Goal: Communication & Community: Participate in discussion

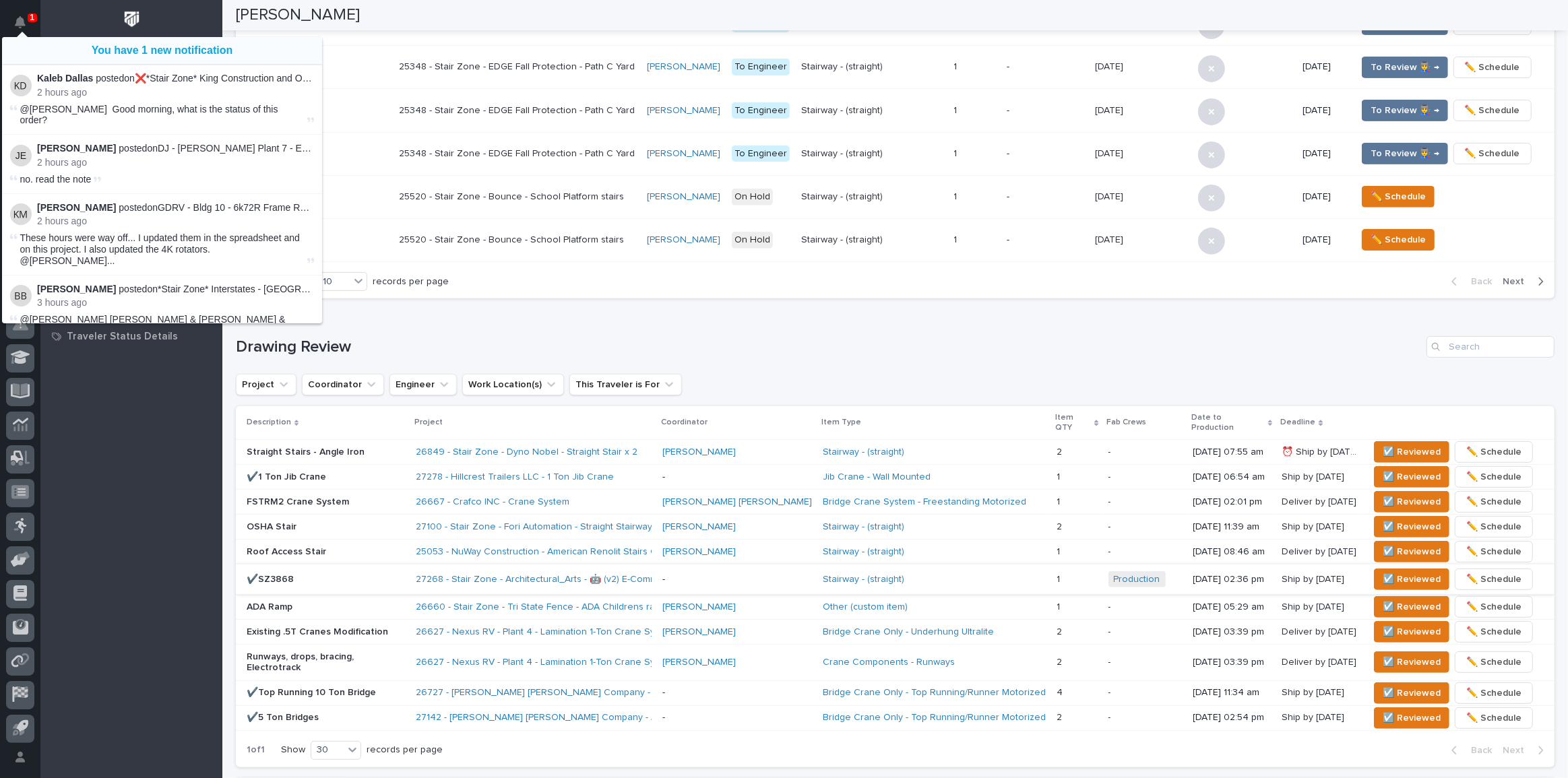
scroll to position [539, 0]
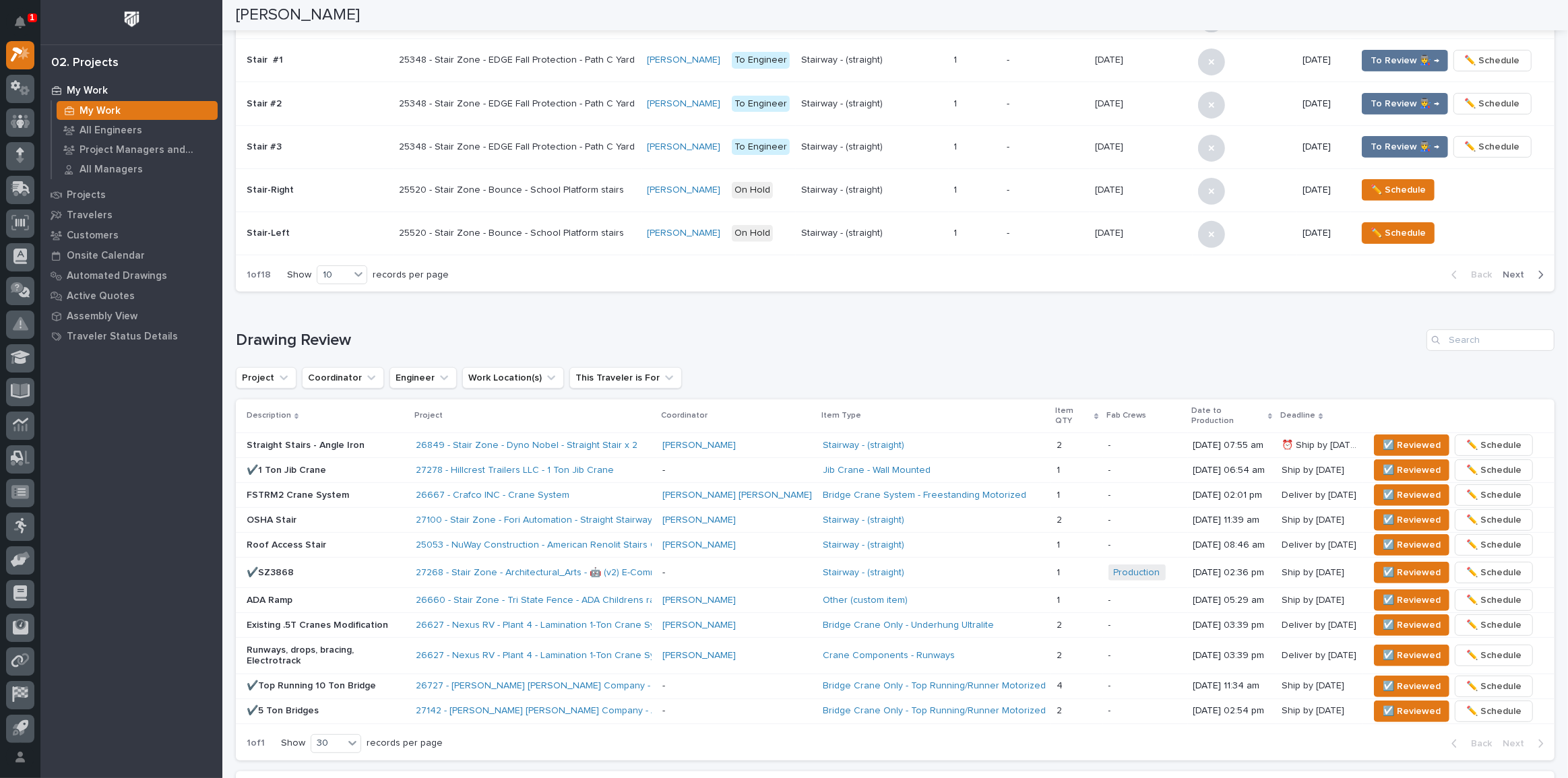
click at [396, 492] on div "FSTRM2 Crane System" at bounding box center [325, 495] width 158 height 22
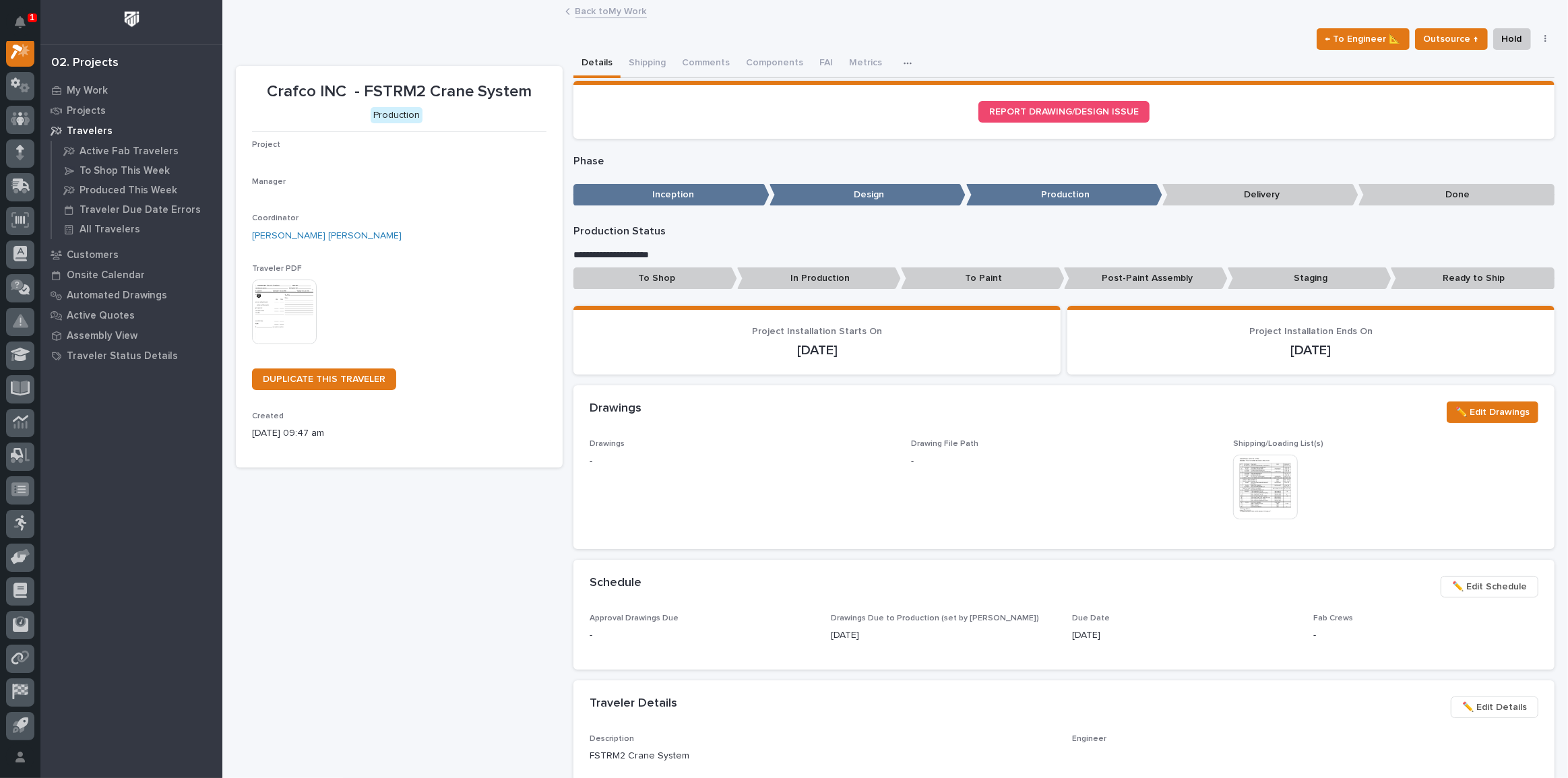
scroll to position [33, 0]
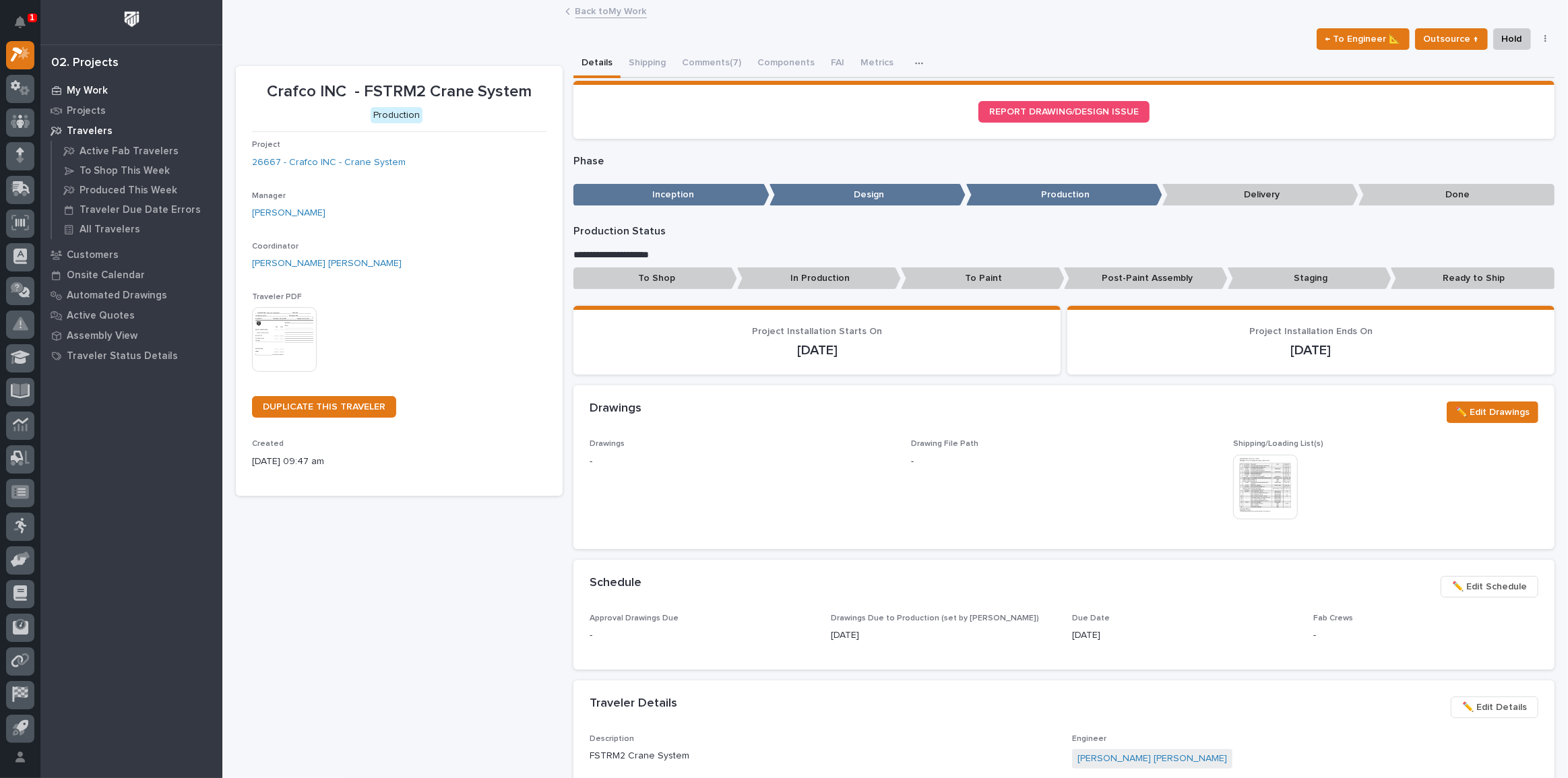
click at [102, 85] on p "My Work" at bounding box center [87, 91] width 41 height 12
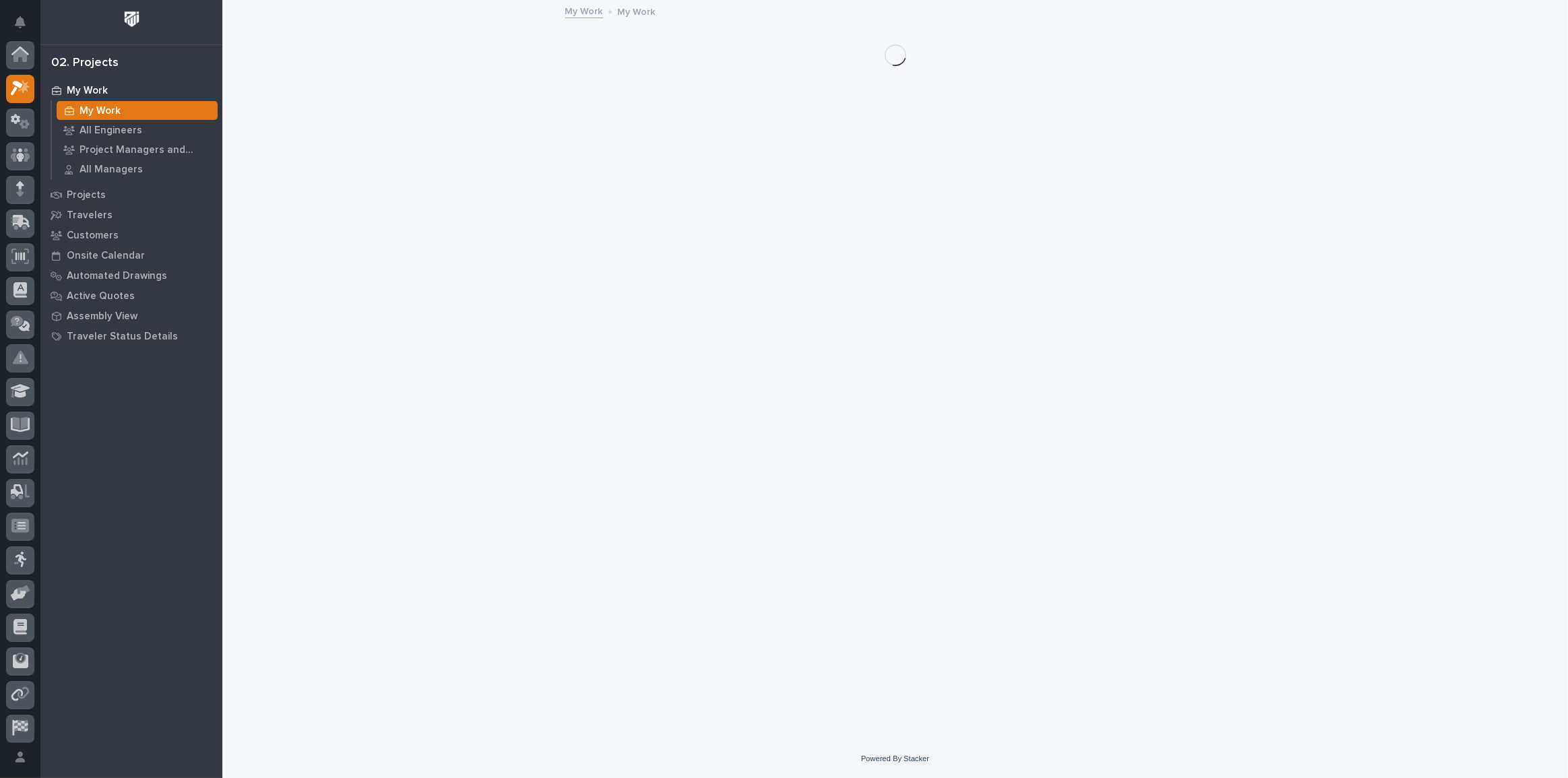
scroll to position [33, 0]
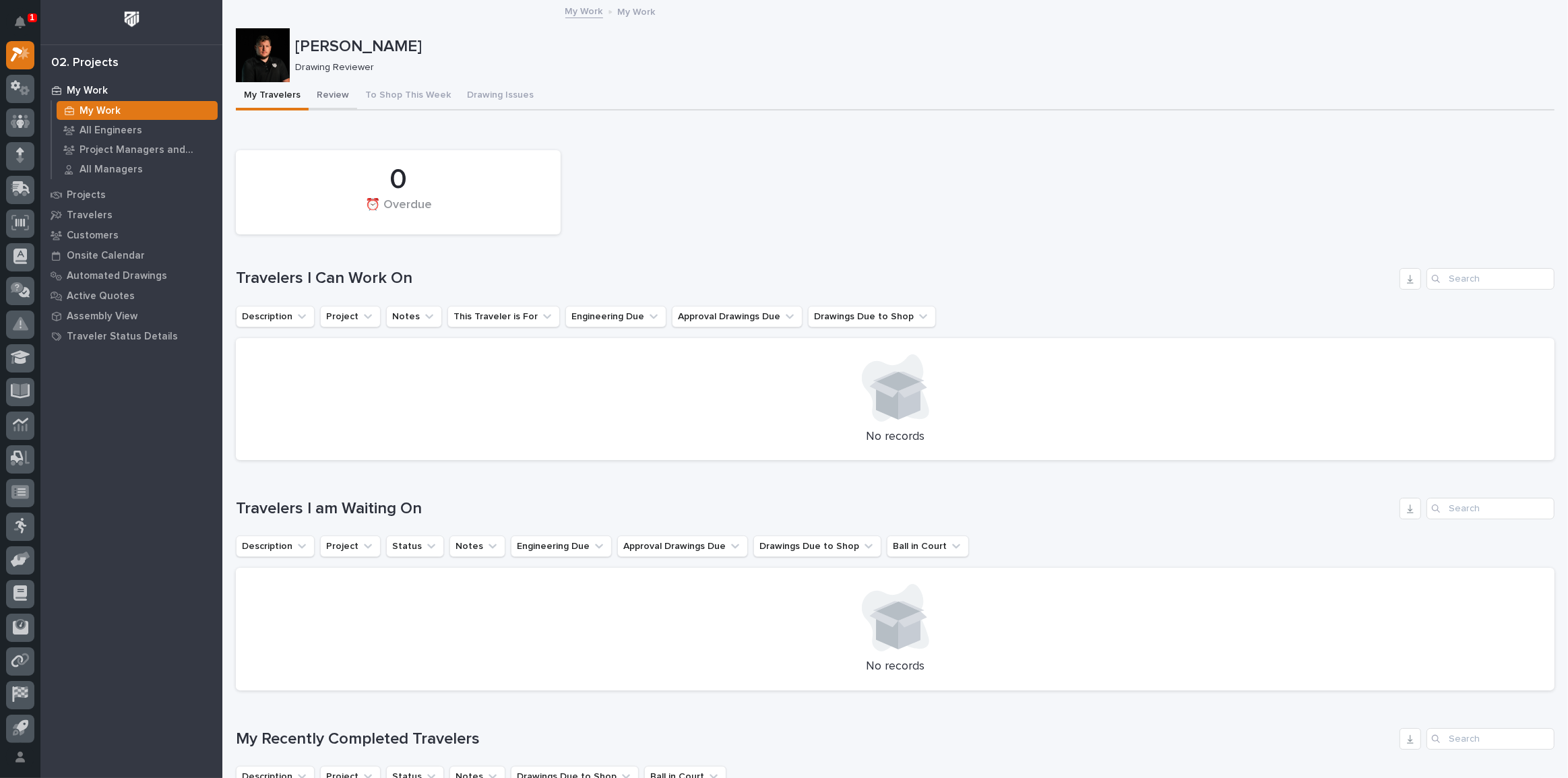
click at [331, 97] on button "Review" at bounding box center [333, 97] width 48 height 28
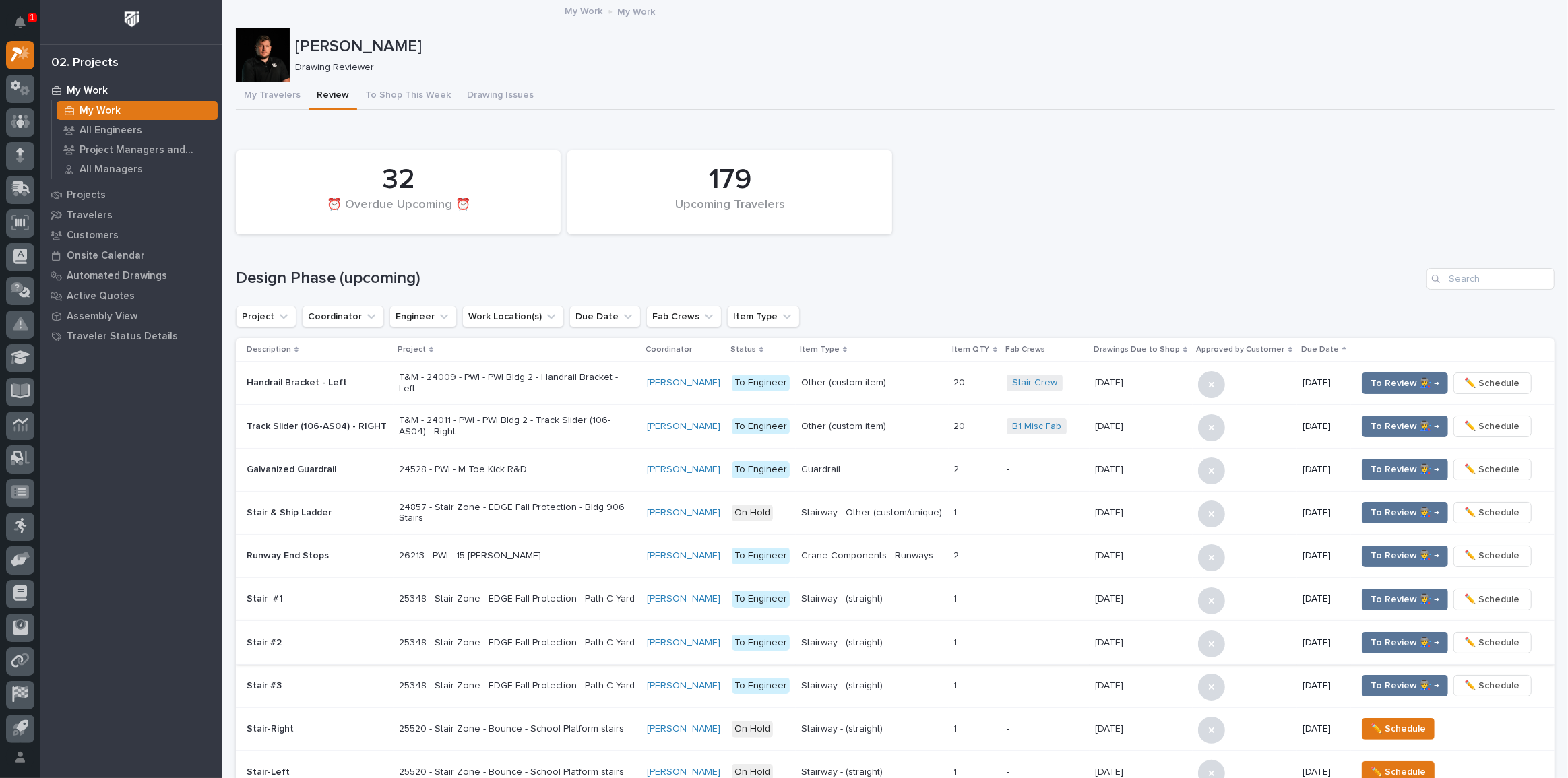
scroll to position [674, 0]
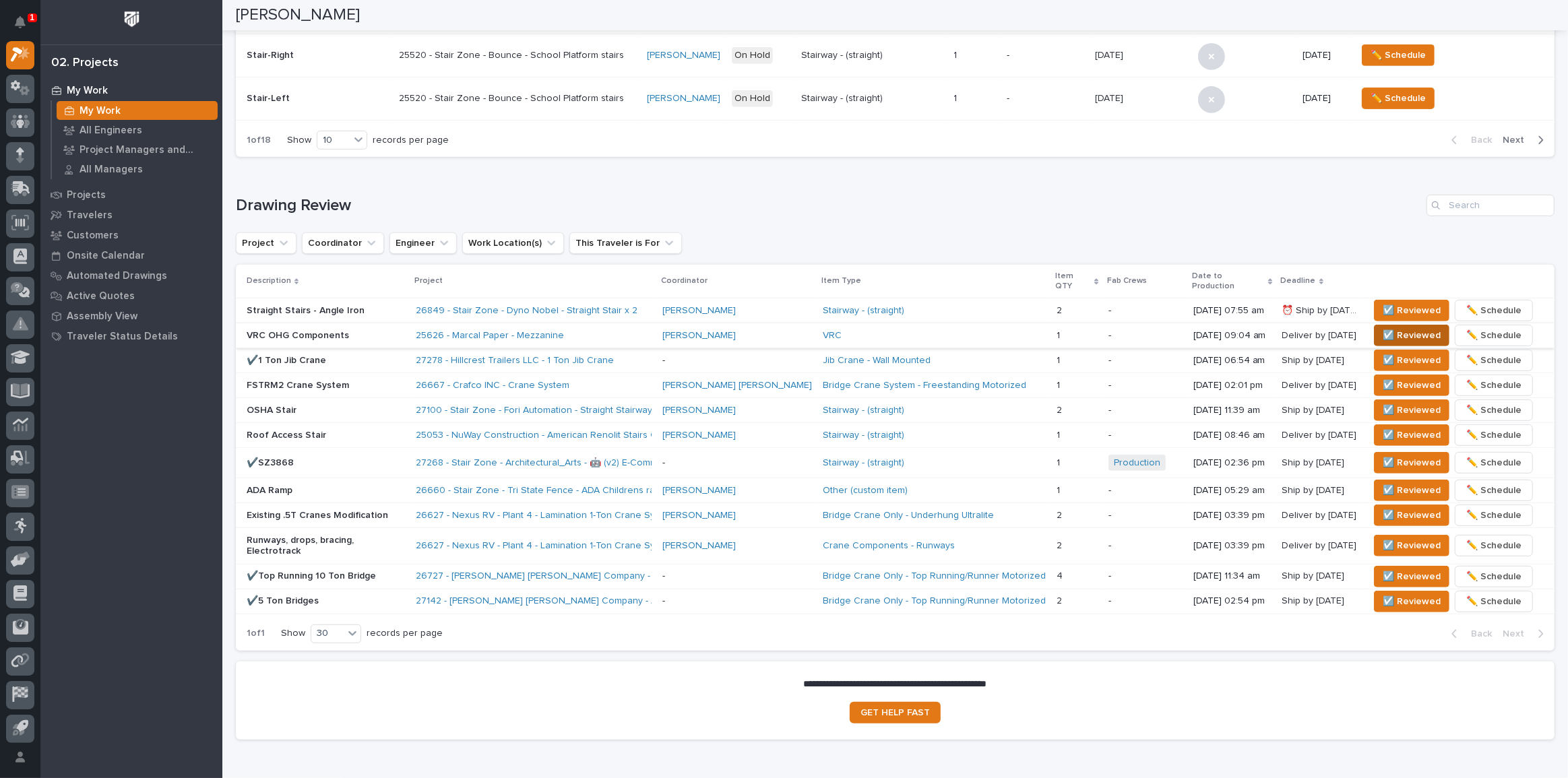
click at [1395, 328] on span "☑️ Reviewed" at bounding box center [1412, 335] width 58 height 16
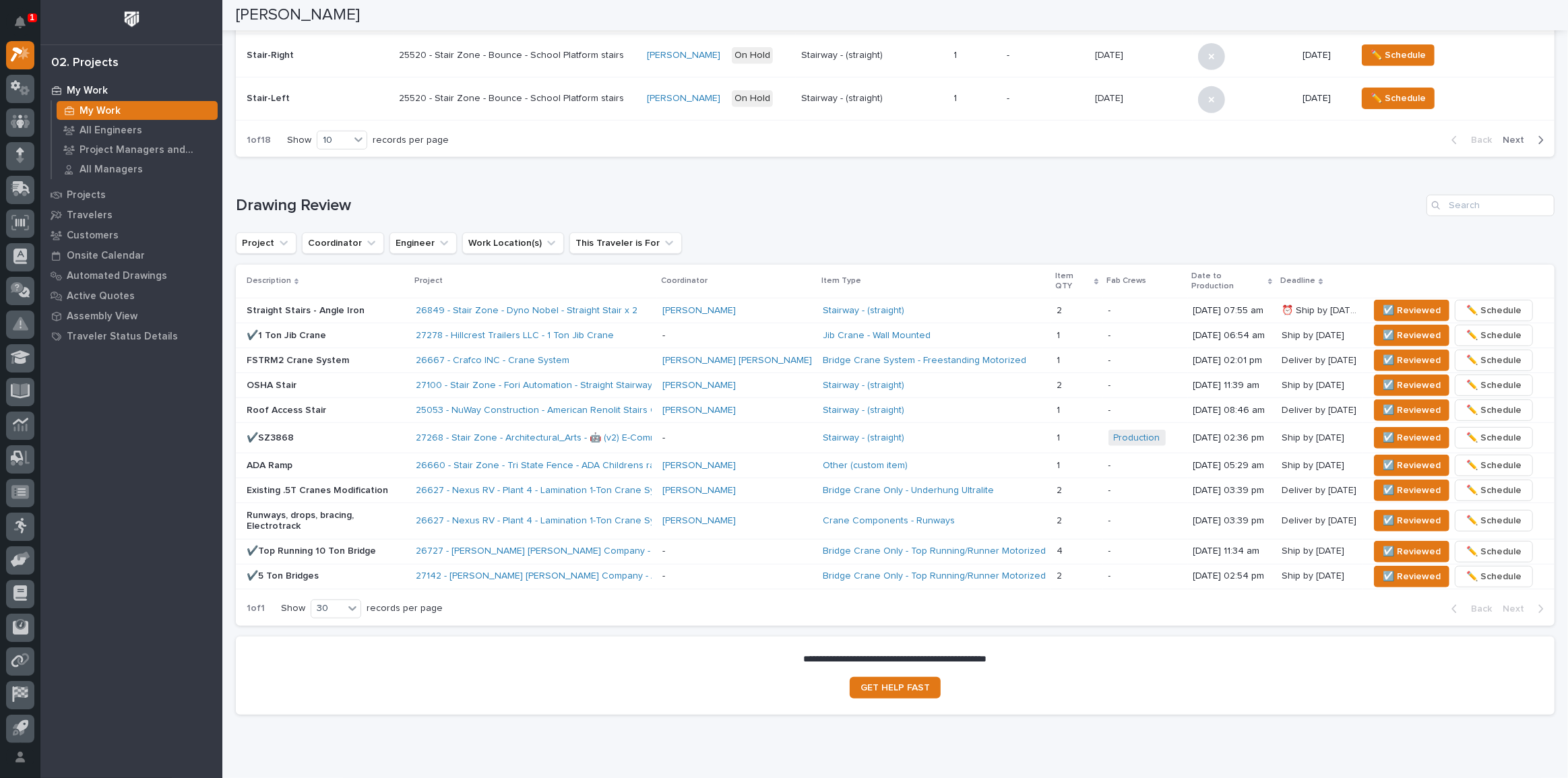
scroll to position [661, 0]
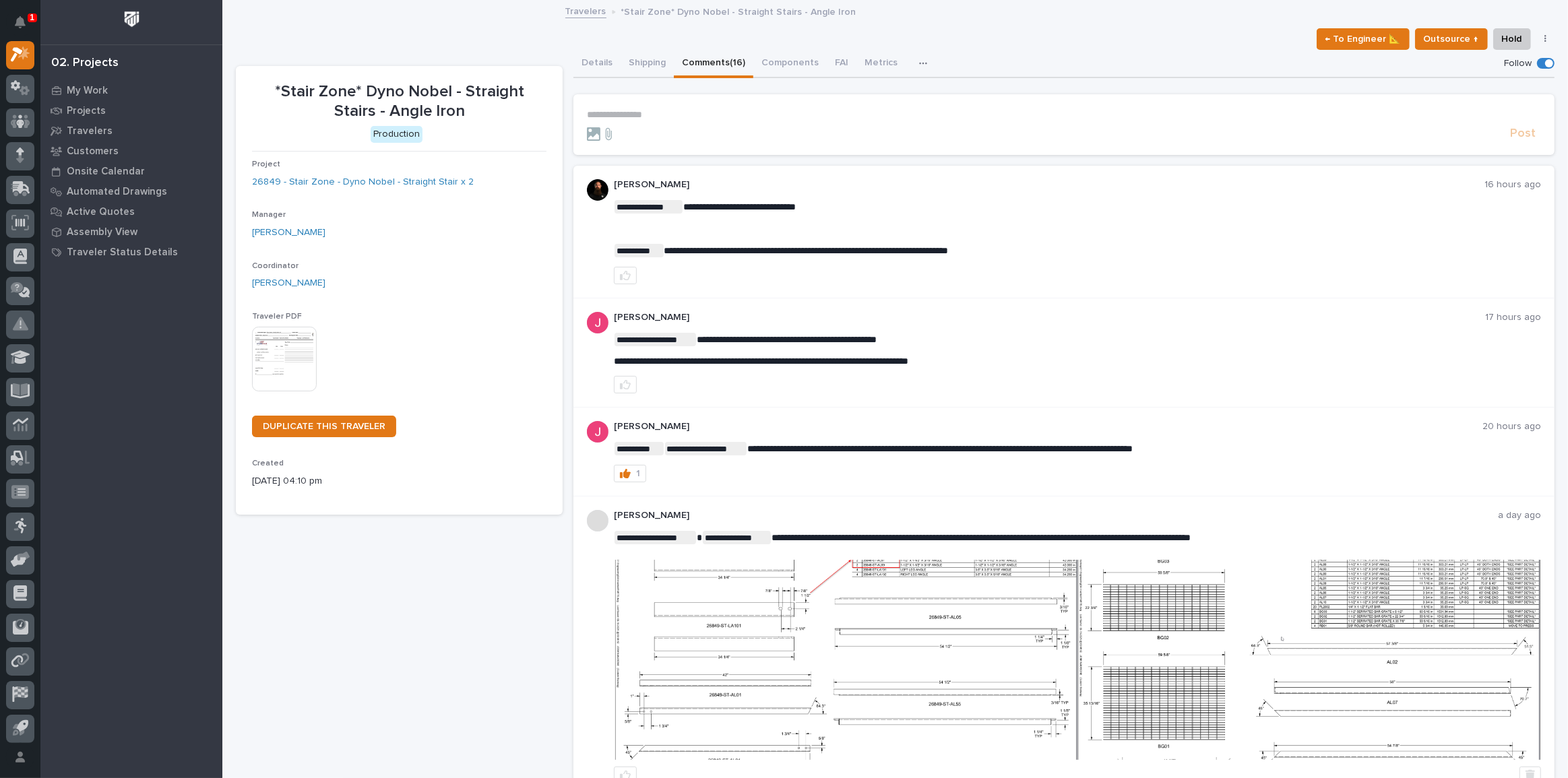
click at [619, 109] on p "**********" at bounding box center [1064, 115] width 955 height 12
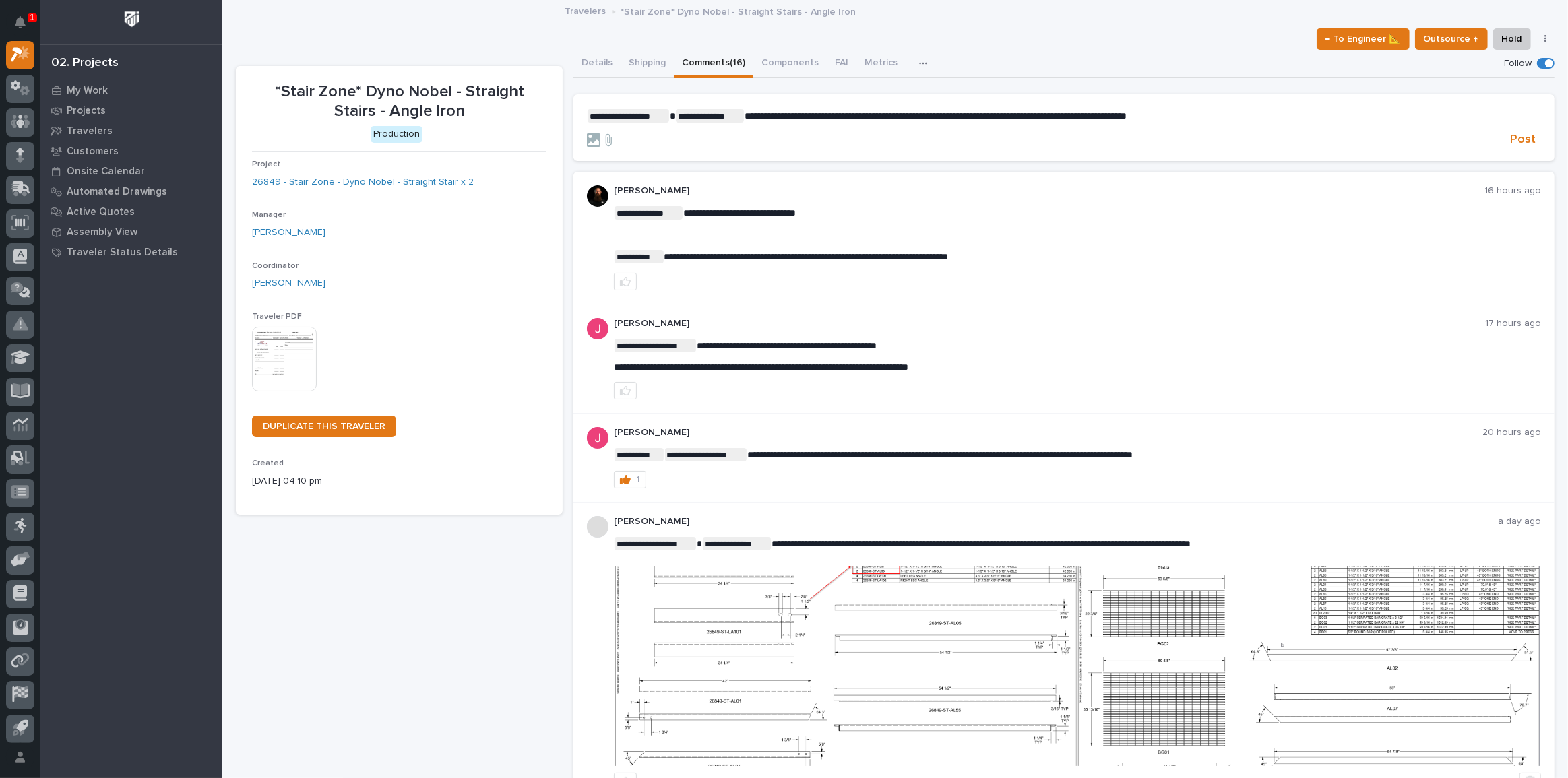
click at [1228, 115] on p "**********" at bounding box center [1064, 116] width 955 height 13
click at [1281, 117] on span "**********" at bounding box center [1032, 116] width 574 height 9
click at [1514, 141] on span "Post" at bounding box center [1523, 140] width 26 height 16
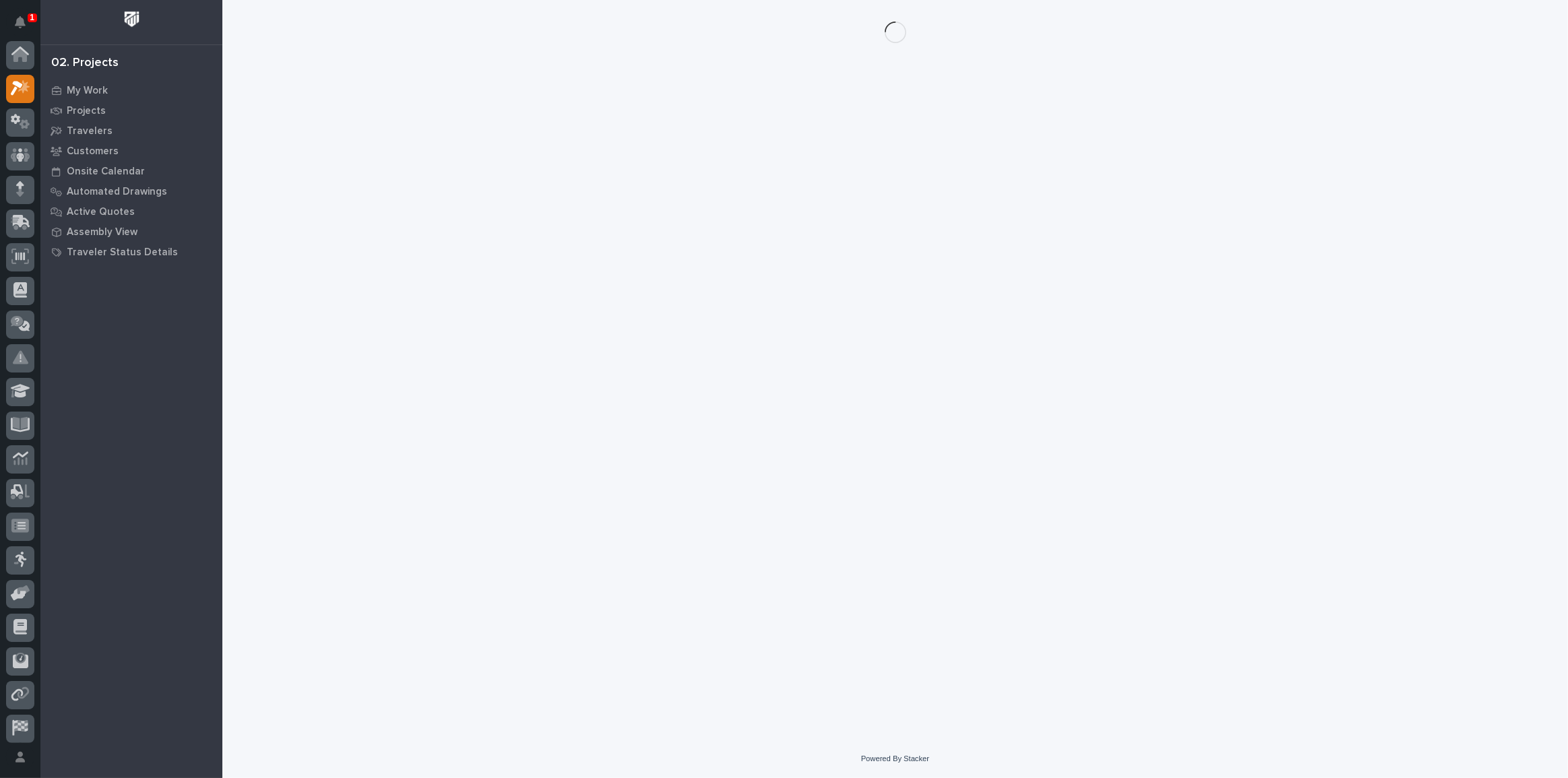
scroll to position [33, 0]
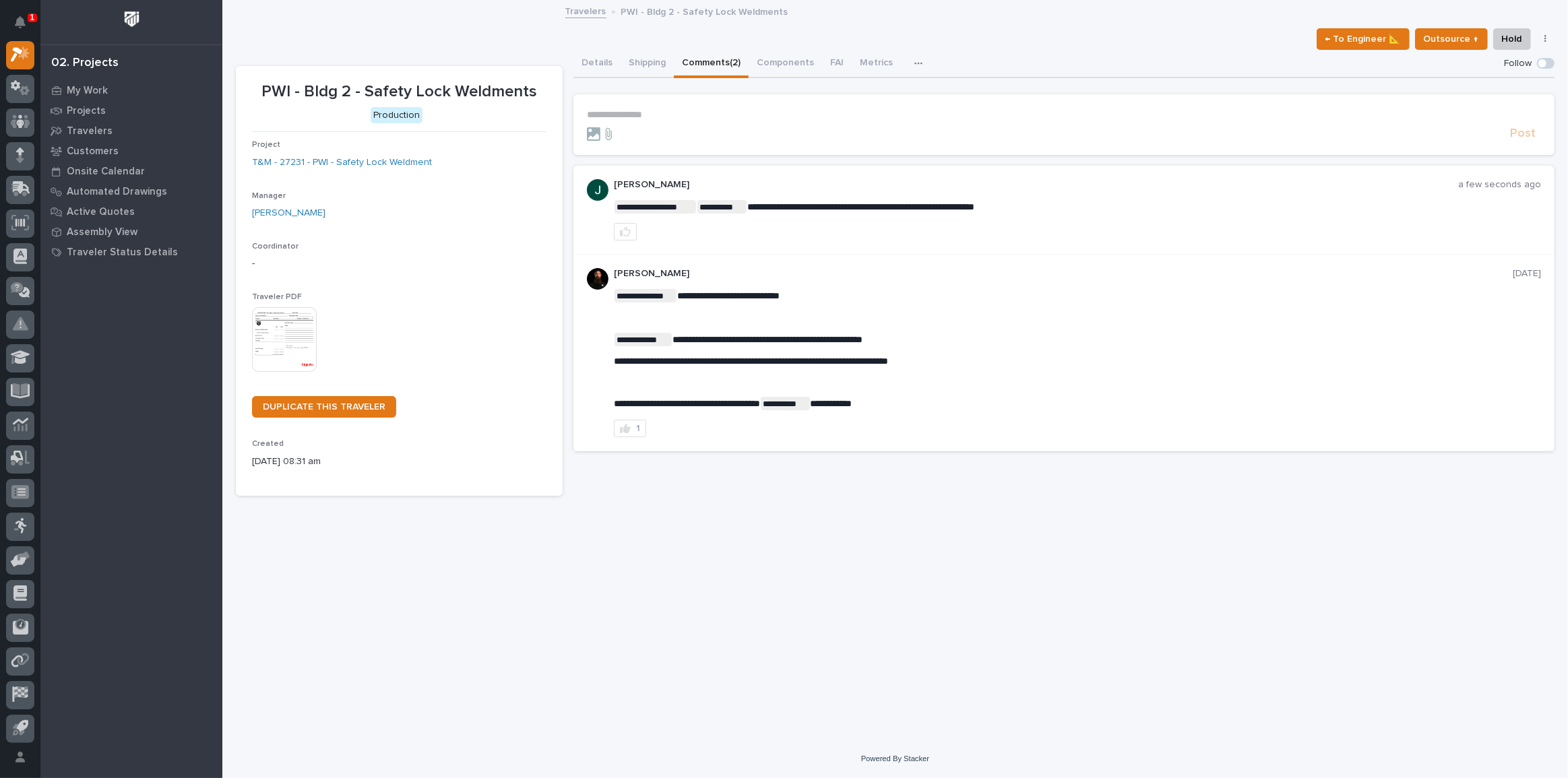
click at [608, 107] on section "**********" at bounding box center [1064, 124] width 981 height 61
click at [613, 110] on p "**********" at bounding box center [1064, 115] width 955 height 12
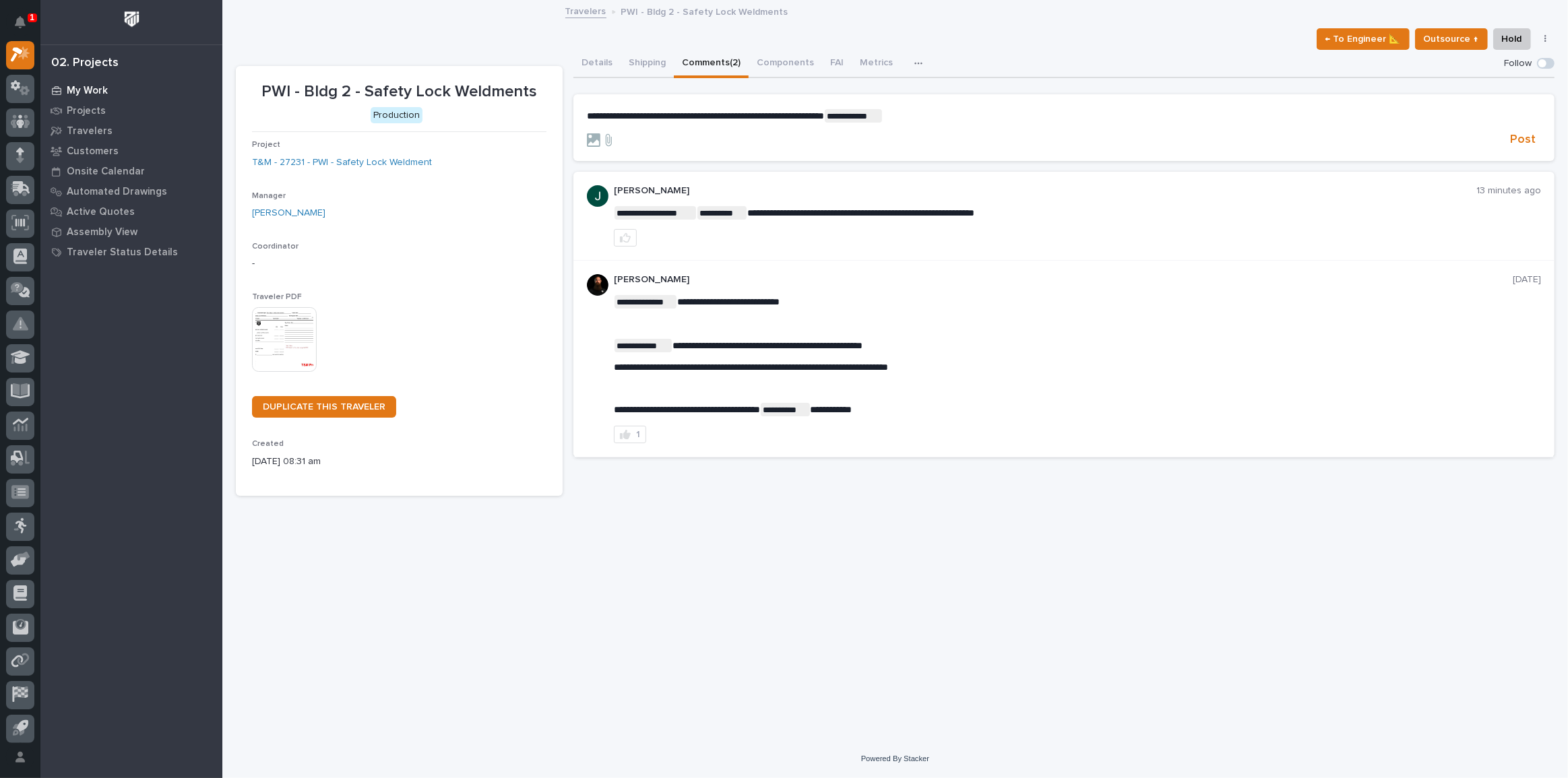
click at [82, 88] on p "My Work" at bounding box center [87, 91] width 41 height 12
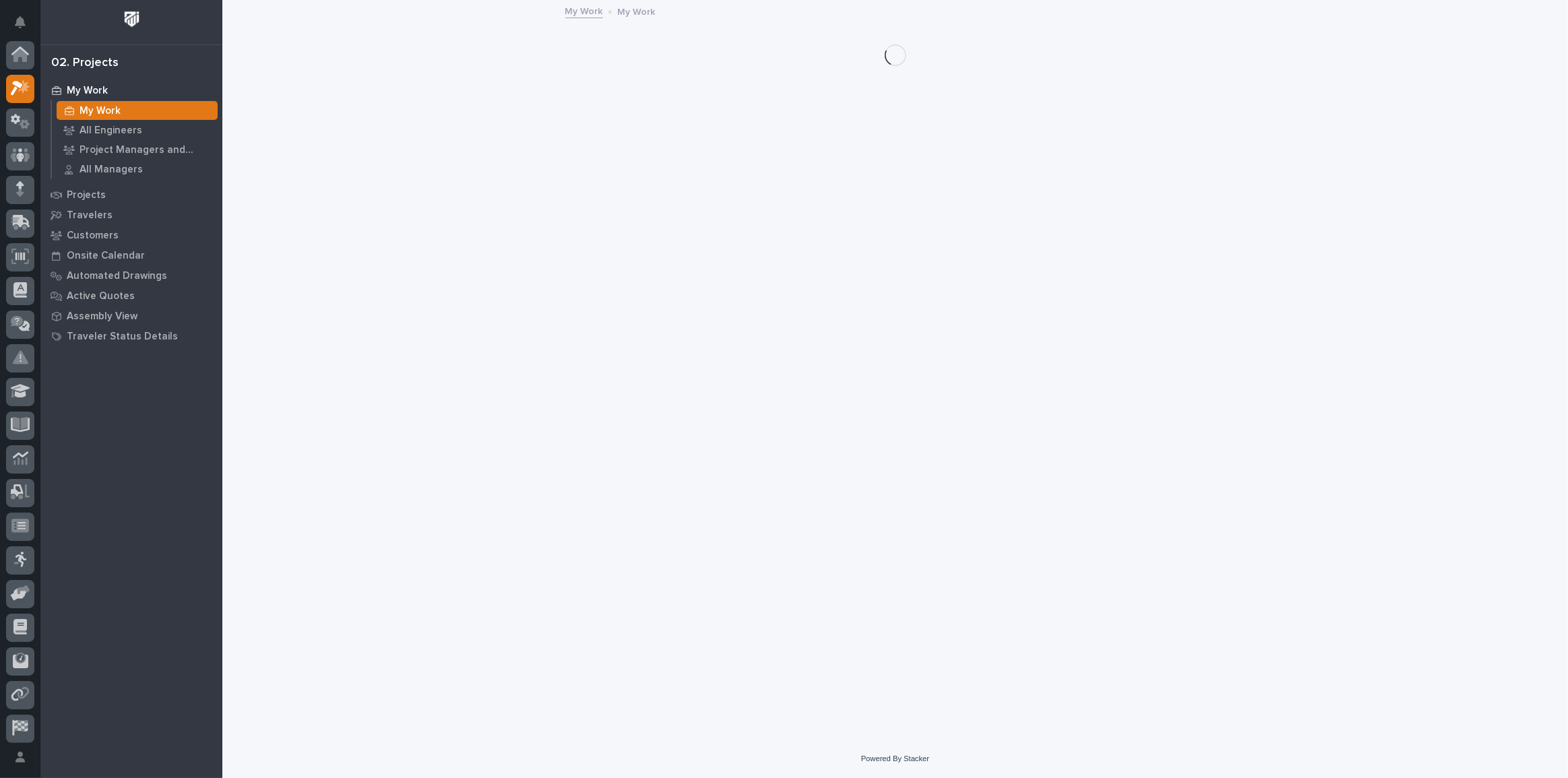
scroll to position [33, 0]
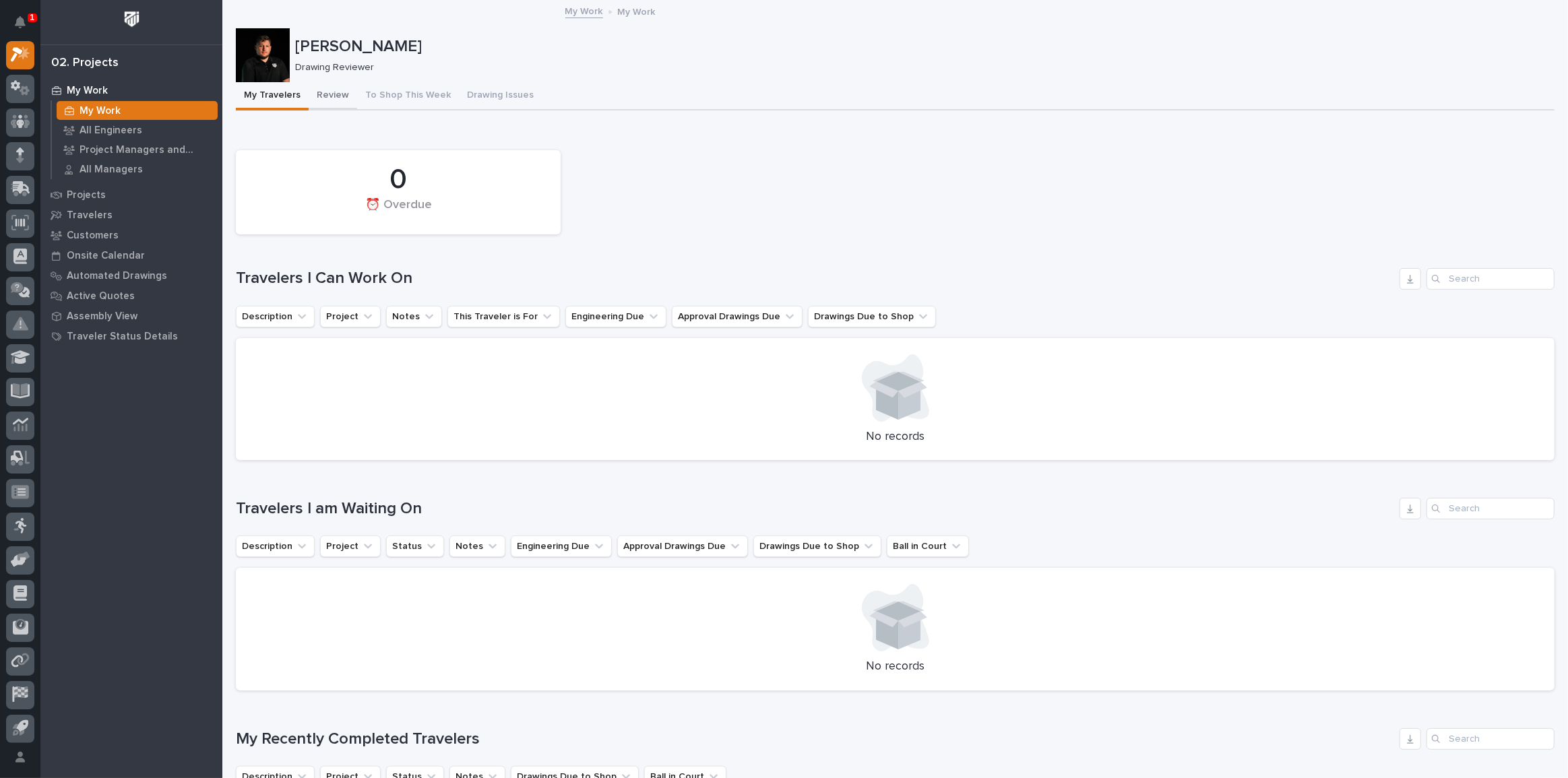
click at [340, 94] on button "Review" at bounding box center [333, 97] width 48 height 28
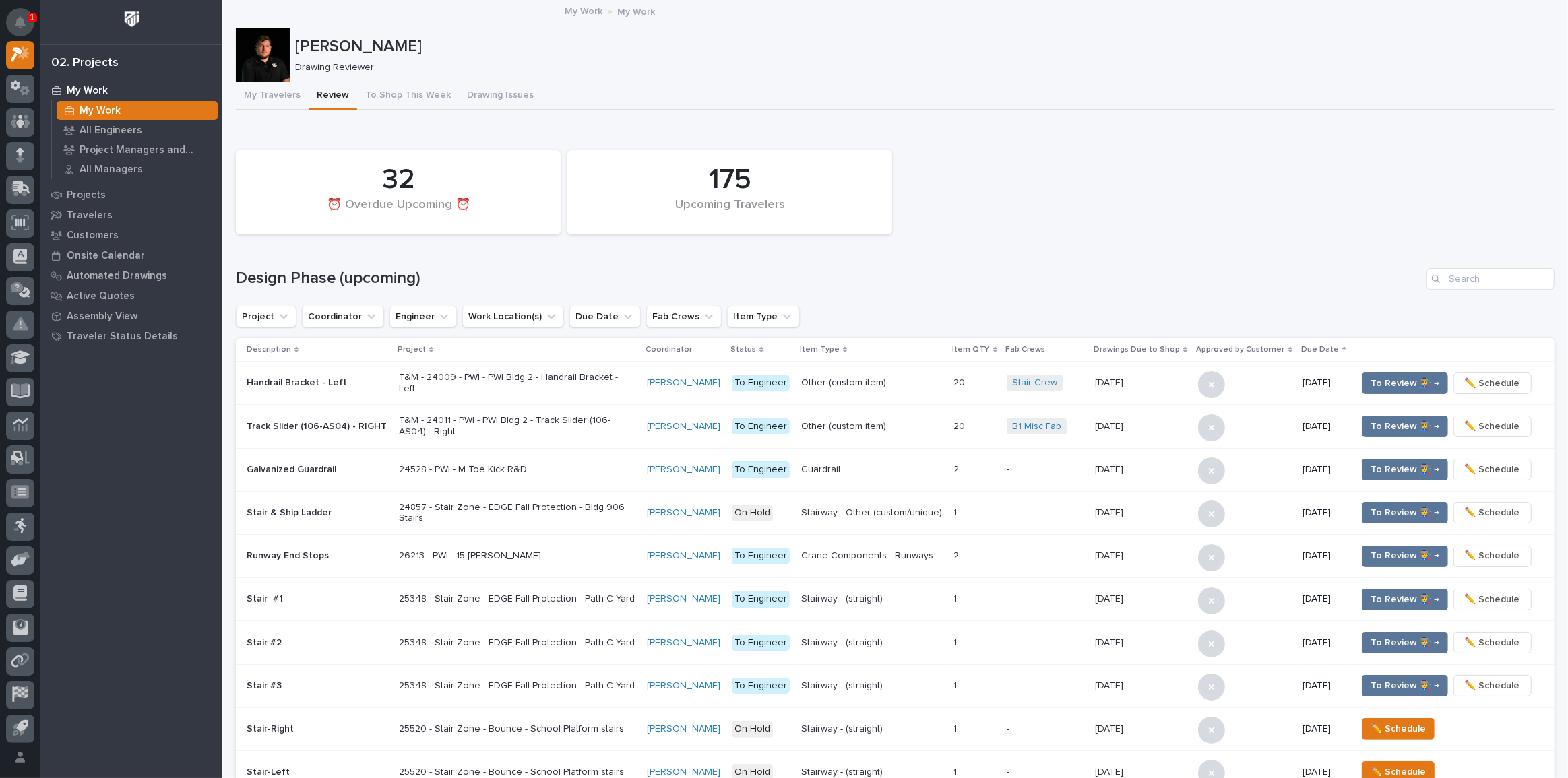
click at [27, 24] on button "Notifications" at bounding box center [20, 22] width 28 height 28
click at [601, 47] on p "[PERSON_NAME]" at bounding box center [922, 47] width 1254 height 19
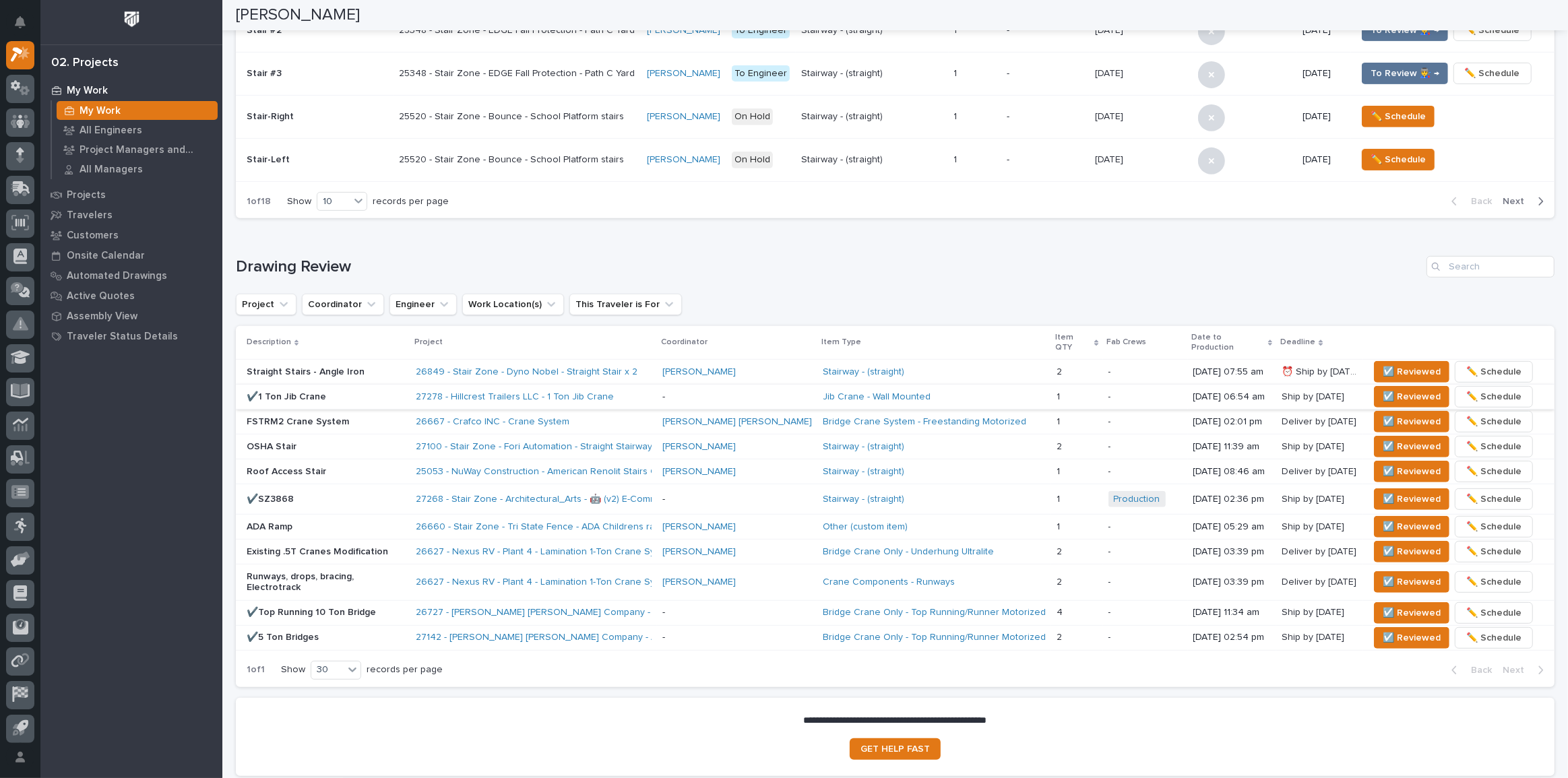
scroll to position [674, 0]
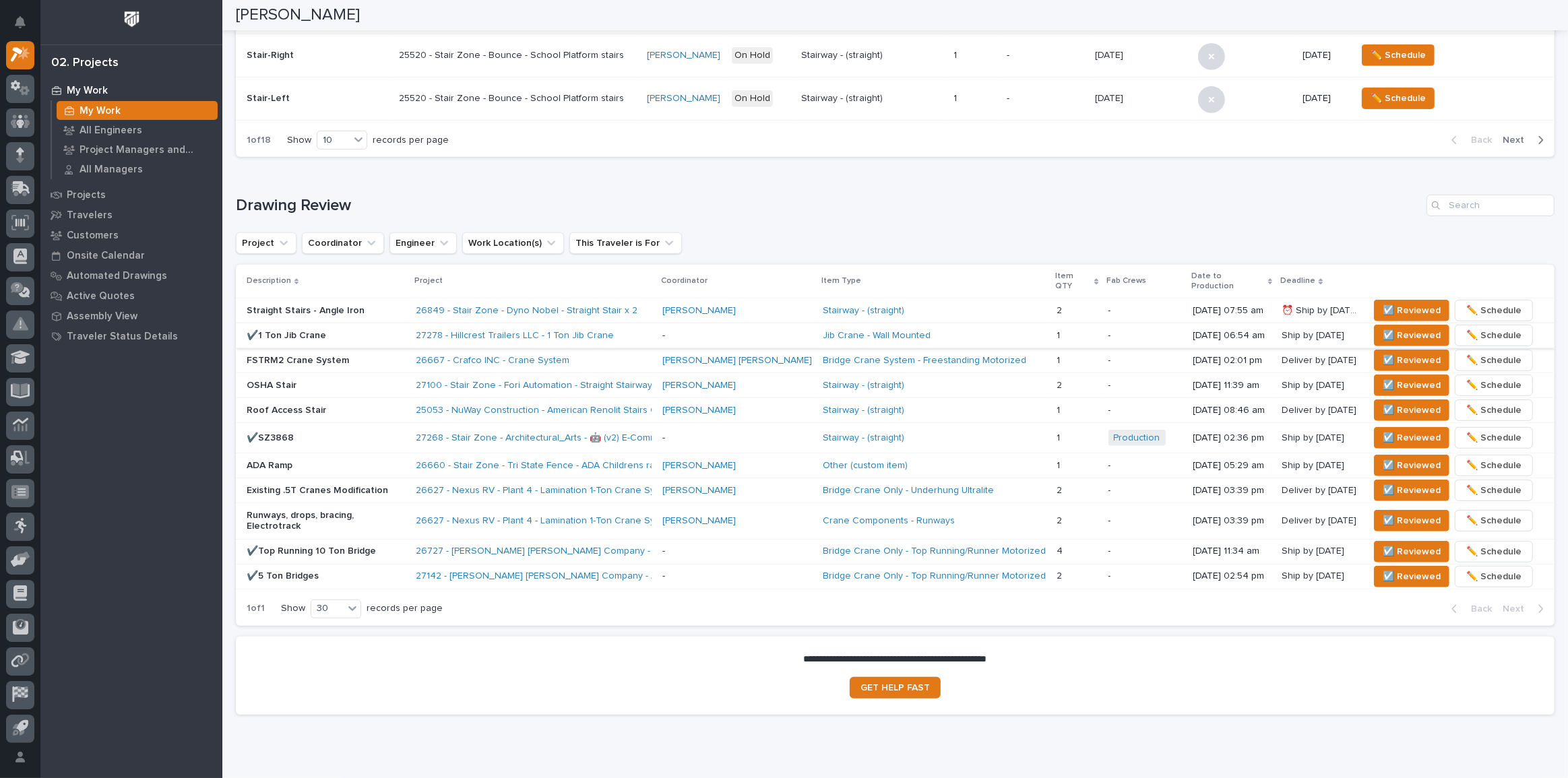
click at [384, 405] on p "Roof Access Stair" at bounding box center [325, 411] width 158 height 12
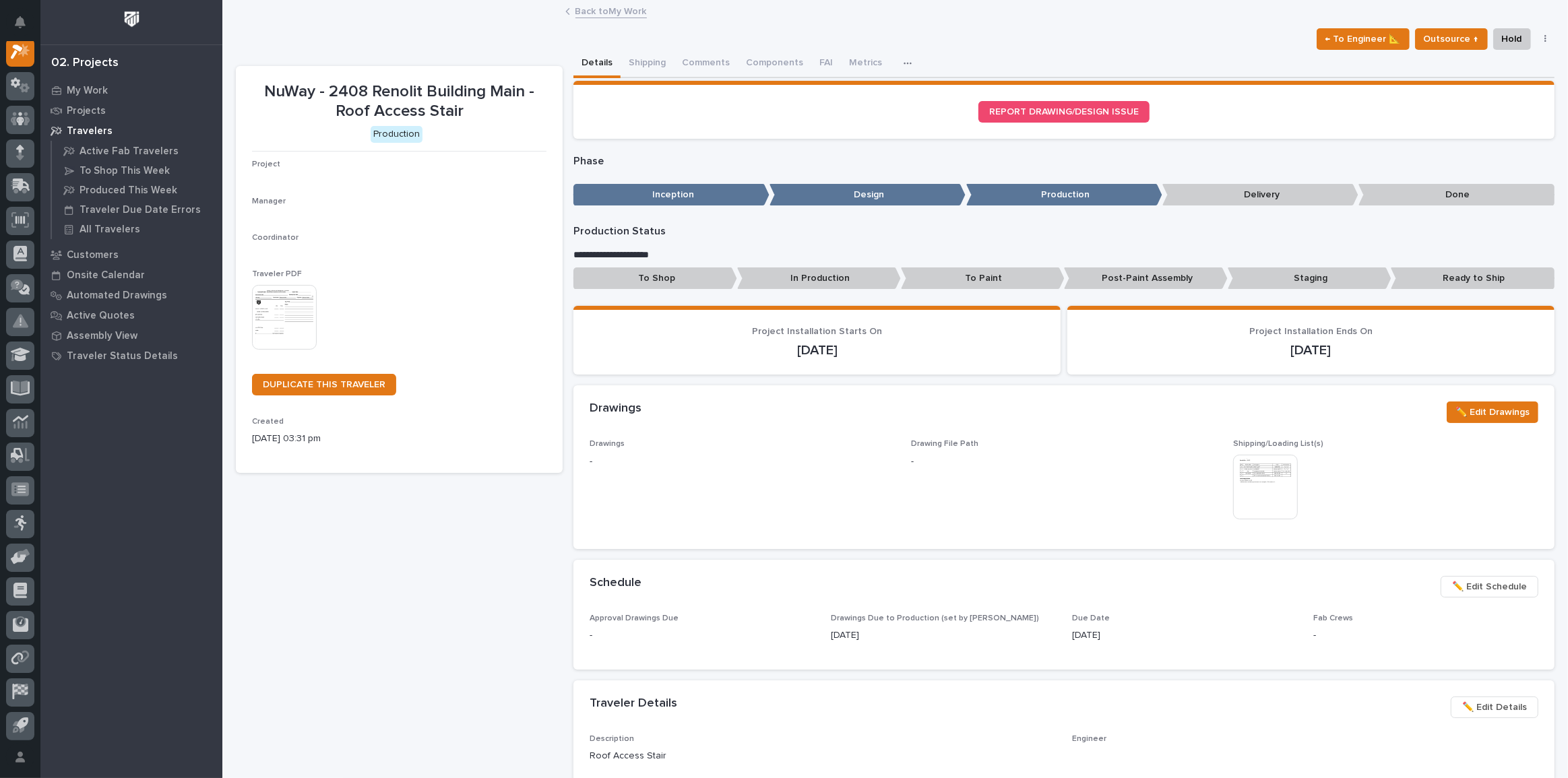
scroll to position [33, 0]
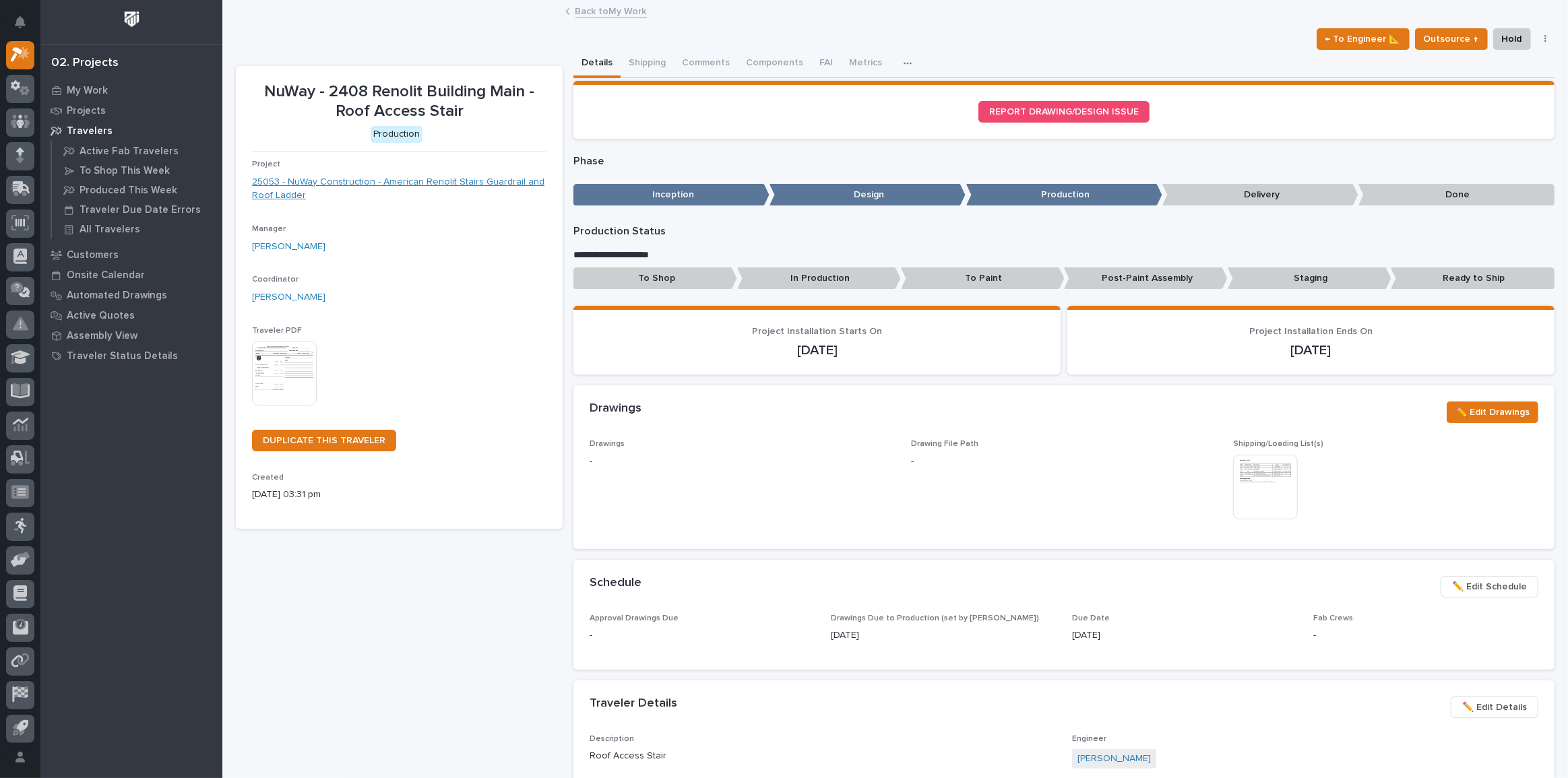
click at [327, 177] on link "25053 - NuWay Construction - American Renolit Stairs Guardrail and Roof Ladder" at bounding box center [399, 190] width 295 height 28
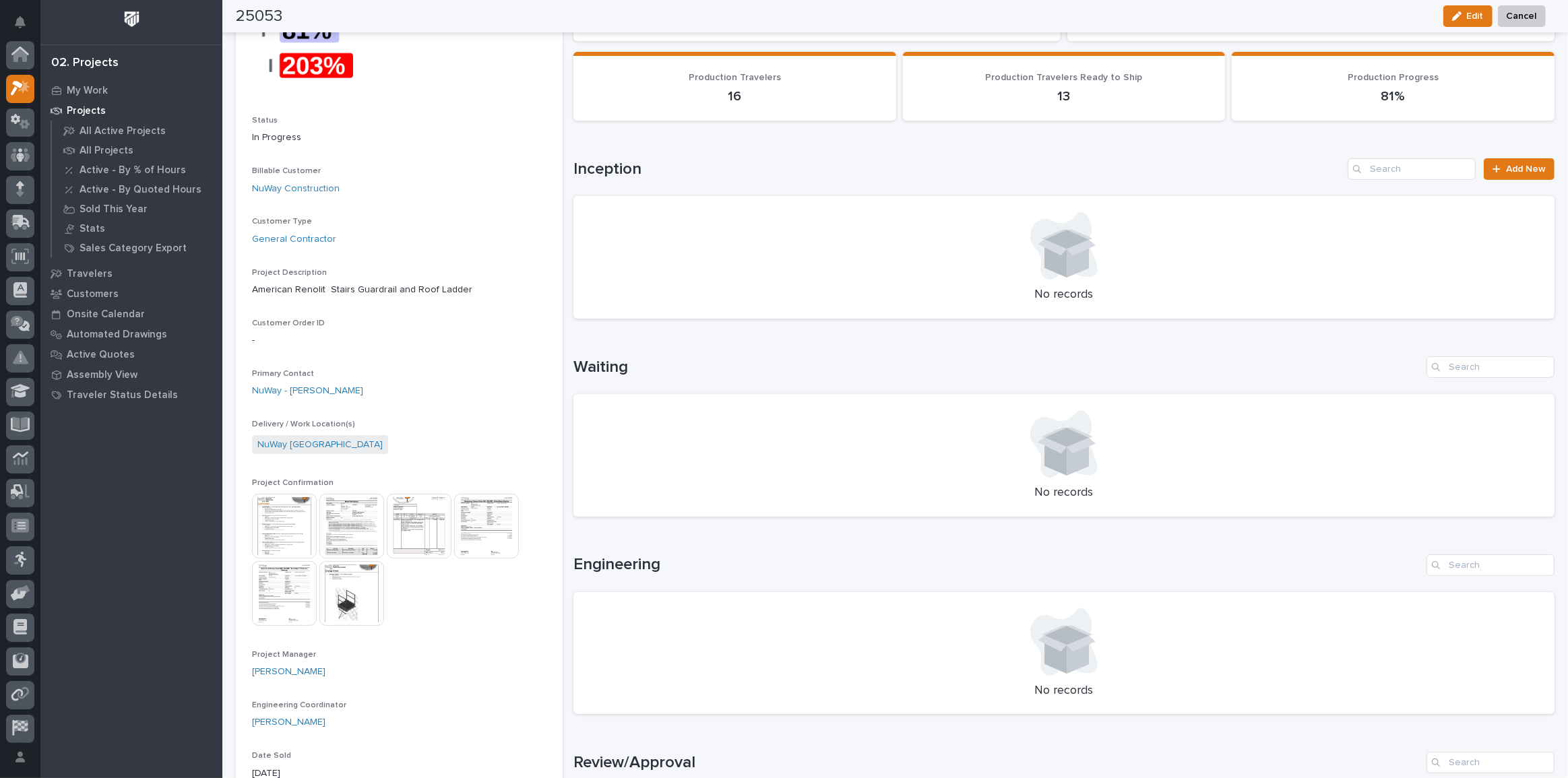
scroll to position [122, 0]
click at [295, 547] on img at bounding box center [285, 527] width 65 height 65
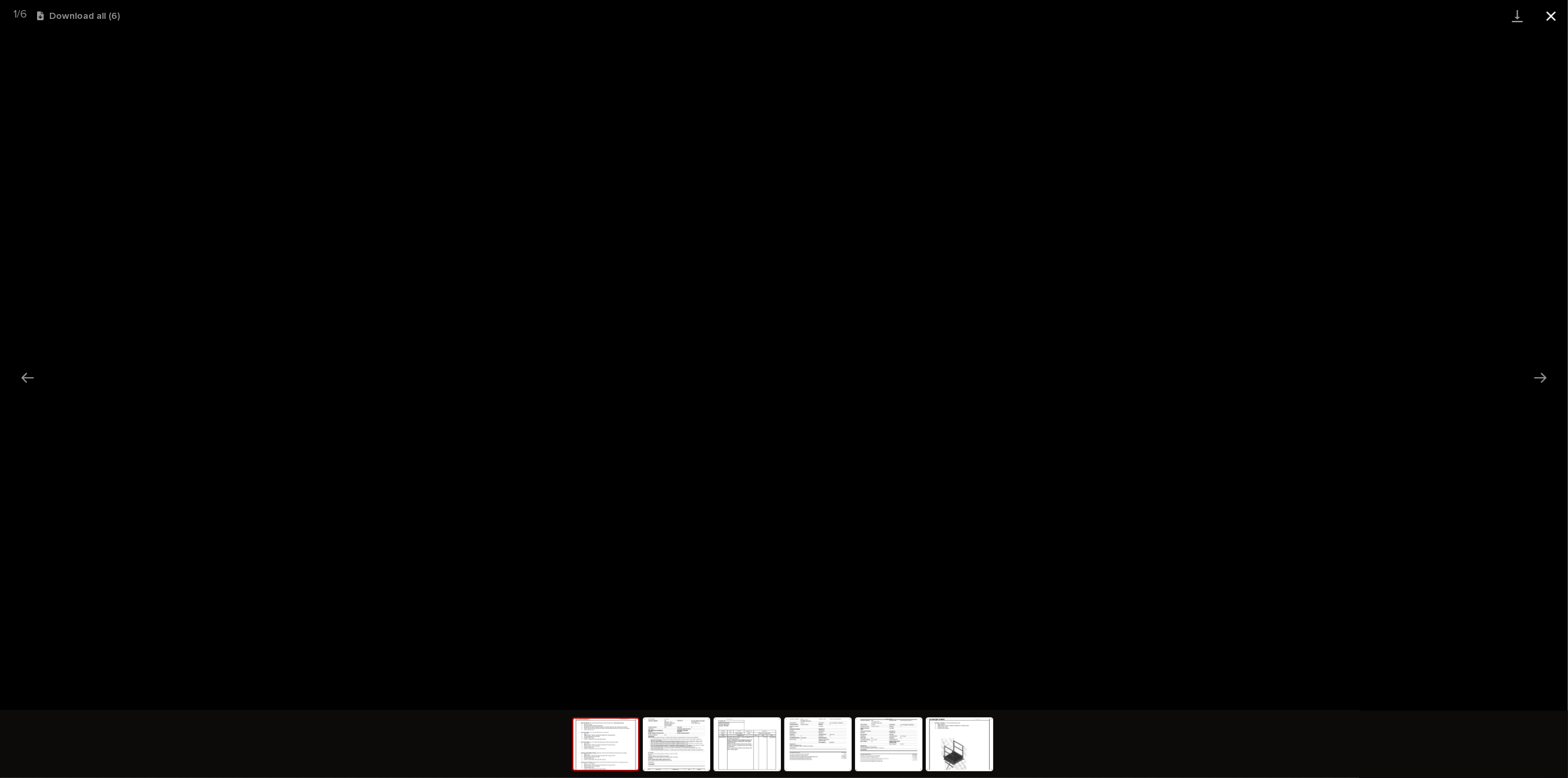
click at [1563, 12] on button "Close gallery" at bounding box center [1551, 16] width 33 height 32
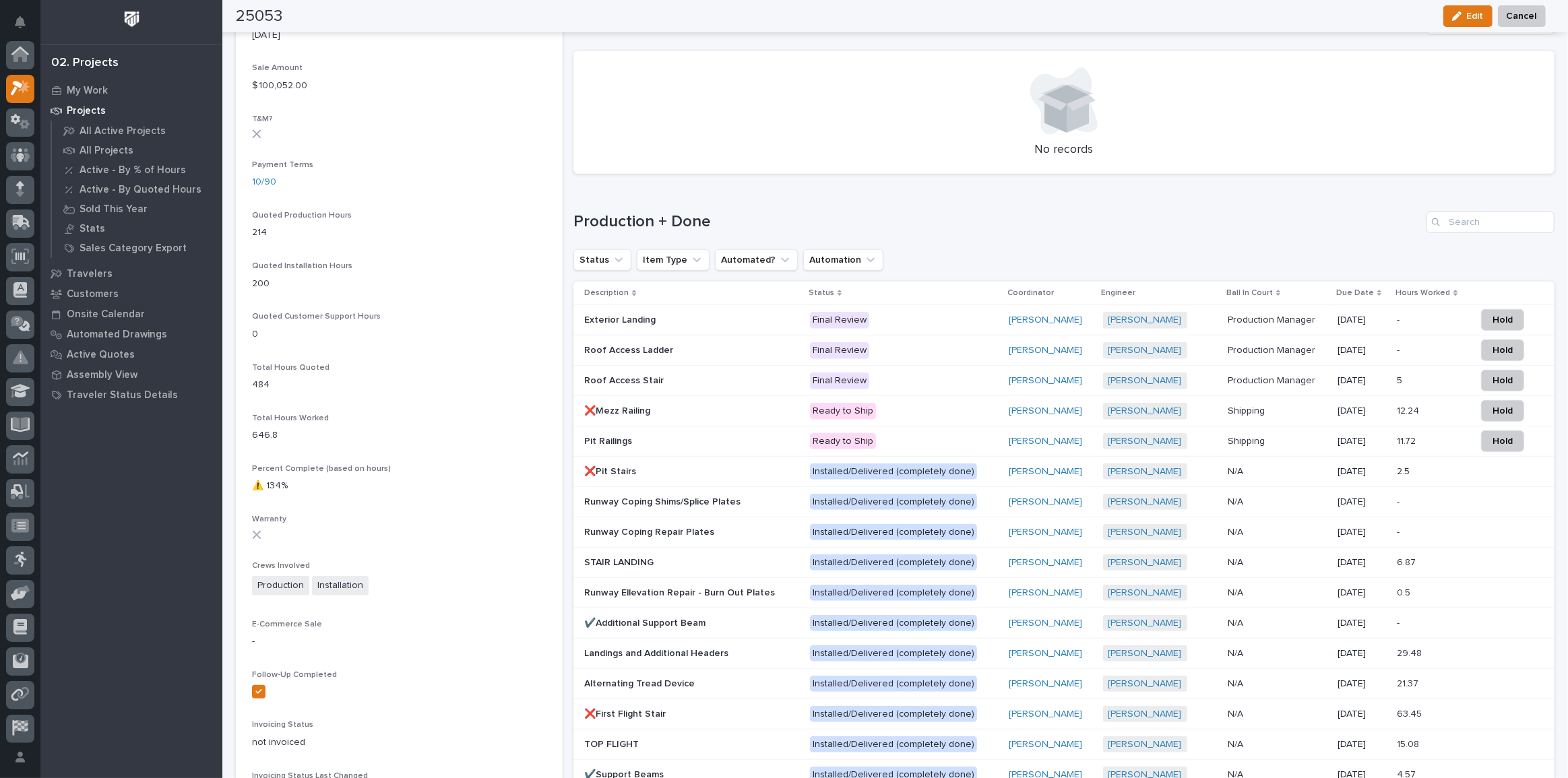
scroll to position [979, 0]
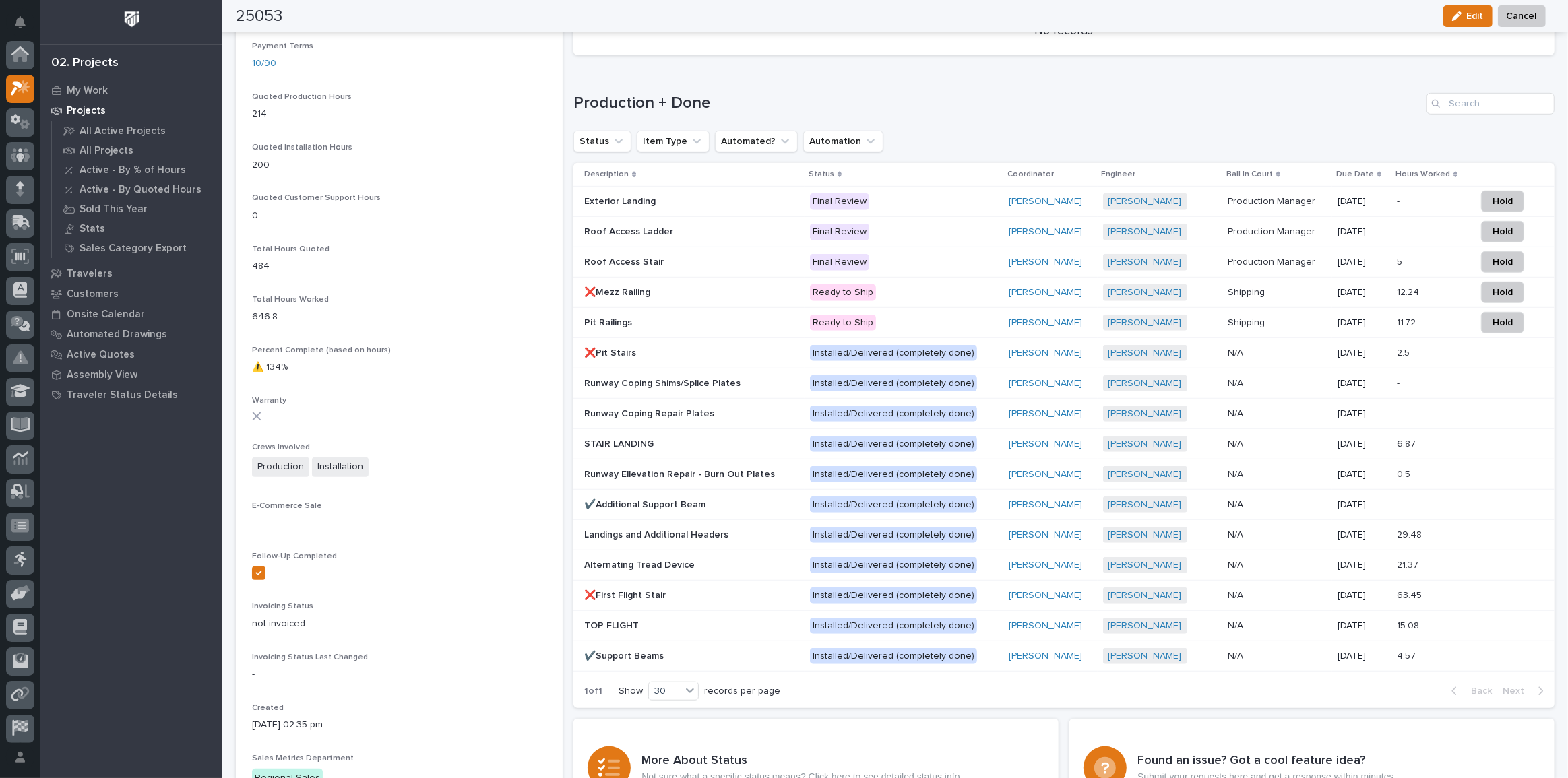
click at [697, 259] on p at bounding box center [692, 263] width 215 height 12
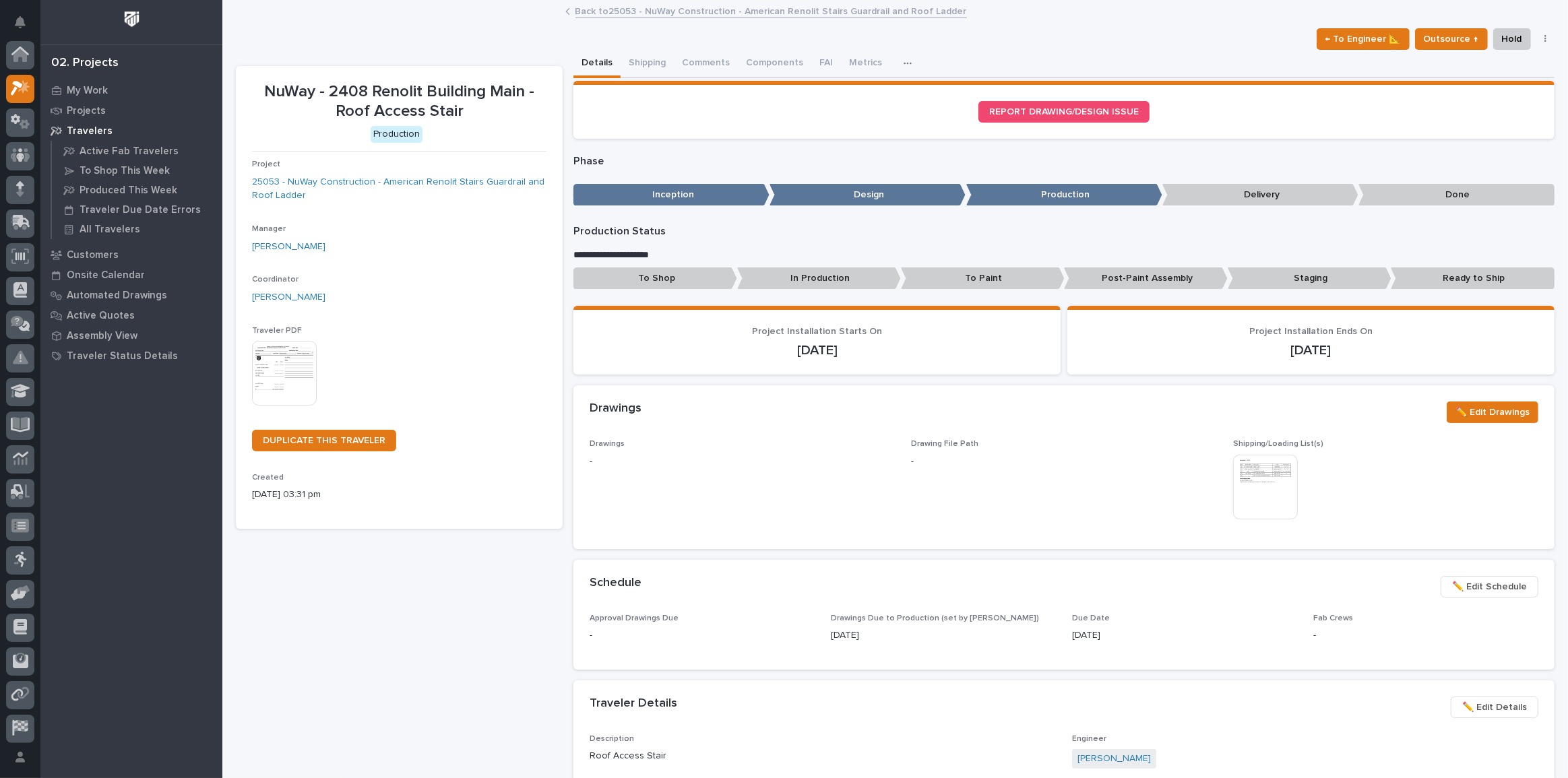
scroll to position [33, 0]
click at [328, 348] on div "This file cannot be opened Download File" at bounding box center [399, 374] width 295 height 67
click at [699, 68] on button "Comments" at bounding box center [706, 64] width 64 height 28
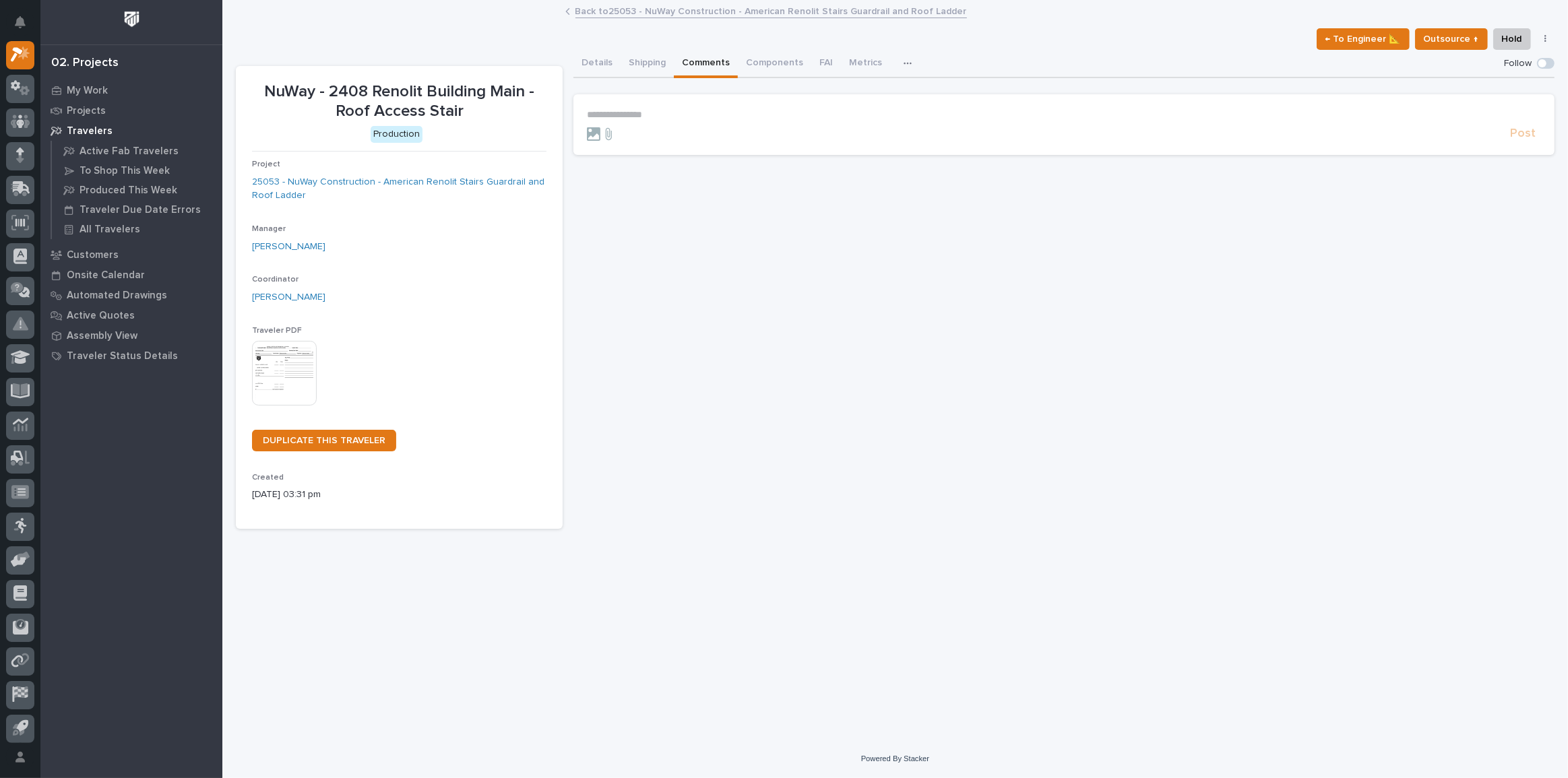
click at [647, 115] on p "**********" at bounding box center [1064, 115] width 955 height 12
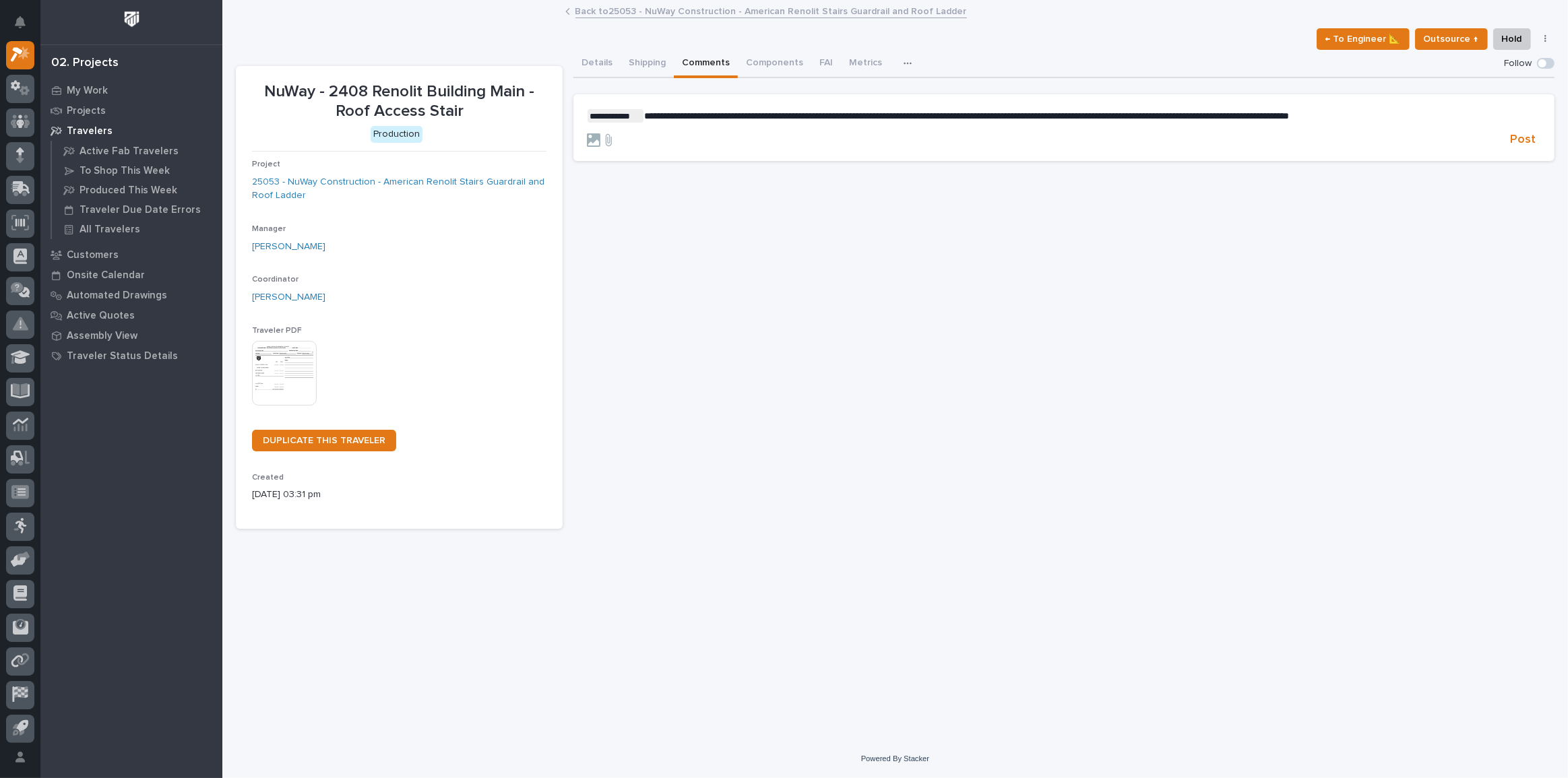
click at [714, 115] on span "**********" at bounding box center [966, 116] width 645 height 9
click at [717, 115] on span "**********" at bounding box center [966, 116] width 645 height 9
drag, startPoint x: 736, startPoint y: 116, endPoint x: 727, endPoint y: 130, distance: 16.6
click at [727, 130] on form "**********" at bounding box center [1064, 128] width 955 height 38
click at [708, 116] on span "**********" at bounding box center [965, 116] width 642 height 9
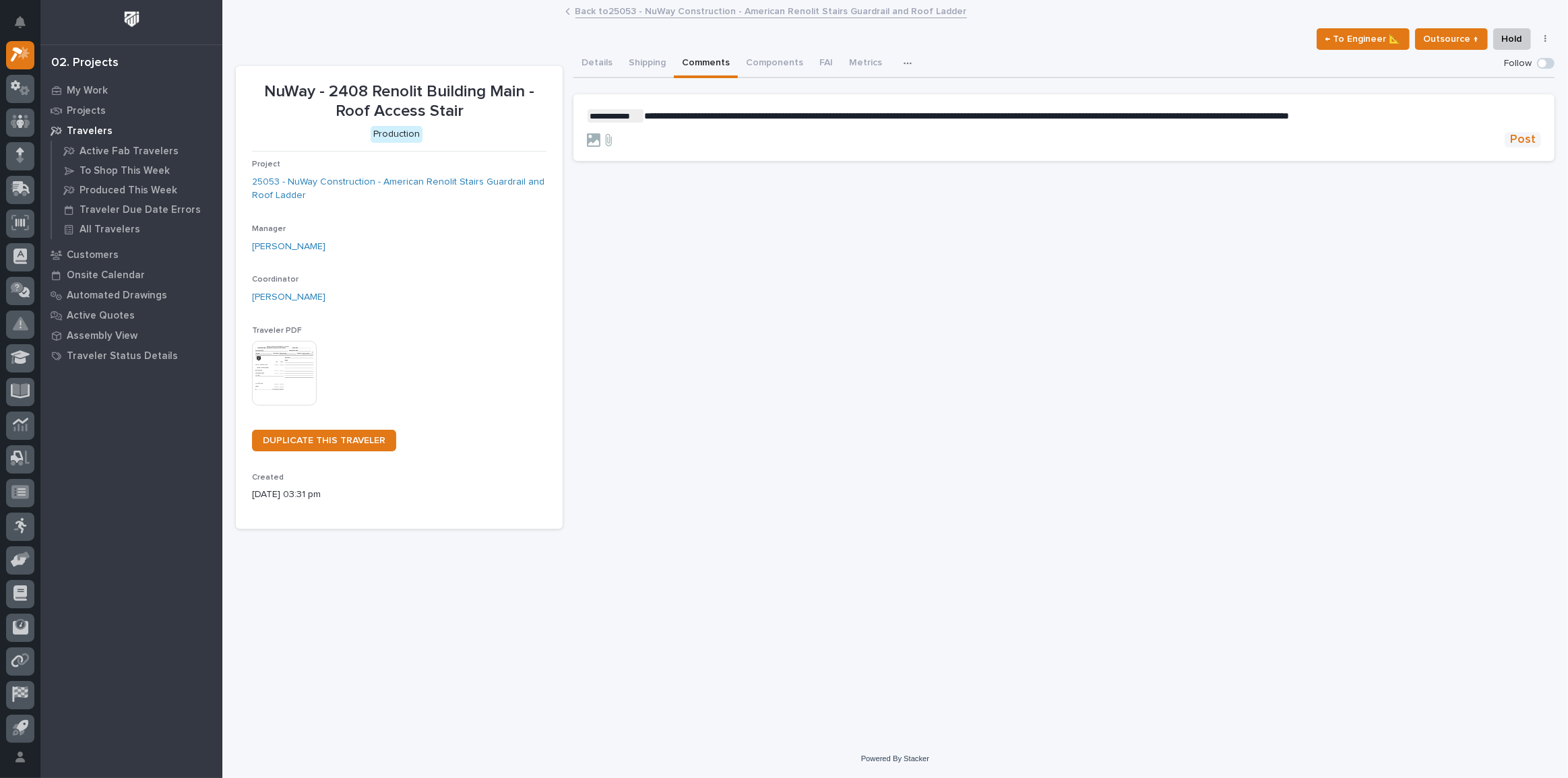
click at [1518, 135] on span "Post" at bounding box center [1523, 140] width 26 height 16
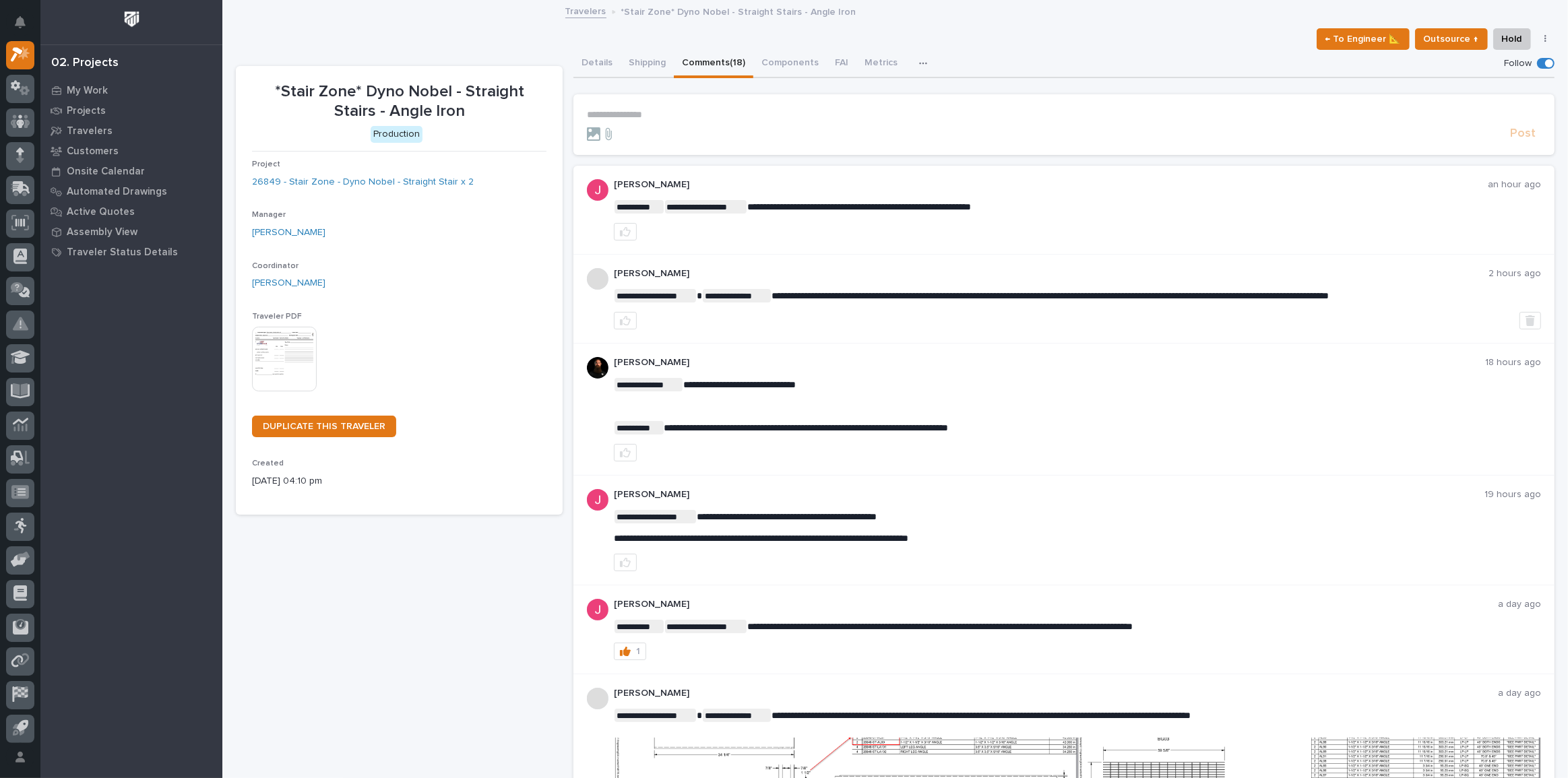
click at [662, 111] on p "**********" at bounding box center [1064, 115] width 955 height 12
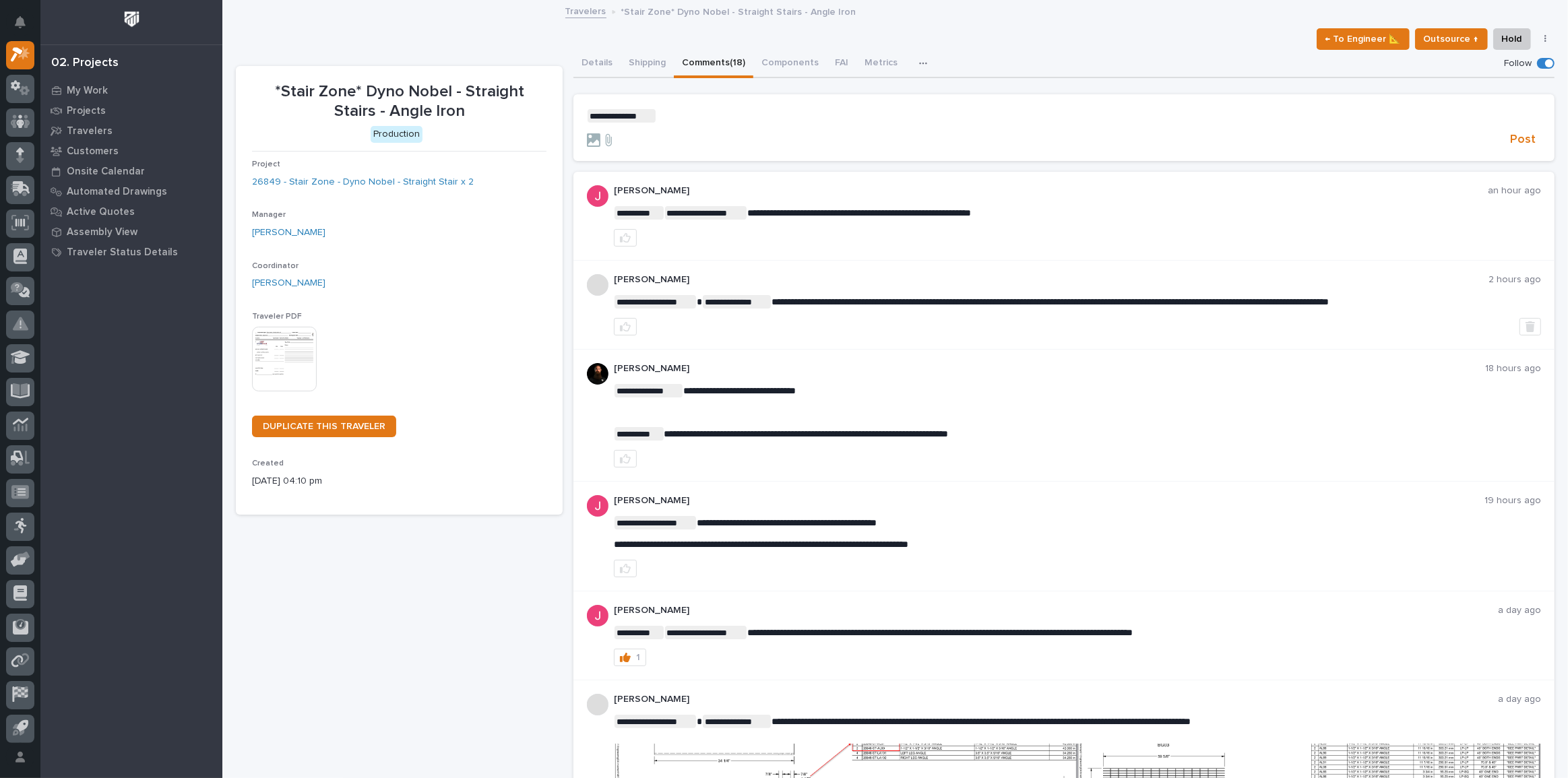
click at [699, 113] on p "**********" at bounding box center [1064, 116] width 955 height 13
click at [721, 115] on span "**********" at bounding box center [797, 116] width 281 height 9
click at [975, 113] on span "**********" at bounding box center [816, 116] width 318 height 9
click at [1511, 132] on span "Post" at bounding box center [1523, 140] width 26 height 16
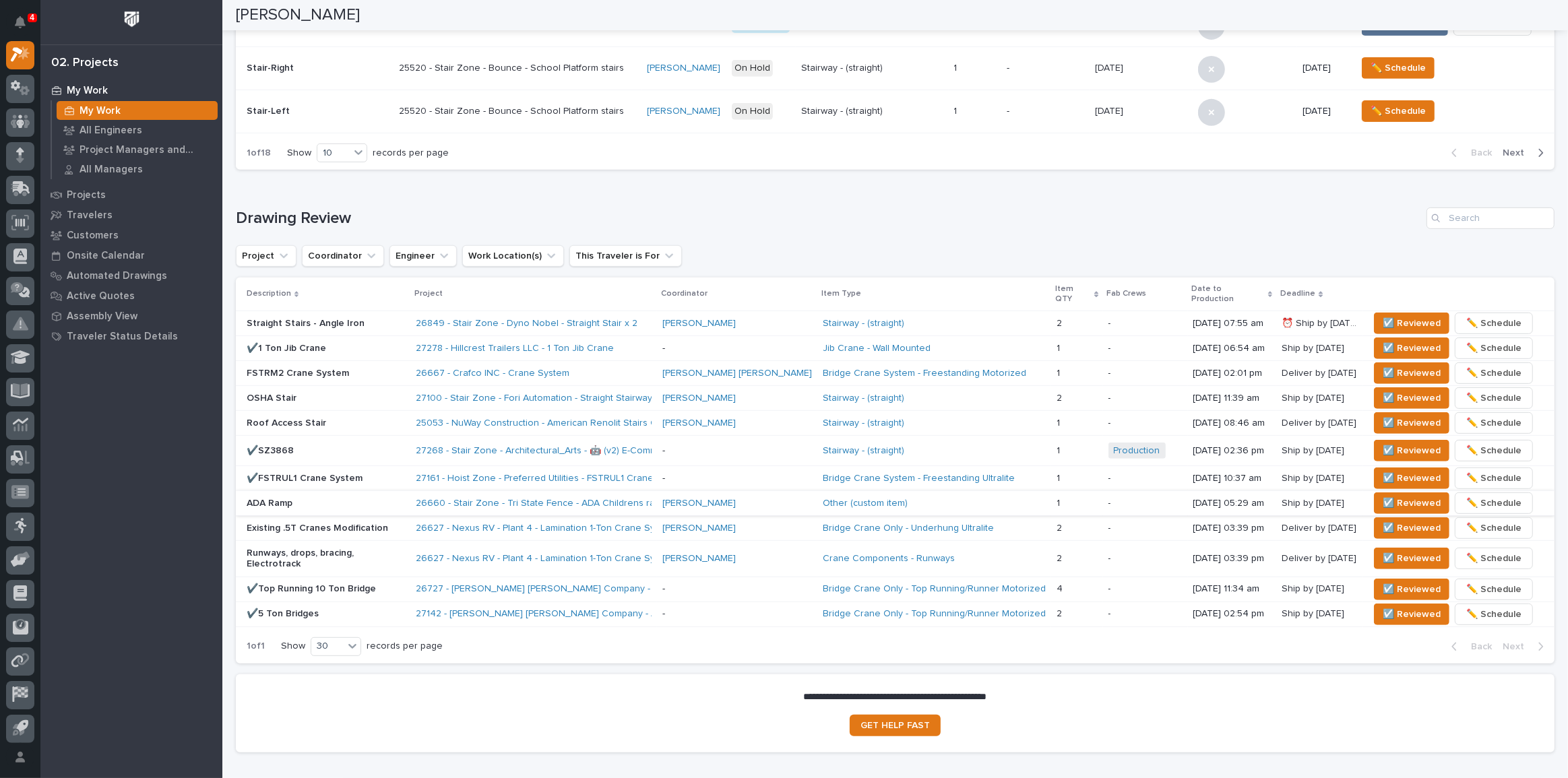
scroll to position [674, 0]
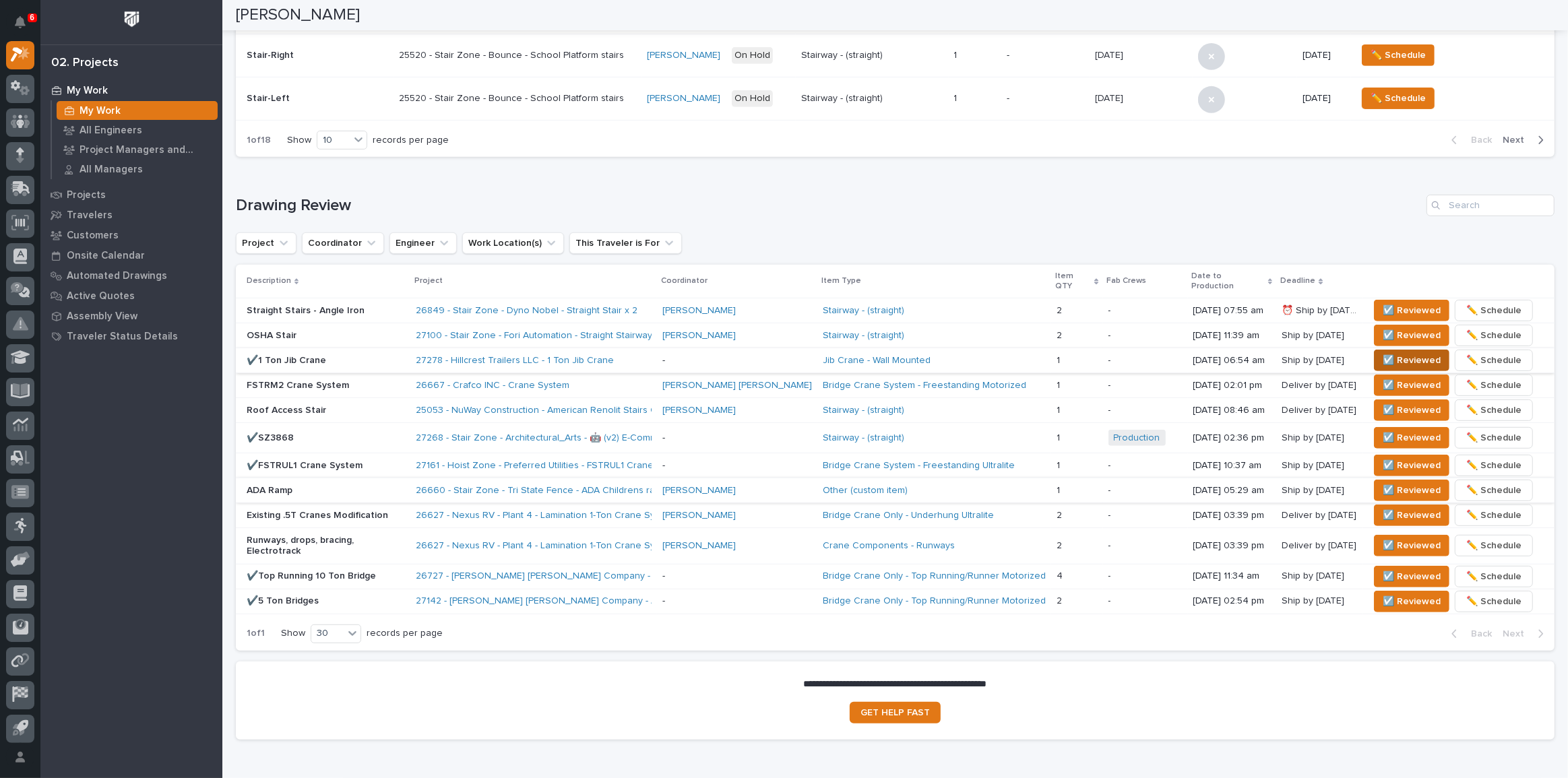
click at [1383, 353] on span "☑️ Reviewed" at bounding box center [1412, 359] width 58 height 16
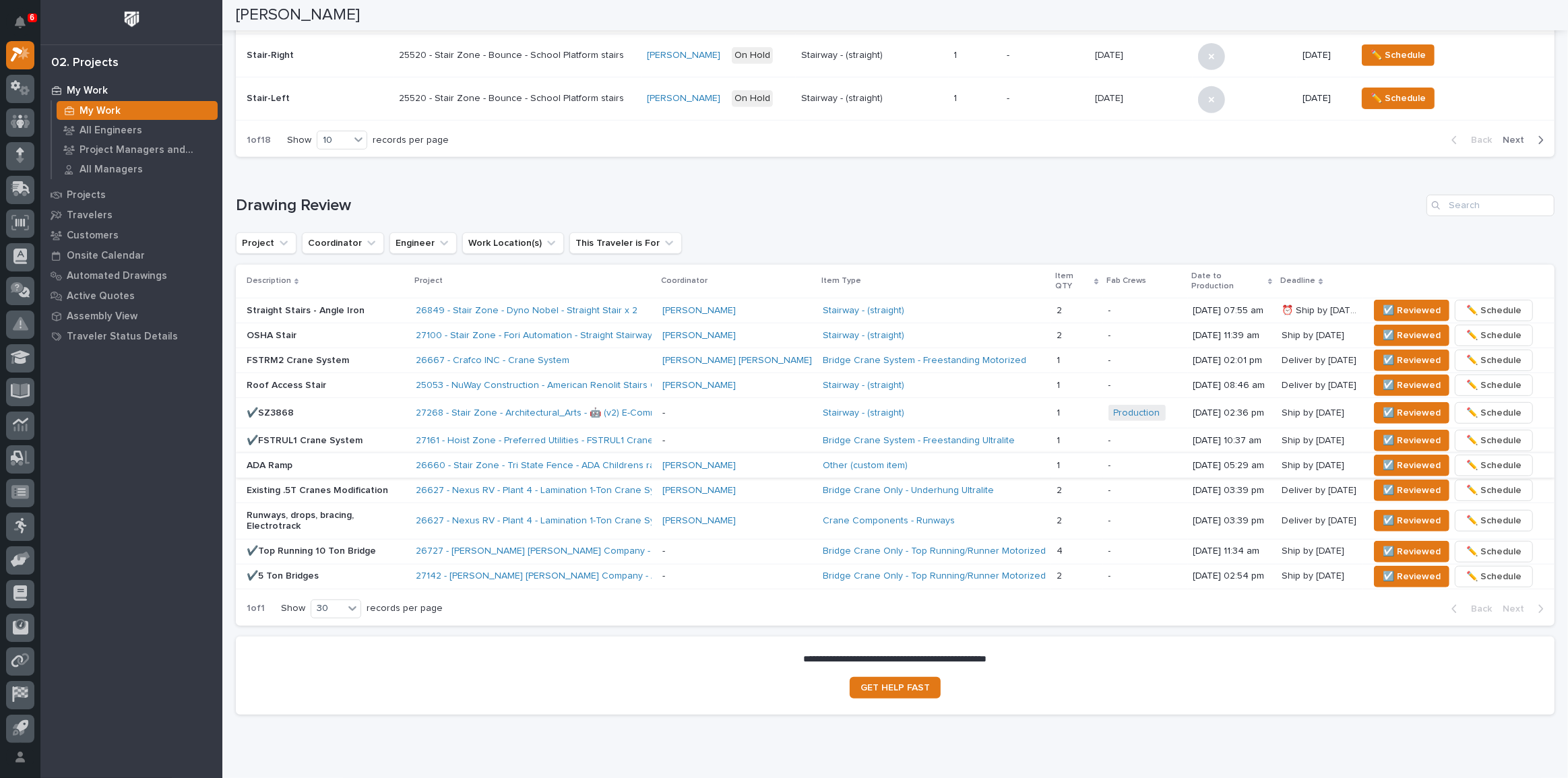
scroll to position [661, 0]
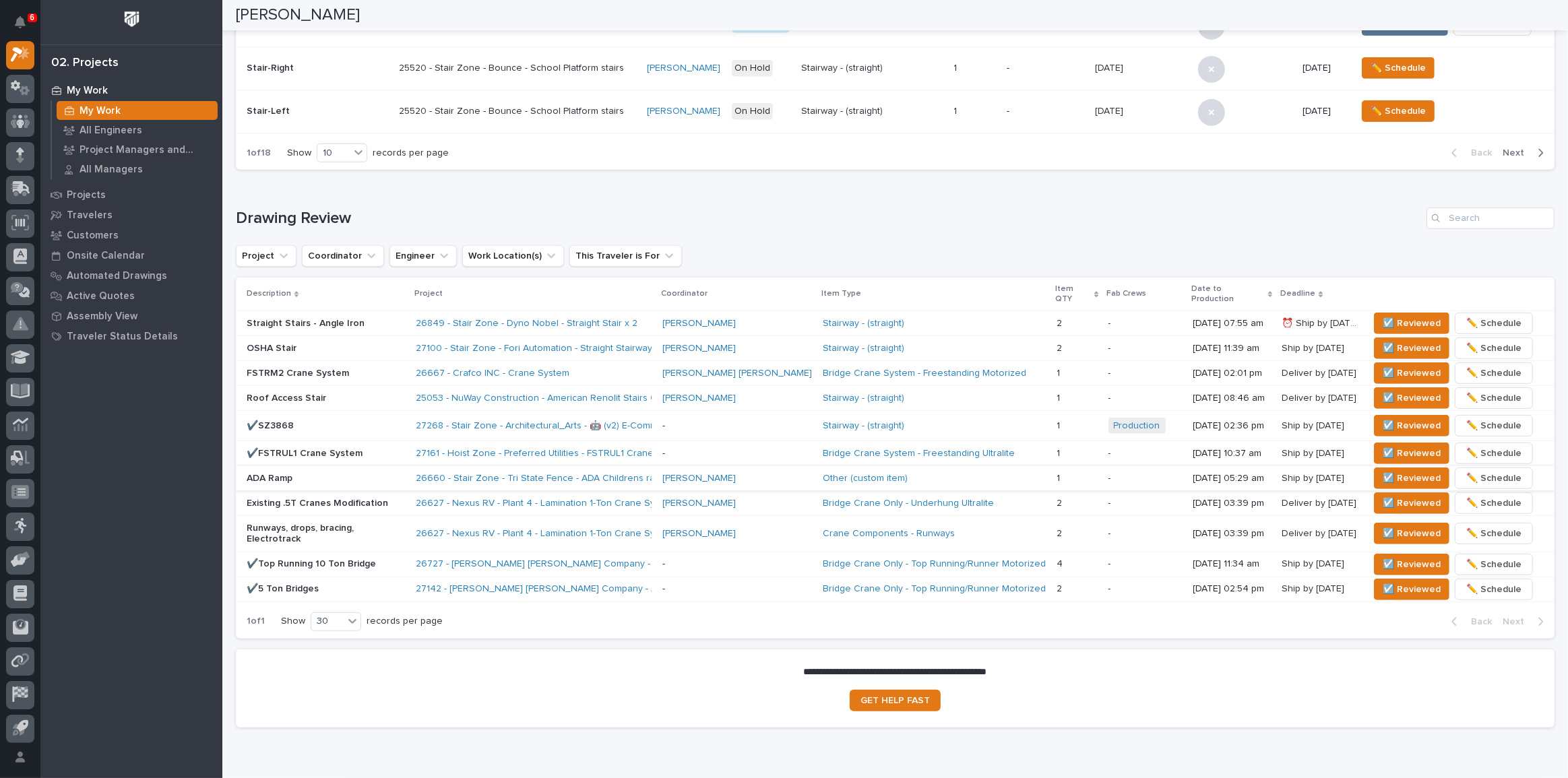
click at [818, 216] on h1 "Drawing Review" at bounding box center [828, 218] width 1185 height 19
click at [930, 233] on div "Drawing Review Project Coordinator Engineer Work Location(s) This Traveler is F…" at bounding box center [895, 423] width 1319 height 431
click at [1383, 340] on span "☑️ Reviewed" at bounding box center [1412, 348] width 58 height 16
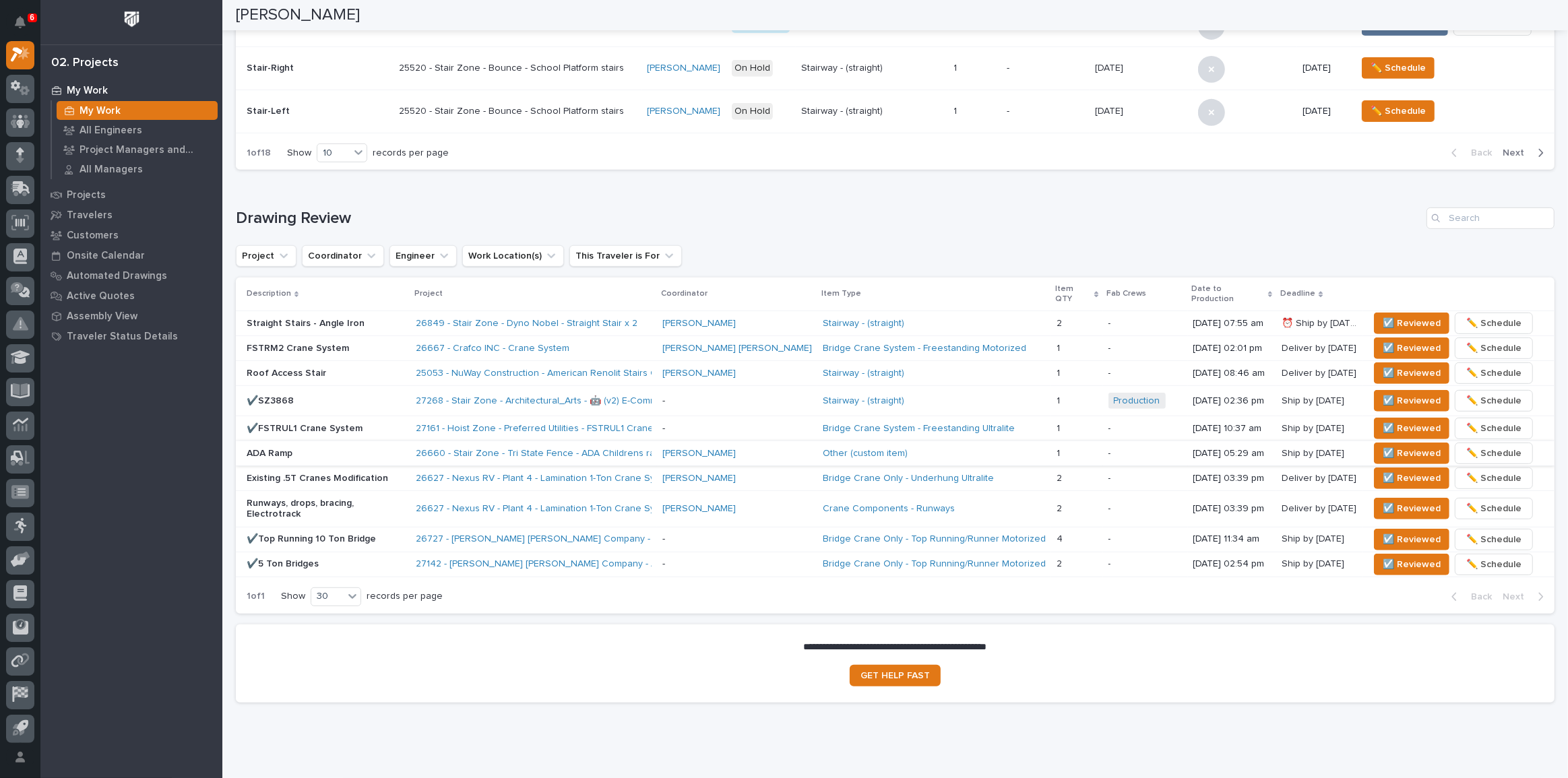
scroll to position [649, 0]
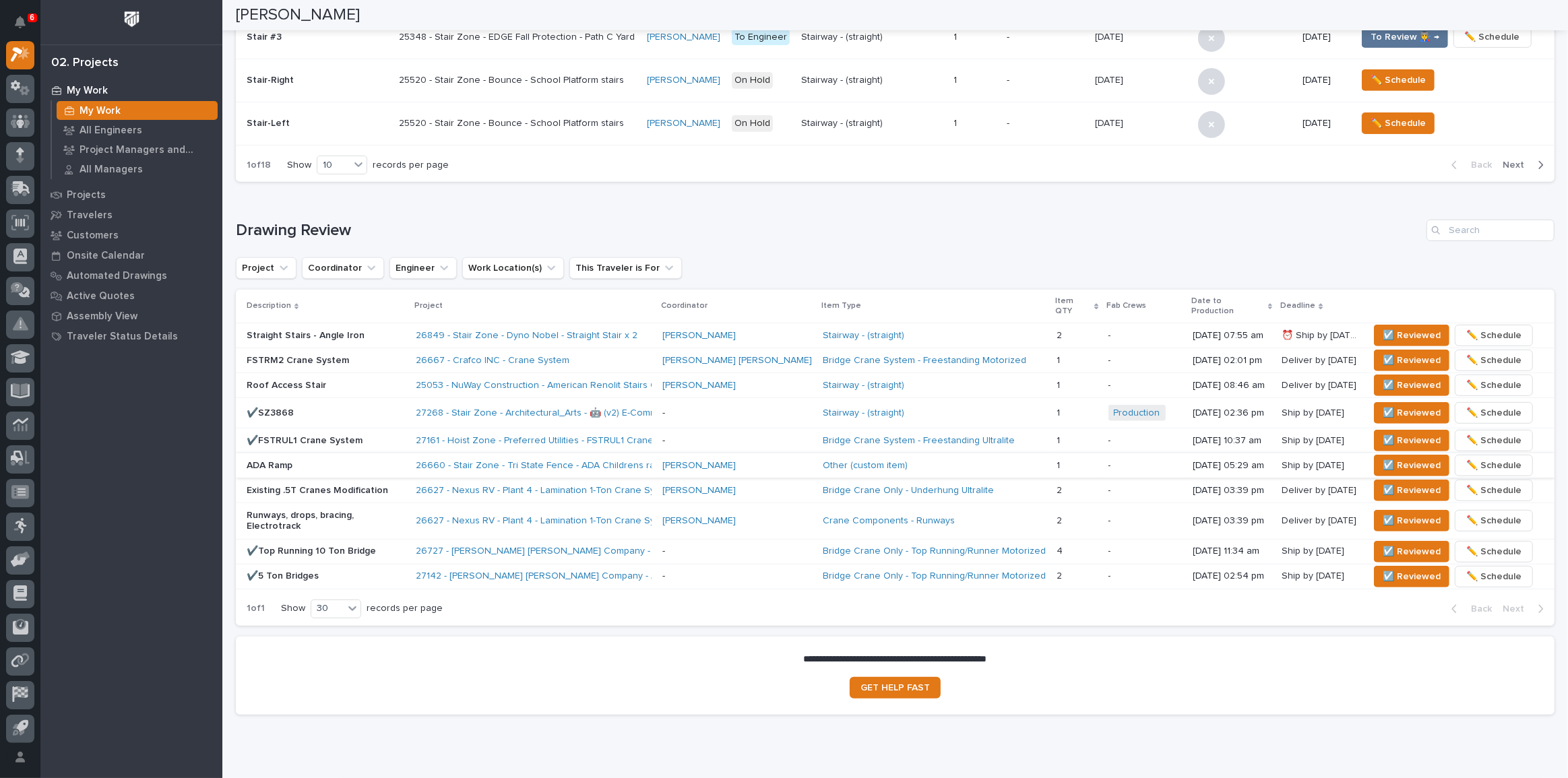
click at [734, 198] on div "Loading... Saving… Drawing Review Project Coordinator Engineer Work Location(s)…" at bounding box center [895, 415] width 1319 height 444
click at [1374, 325] on button "☑️ Reviewed" at bounding box center [1412, 335] width 76 height 22
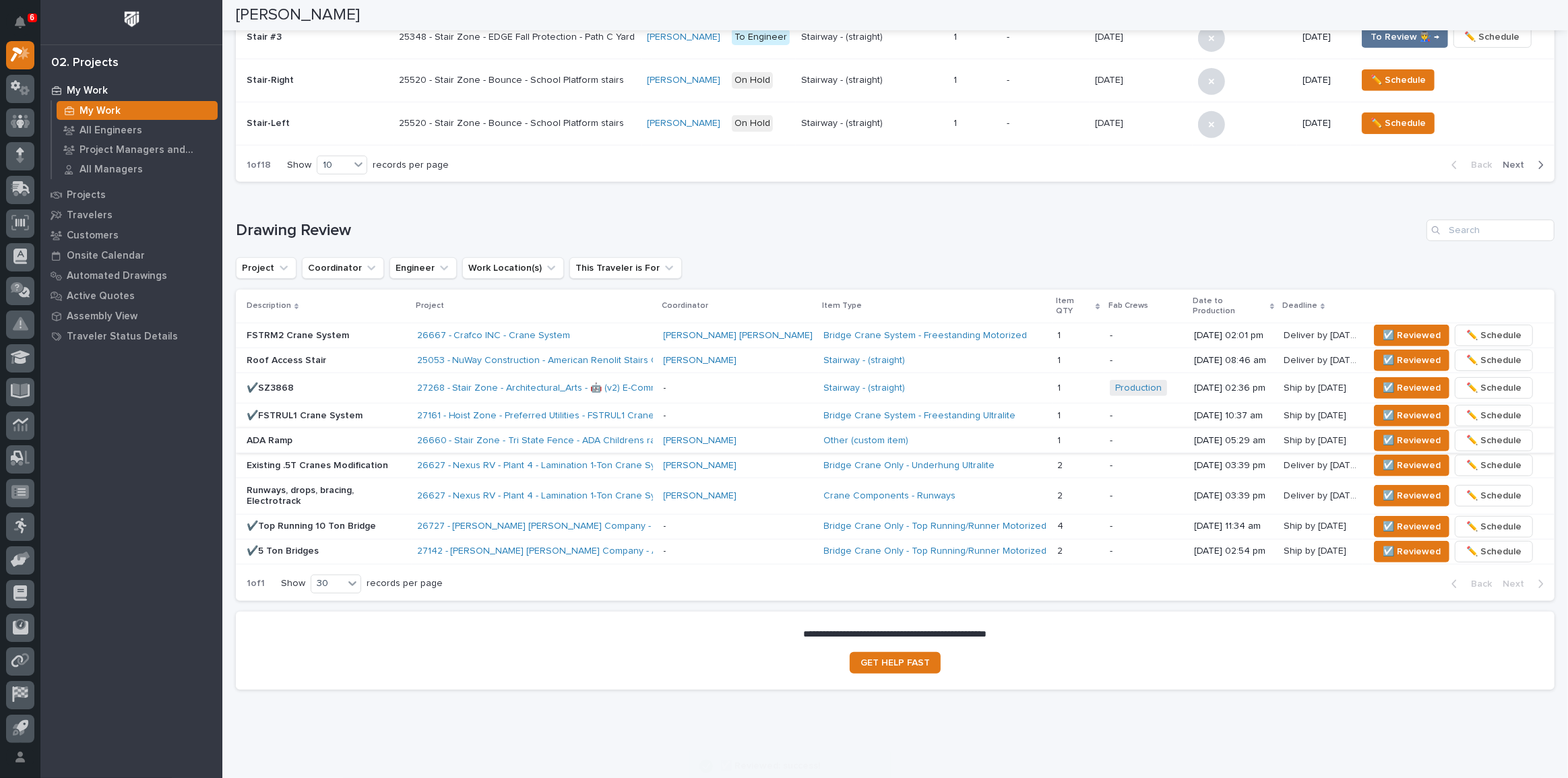
scroll to position [636, 0]
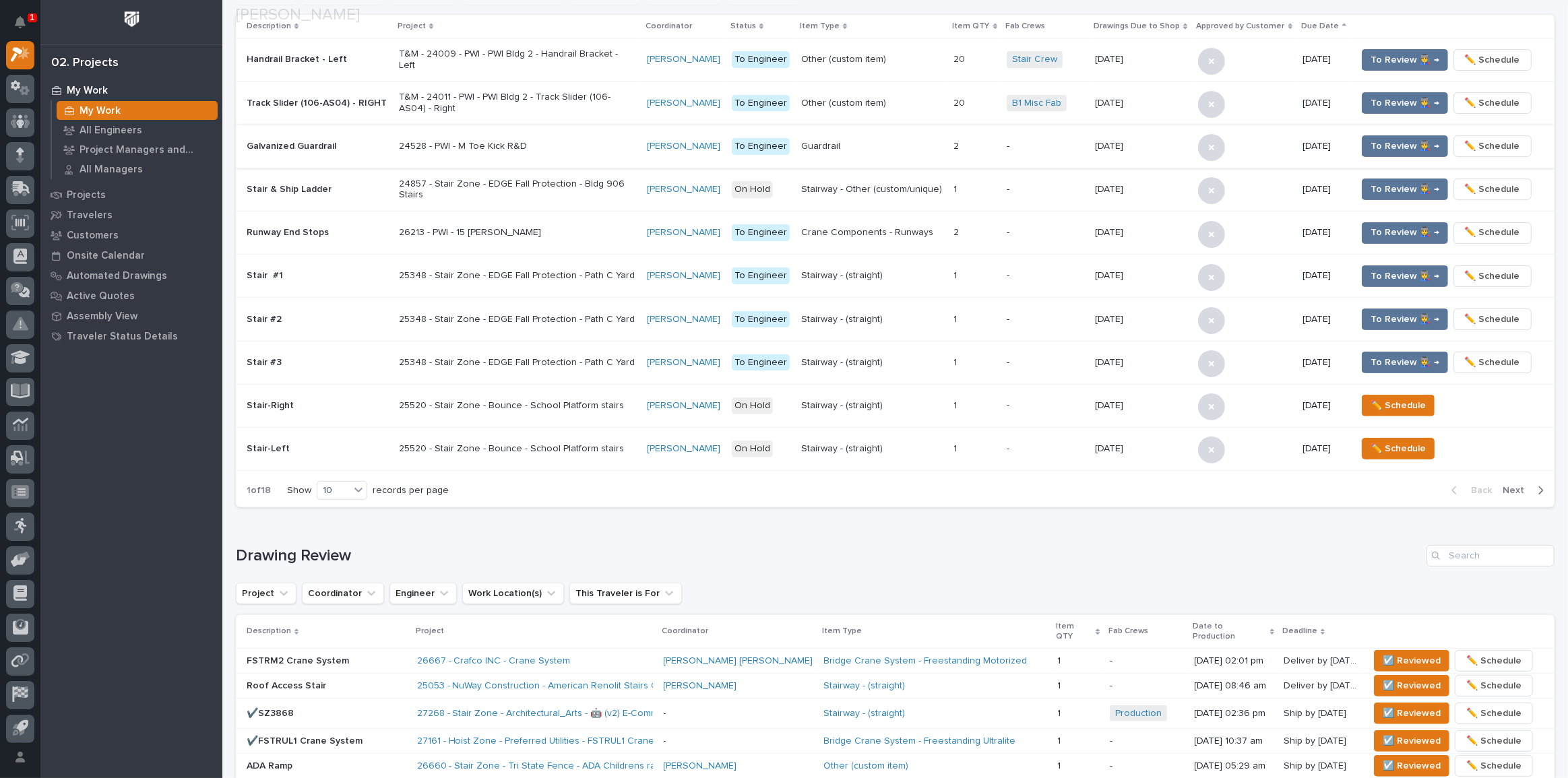
scroll to position [653, 0]
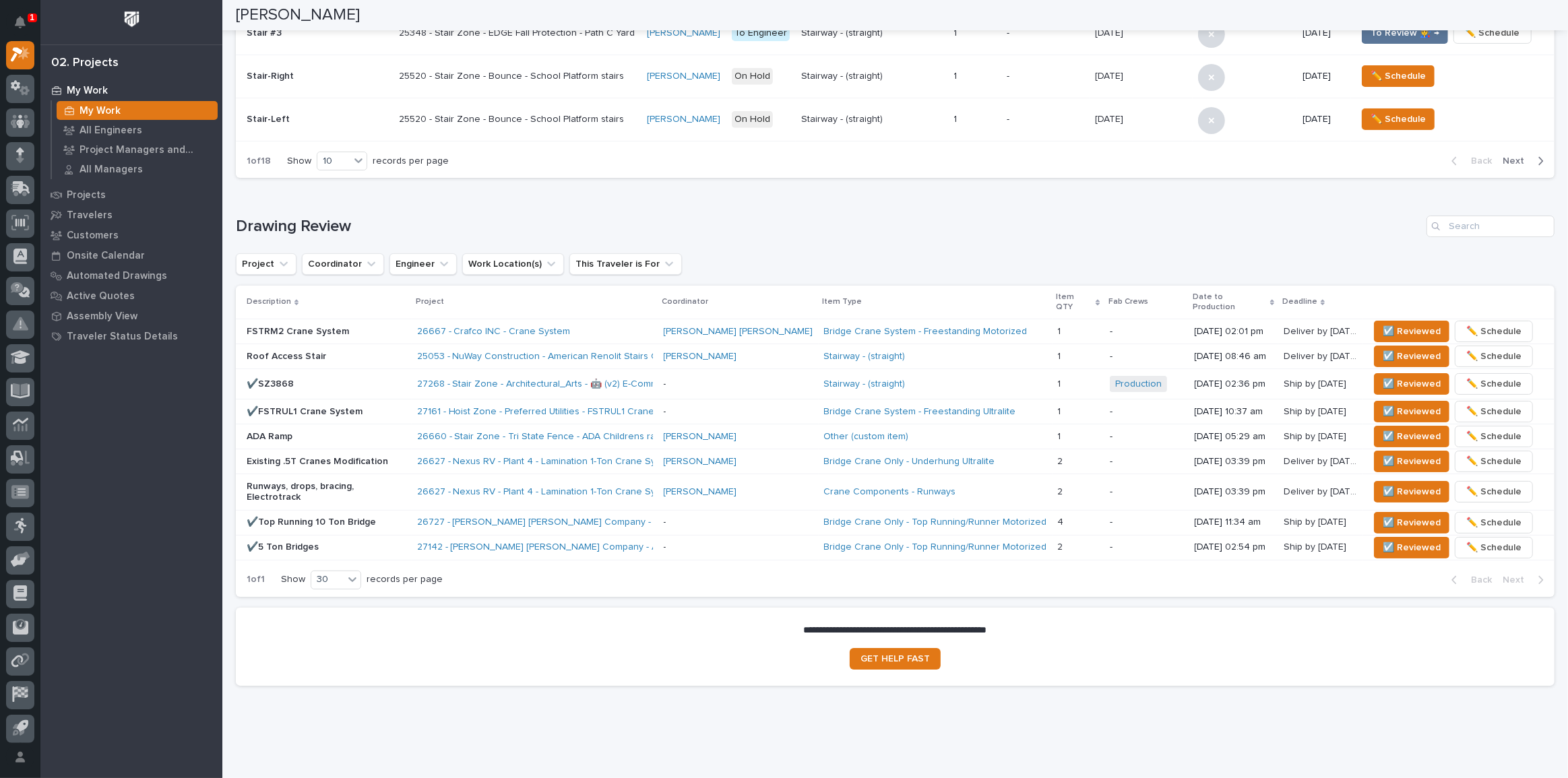
click at [604, 220] on h1 "Drawing Review" at bounding box center [828, 226] width 1185 height 19
click at [375, 351] on p "Roof Access Stair" at bounding box center [326, 357] width 160 height 12
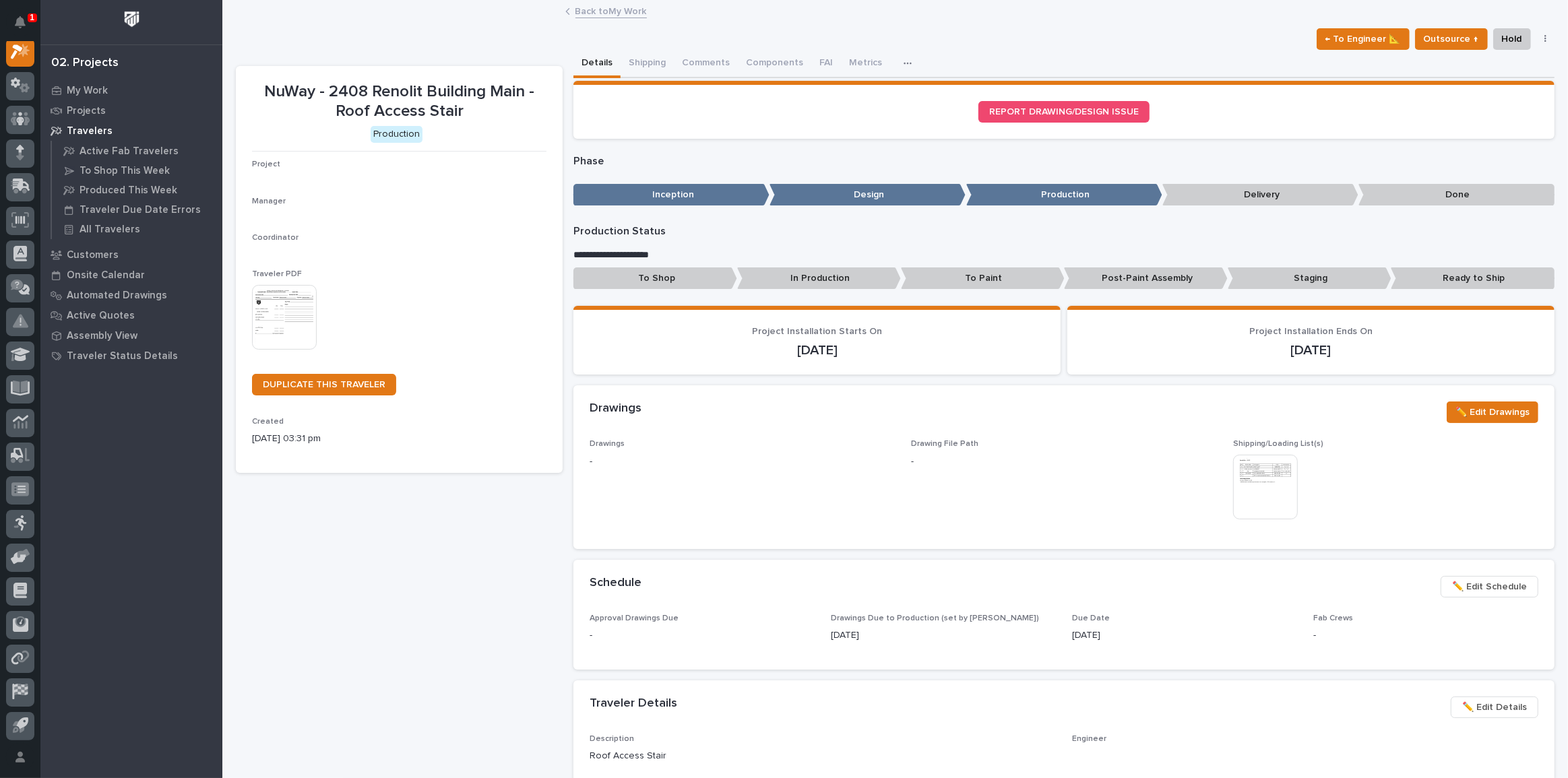
scroll to position [33, 0]
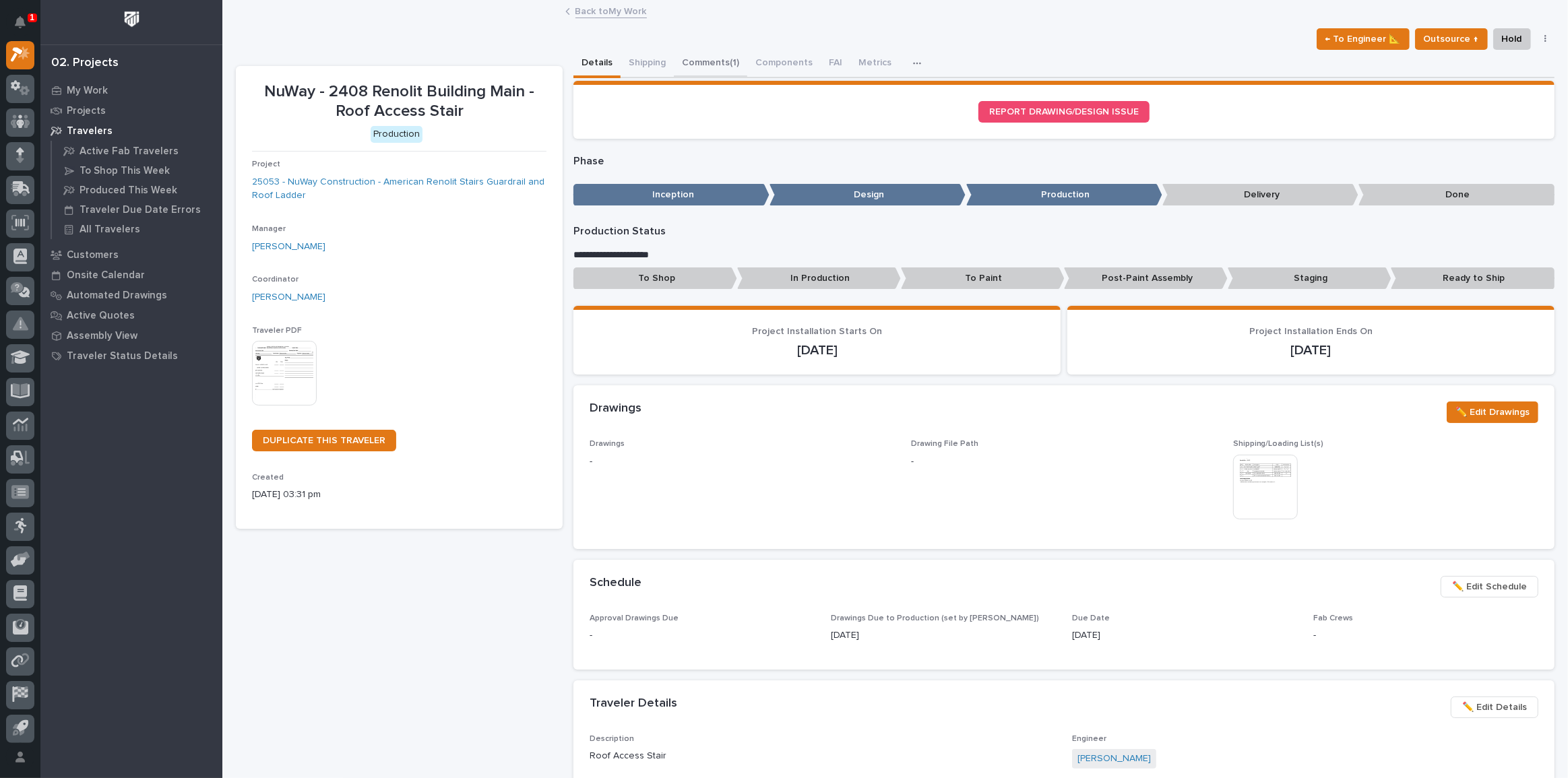
click at [722, 62] on button "Comments (1)" at bounding box center [711, 64] width 73 height 28
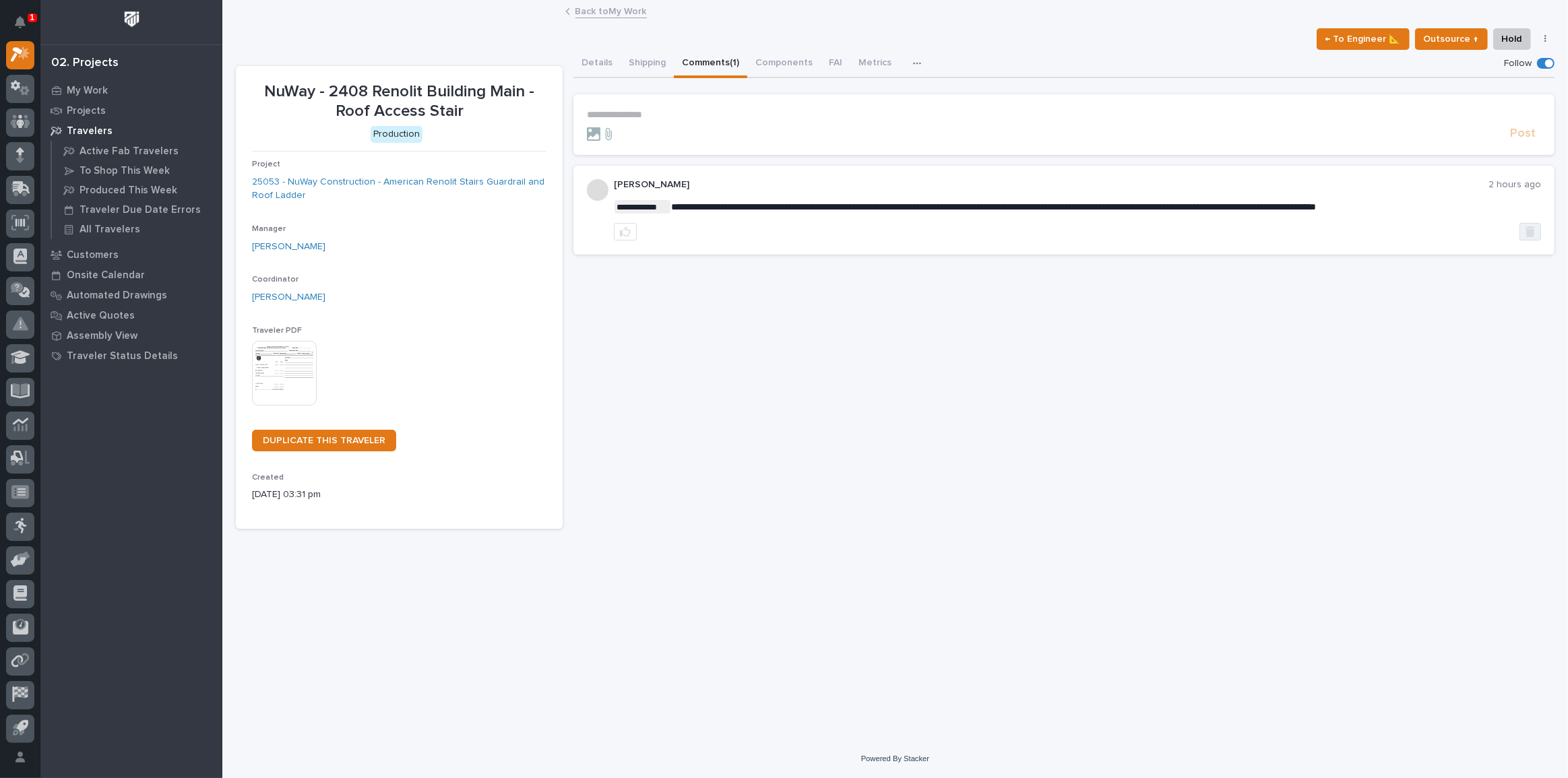
click at [1525, 223] on button "button" at bounding box center [1531, 231] width 22 height 17
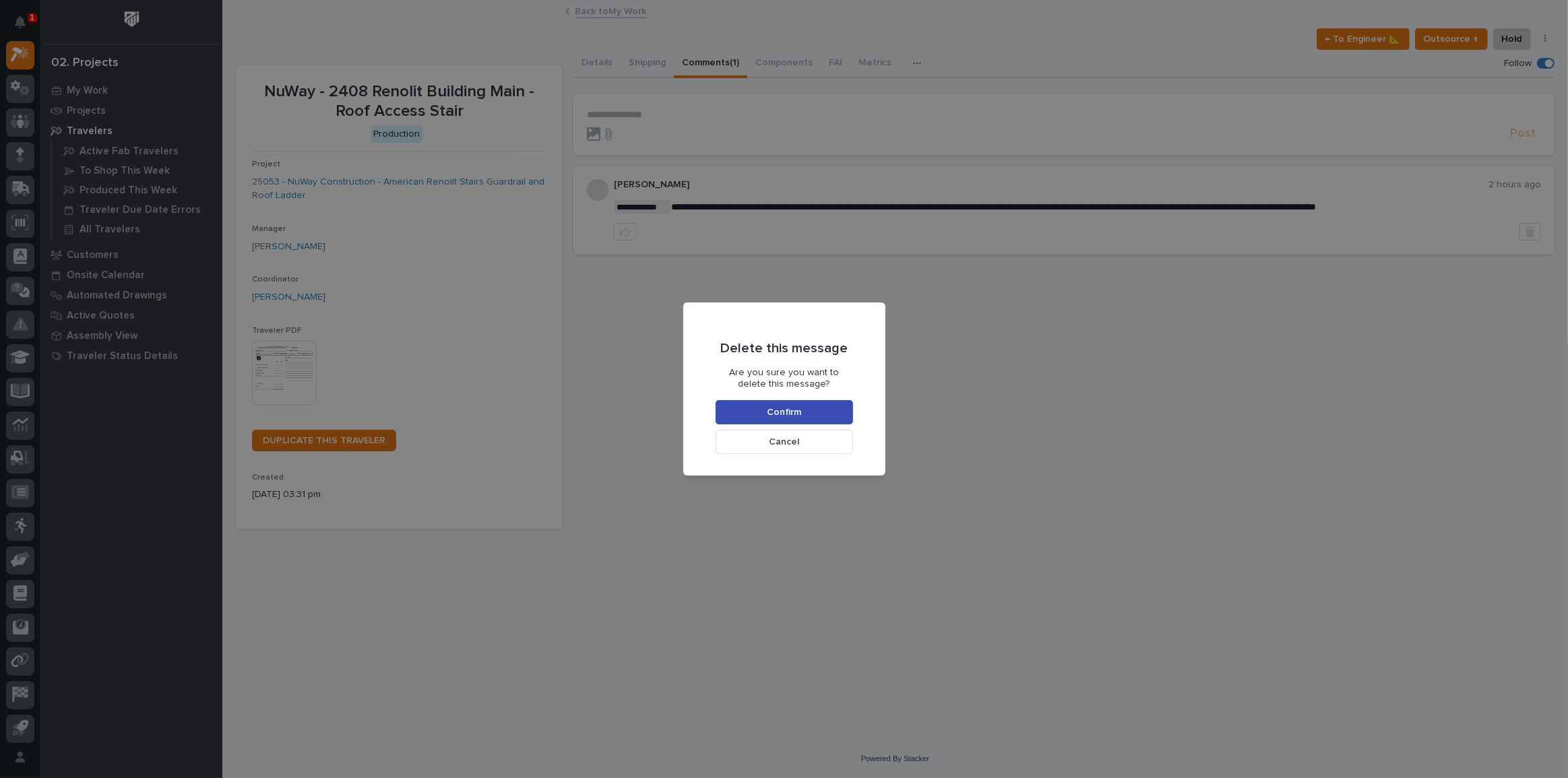
click at [834, 415] on button "Confirm" at bounding box center [784, 412] width 137 height 24
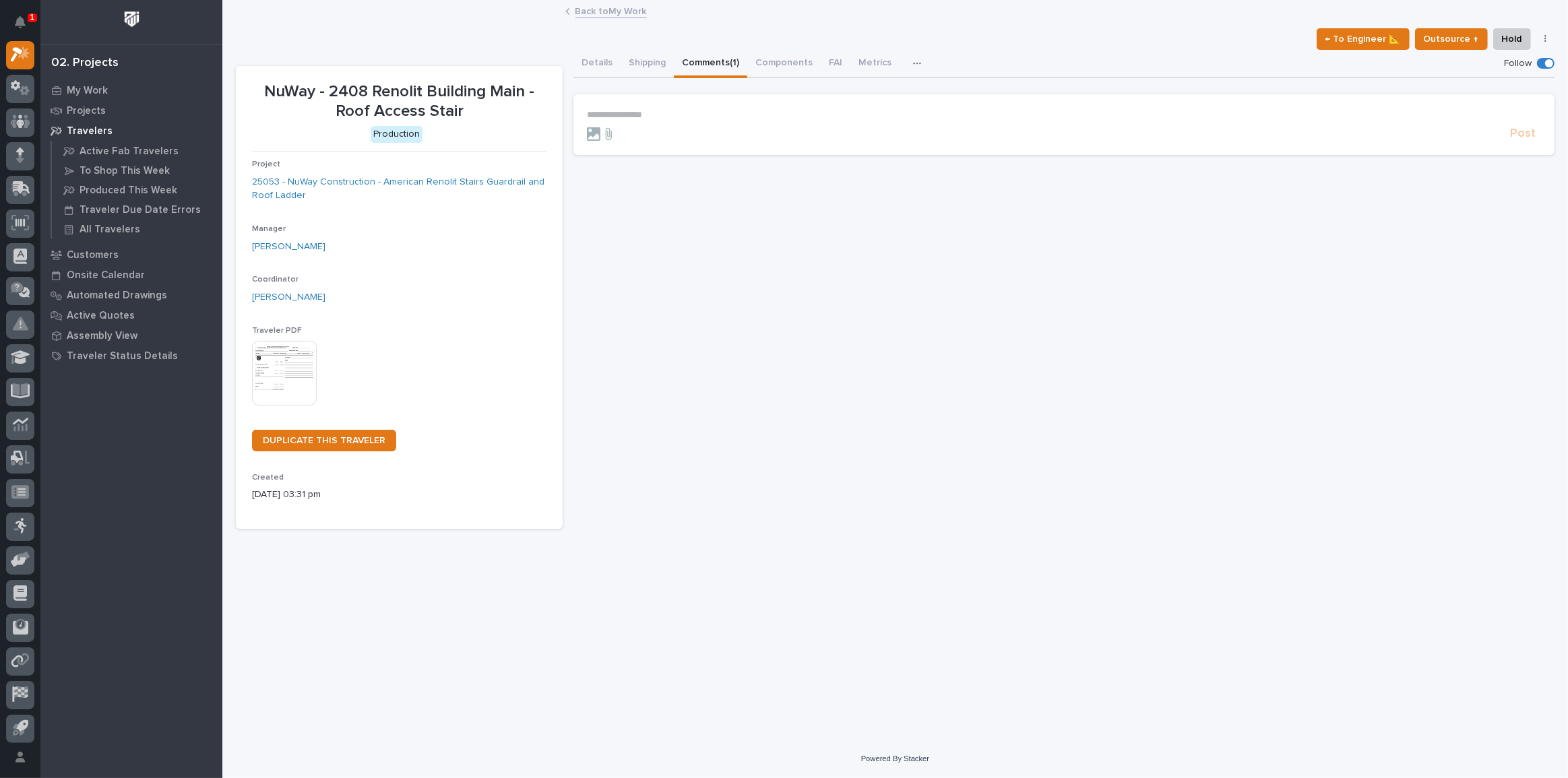
click at [595, 109] on p "**********" at bounding box center [1064, 115] width 955 height 12
click at [1537, 139] on button "Post" at bounding box center [1523, 140] width 37 height 16
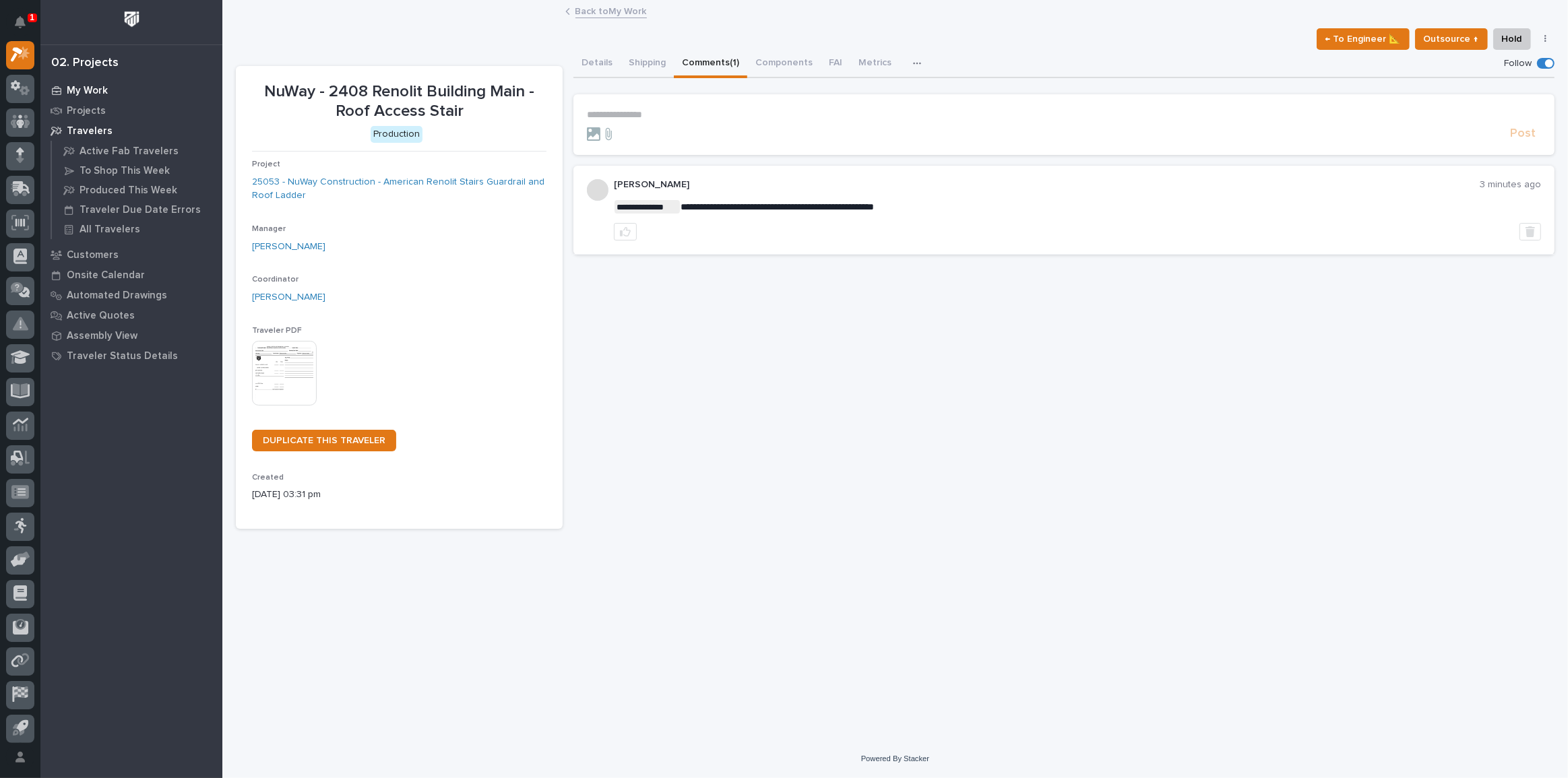
click at [92, 94] on p "My Work" at bounding box center [87, 91] width 41 height 12
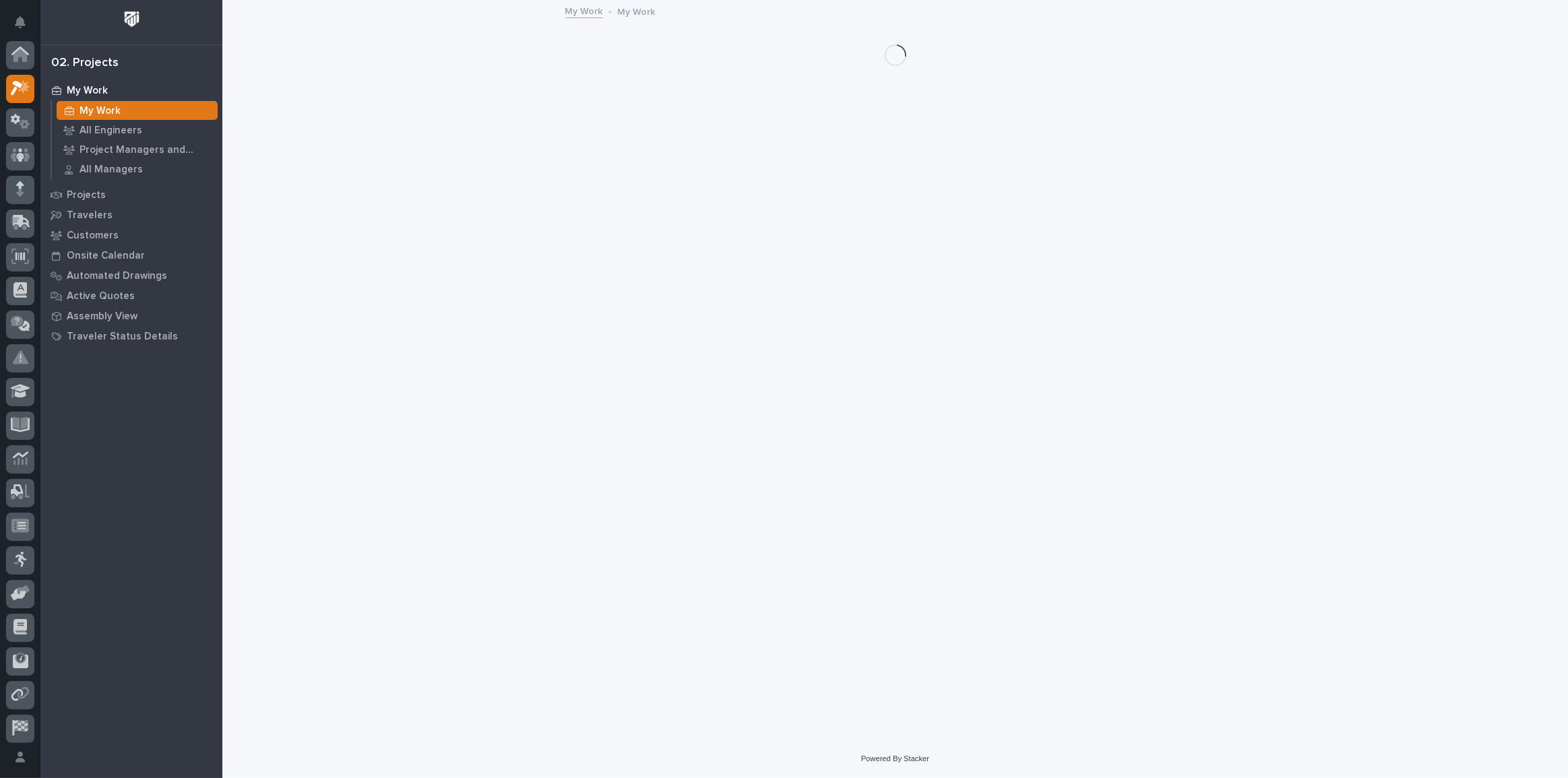
scroll to position [33, 0]
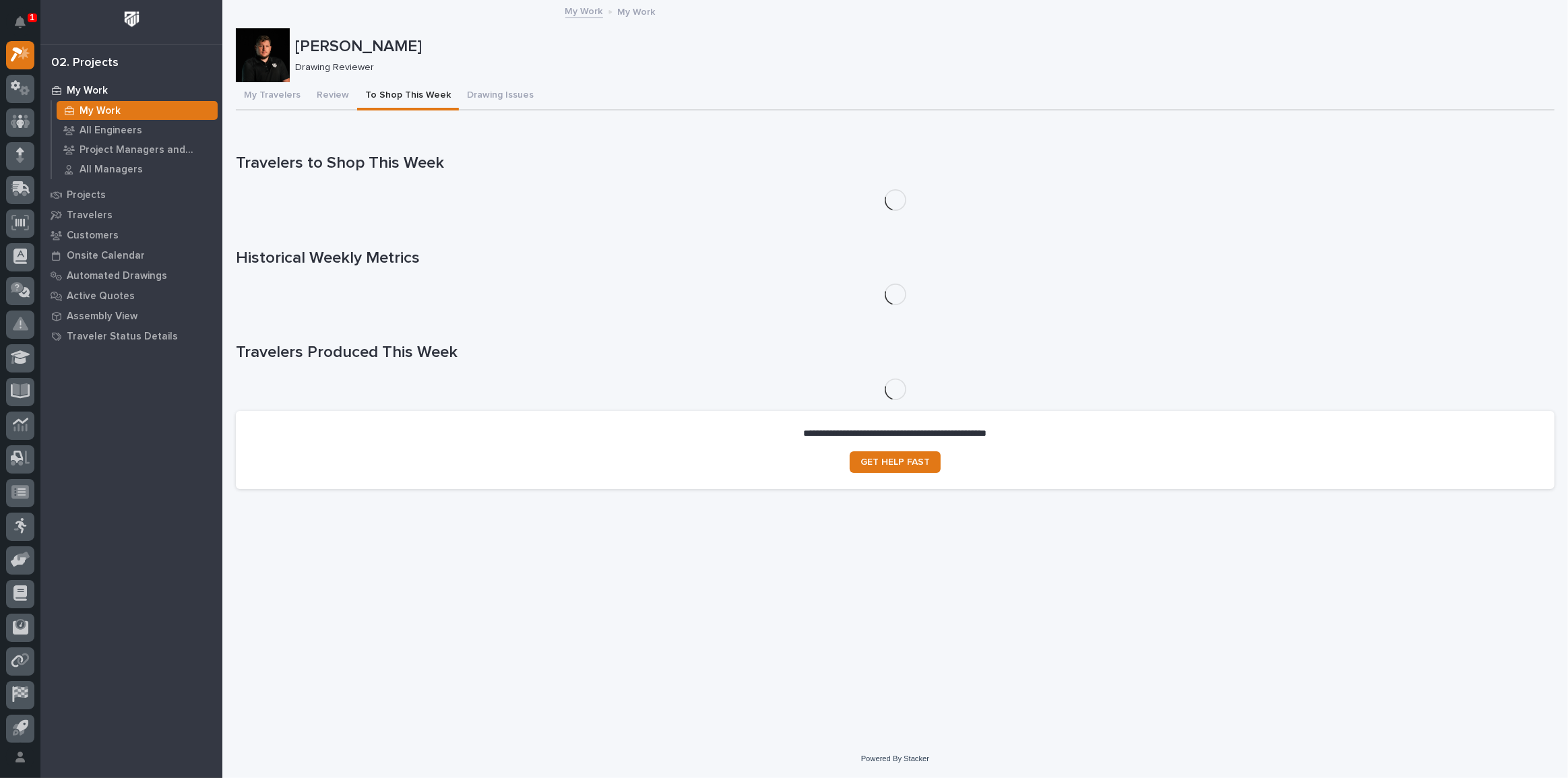
click at [357, 87] on button "To Shop This Week" at bounding box center [408, 97] width 102 height 28
click at [333, 97] on button "Review" at bounding box center [333, 97] width 48 height 28
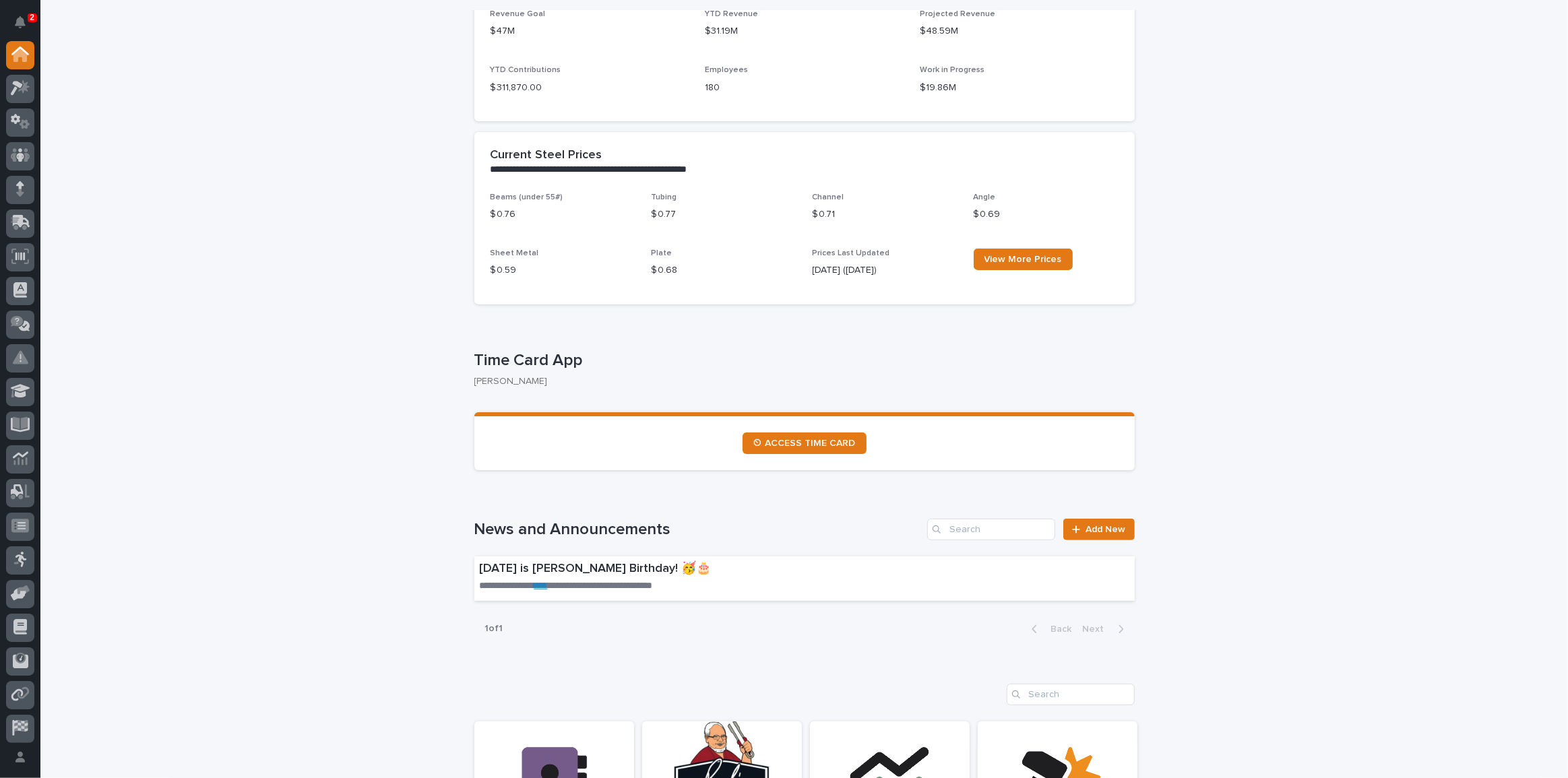
scroll to position [429, 0]
click at [827, 439] on span "⏲ ACCESS TIME CARD" at bounding box center [804, 442] width 102 height 9
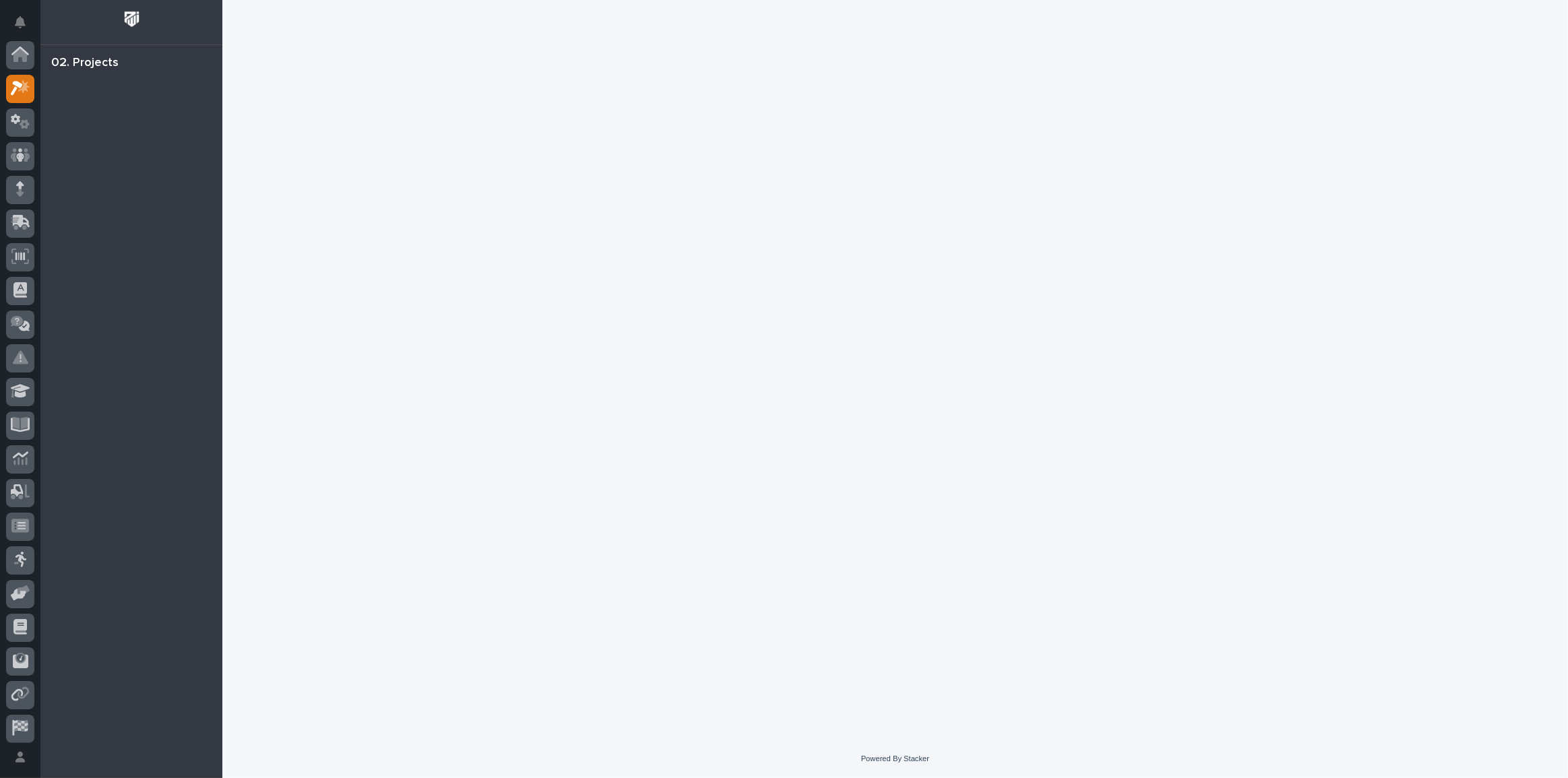
scroll to position [33, 0]
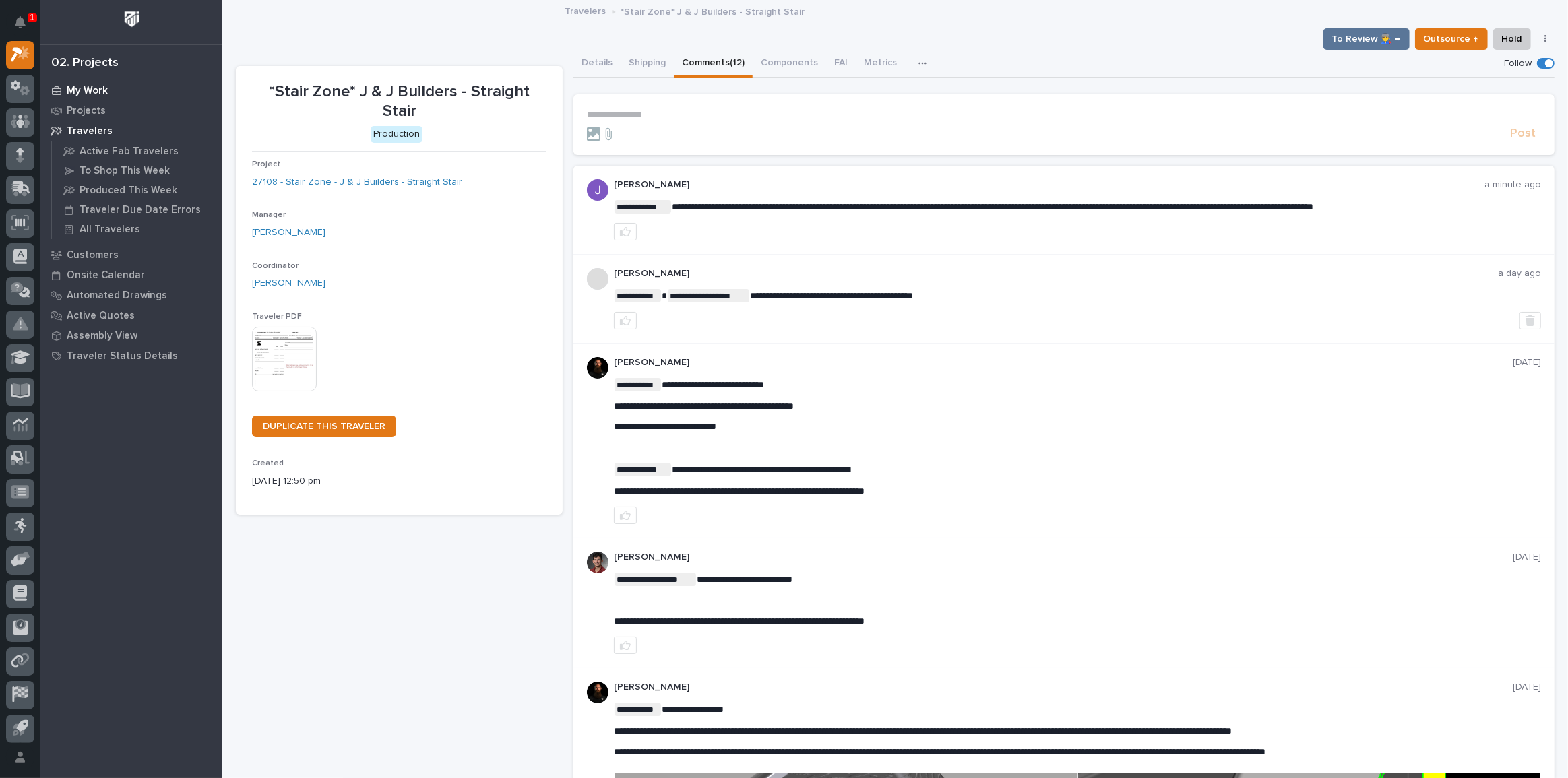
click at [92, 90] on p "My Work" at bounding box center [87, 91] width 41 height 12
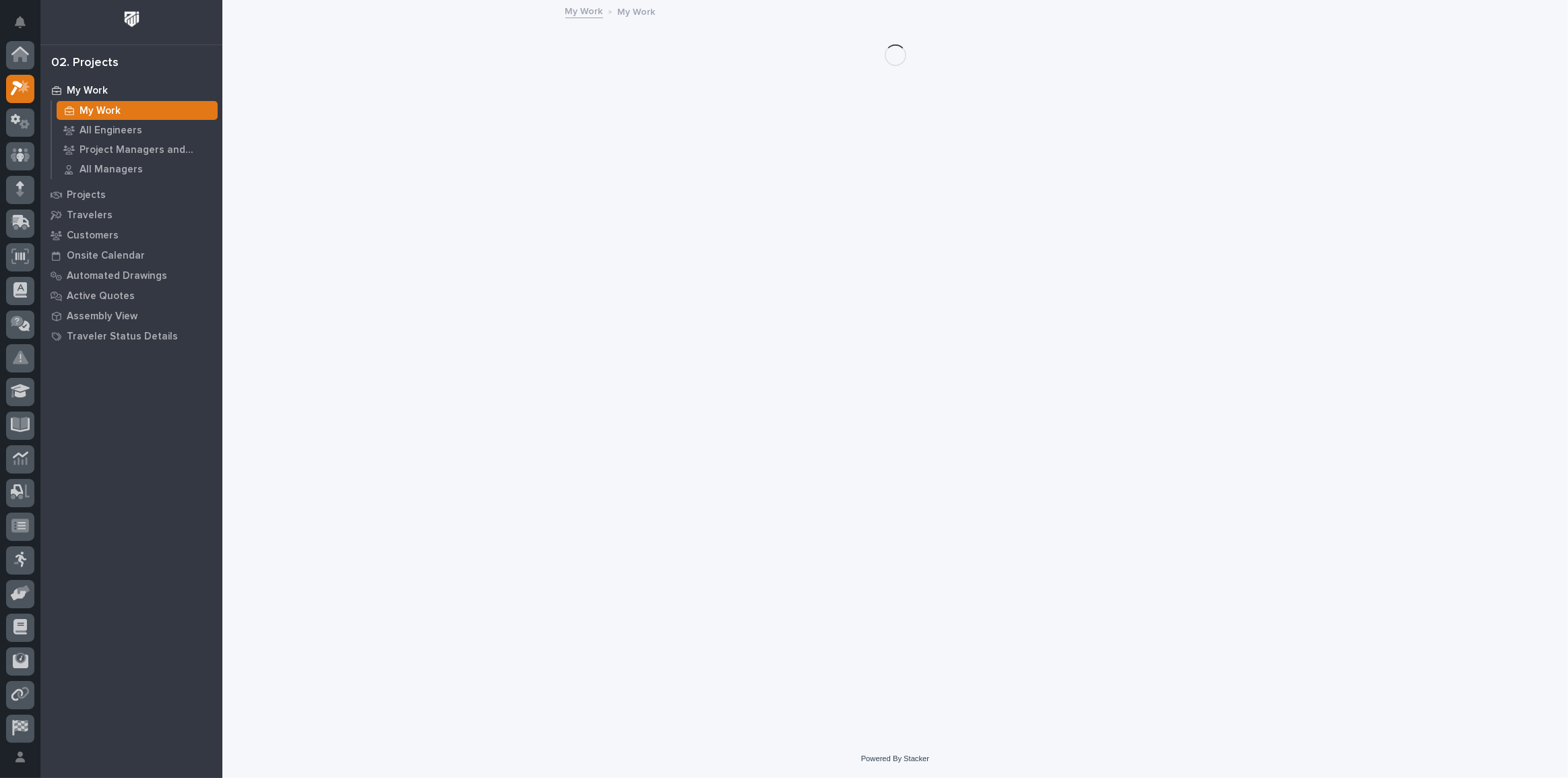
scroll to position [33, 0]
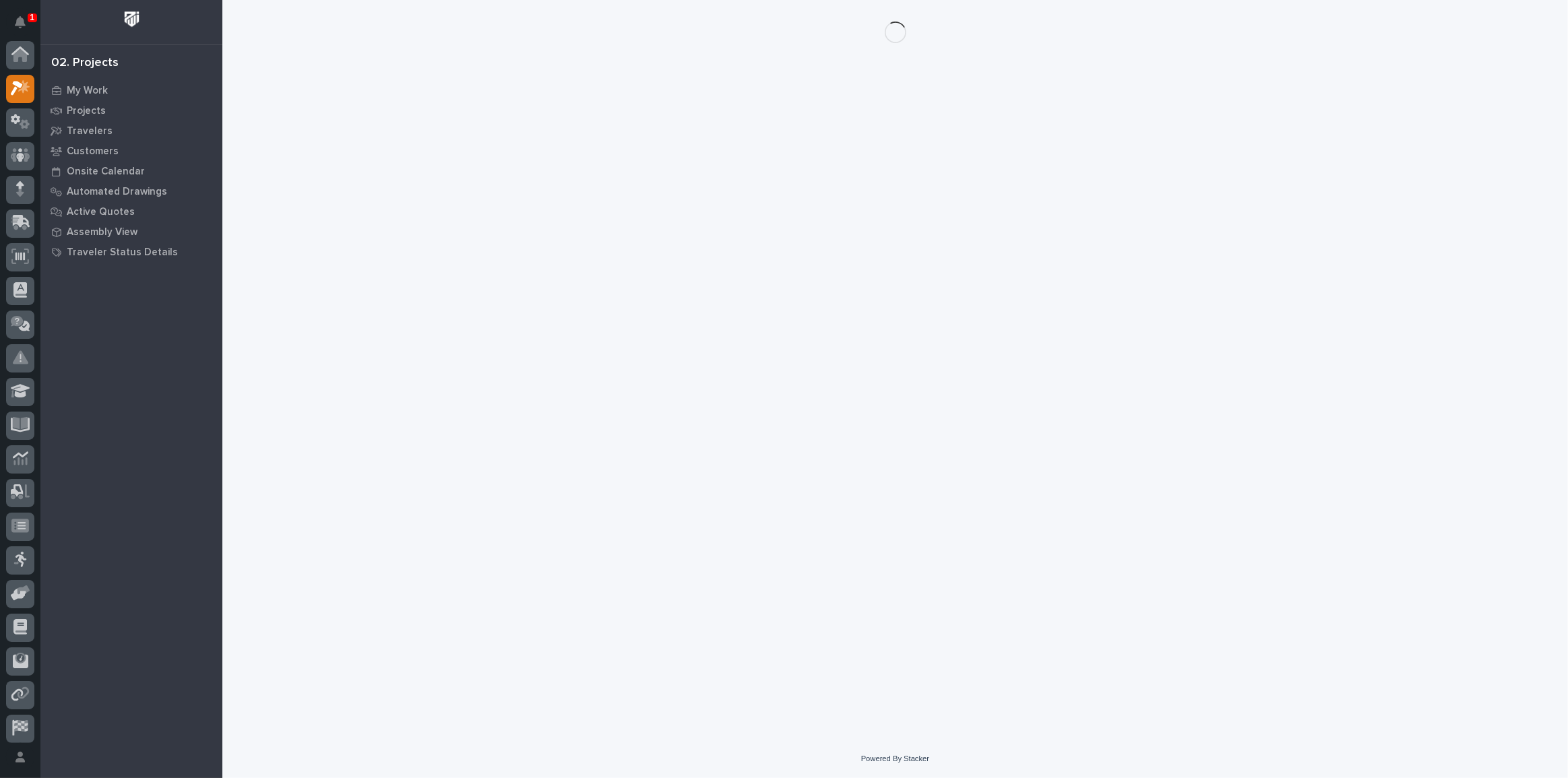
scroll to position [33, 0]
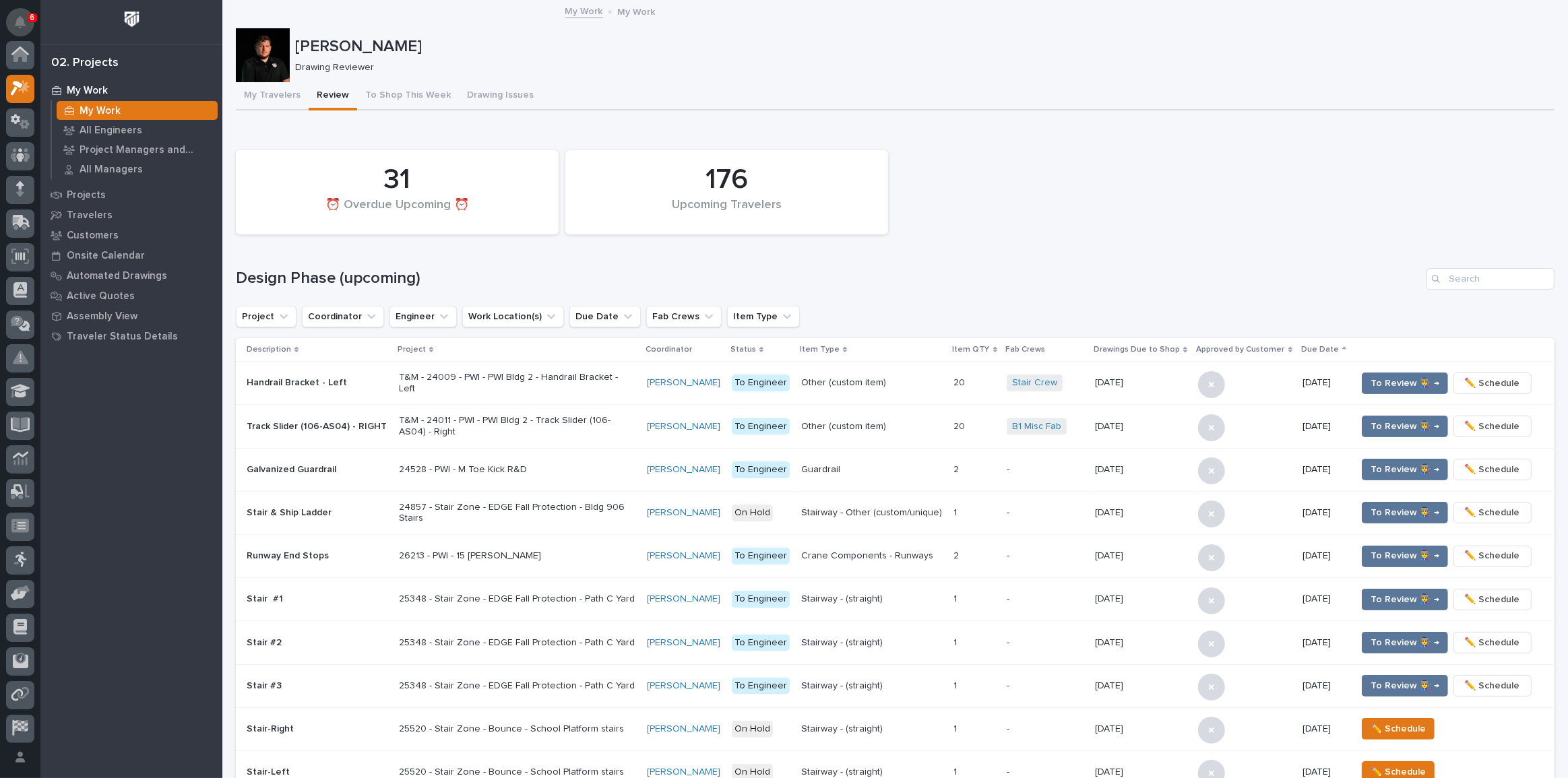
scroll to position [33, 0]
click at [24, 25] on icon "Notifications" at bounding box center [20, 22] width 11 height 12
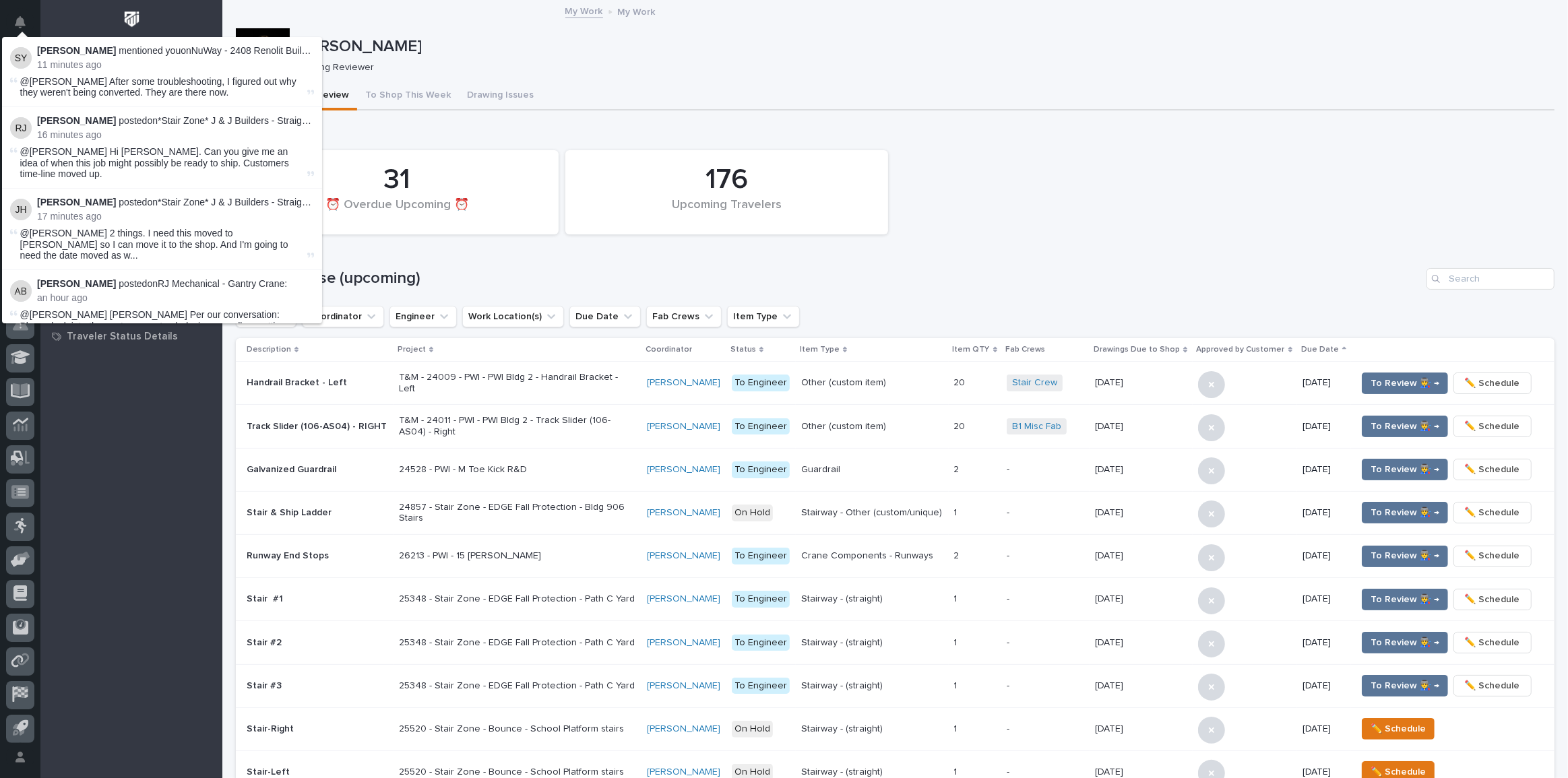
click at [984, 270] on h1 "Design Phase (upcoming)" at bounding box center [828, 278] width 1185 height 19
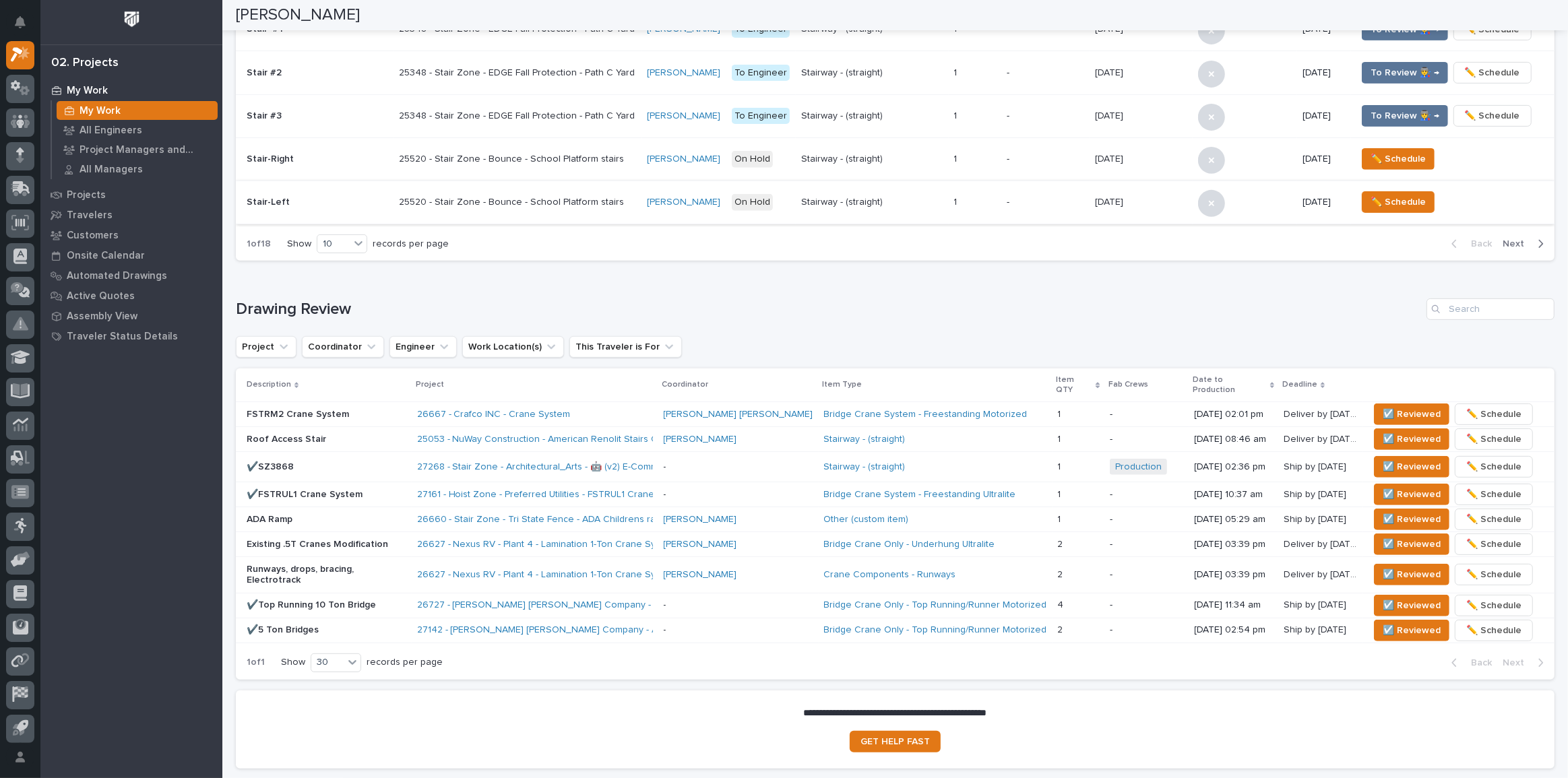
scroll to position [653, 0]
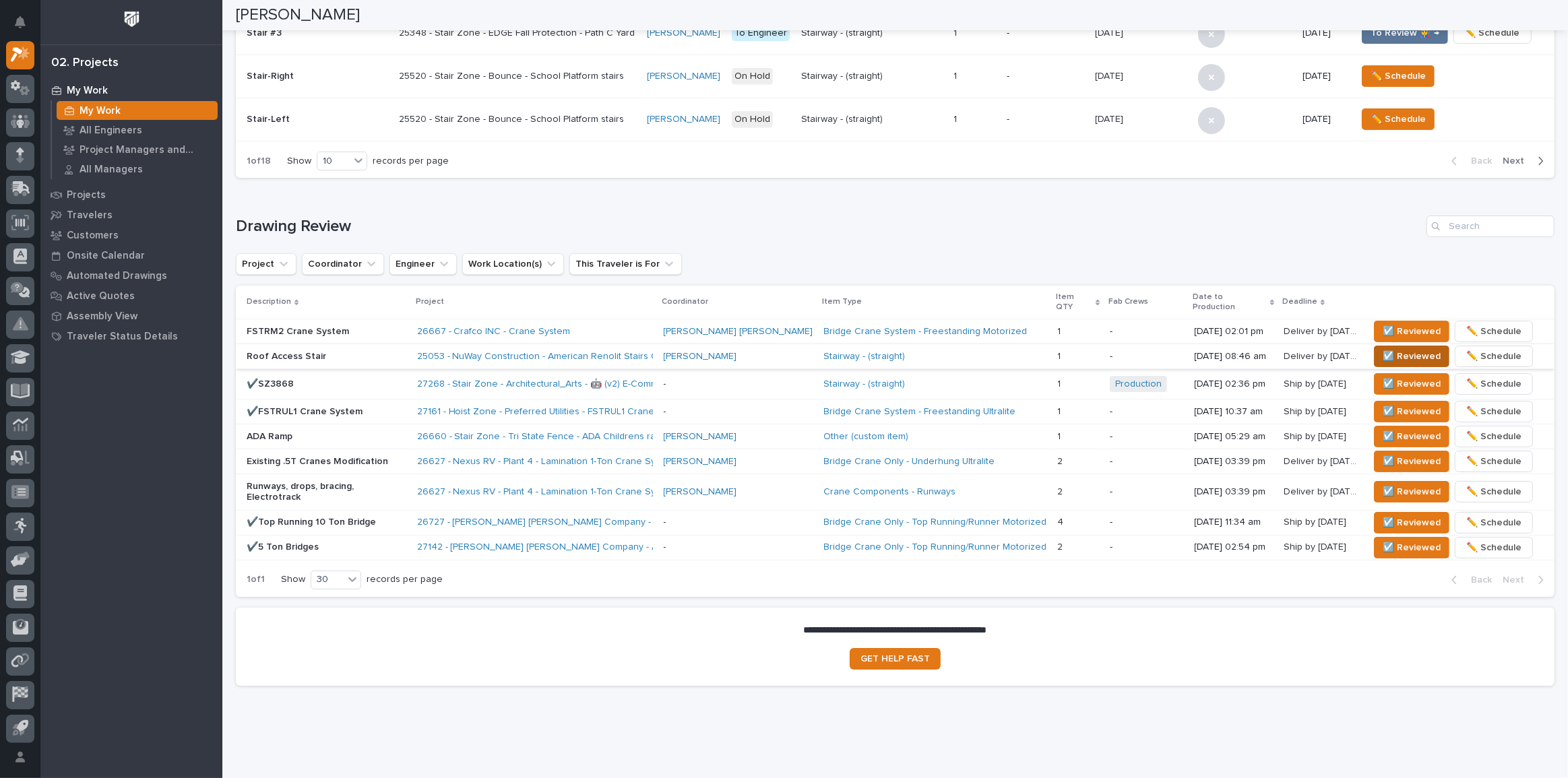
click at [1383, 349] on span "☑️ Reviewed" at bounding box center [1412, 356] width 58 height 16
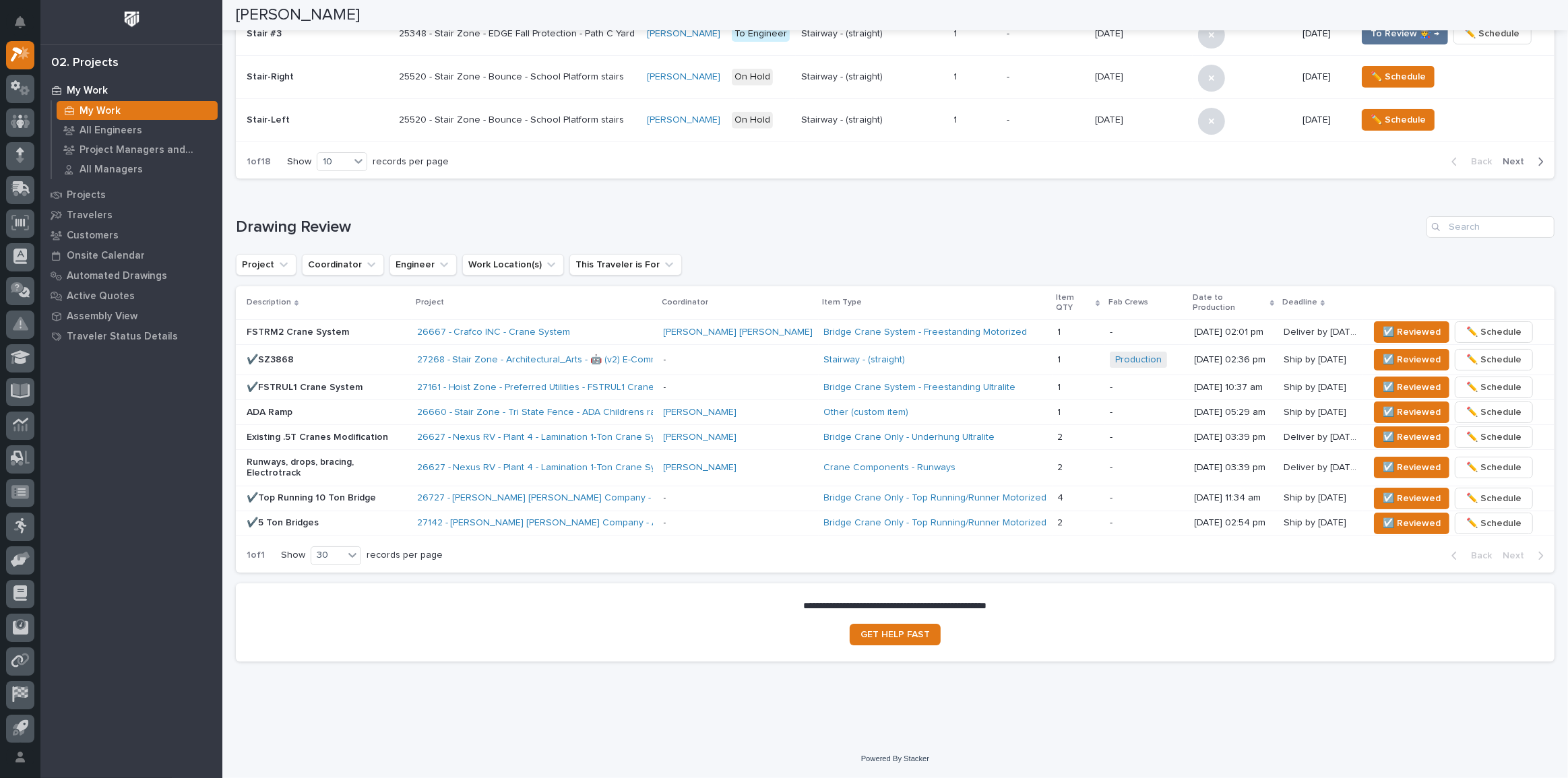
scroll to position [628, 0]
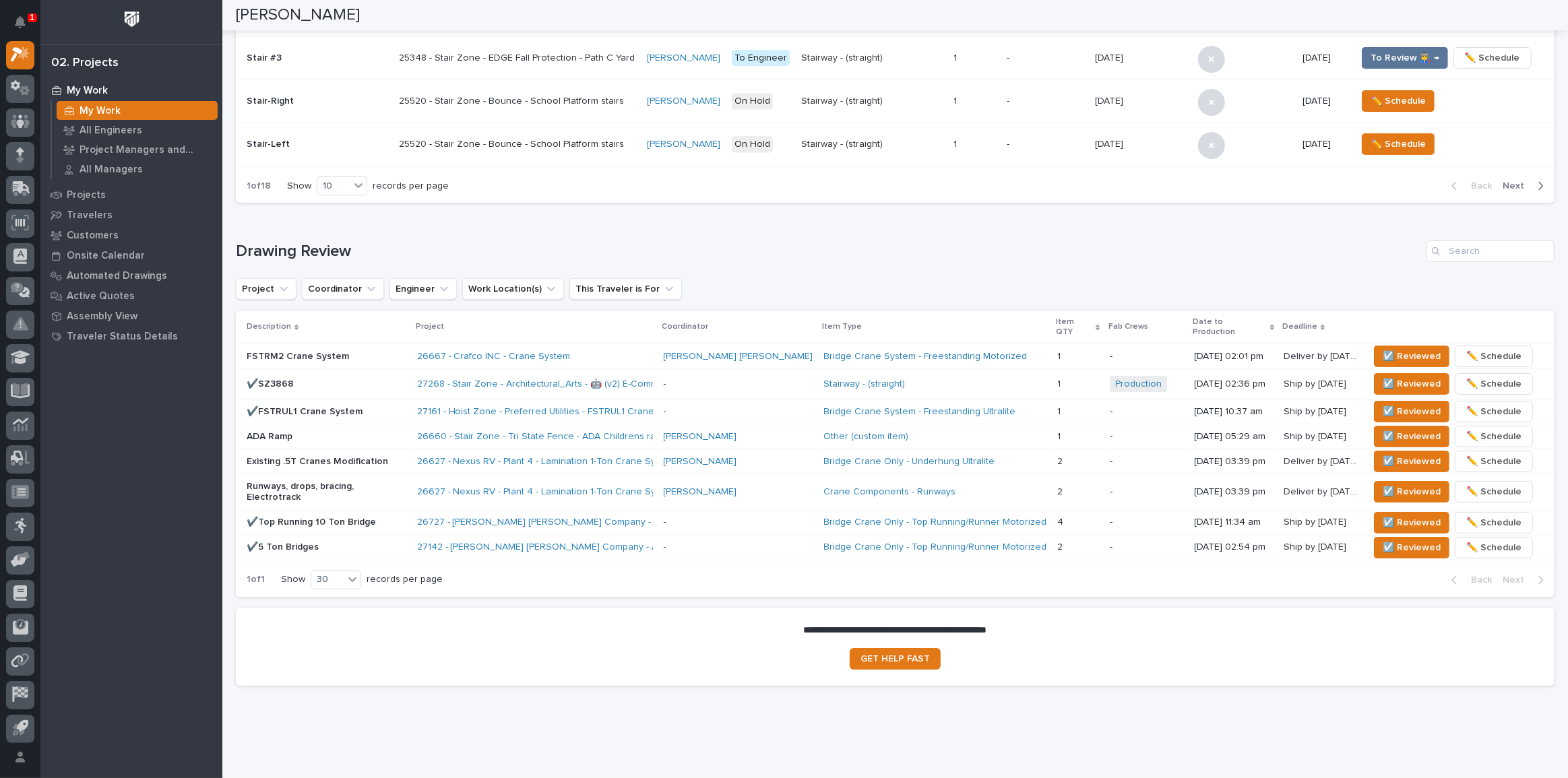
drag, startPoint x: 1291, startPoint y: 295, endPoint x: 1223, endPoint y: 303, distance: 68.5
click at [911, 289] on div "Project Coordinator Engineer Work Location(s) This Traveler is For" at bounding box center [895, 289] width 1319 height 22
click at [1397, 376] on span "☑️ Reviewed" at bounding box center [1412, 384] width 58 height 16
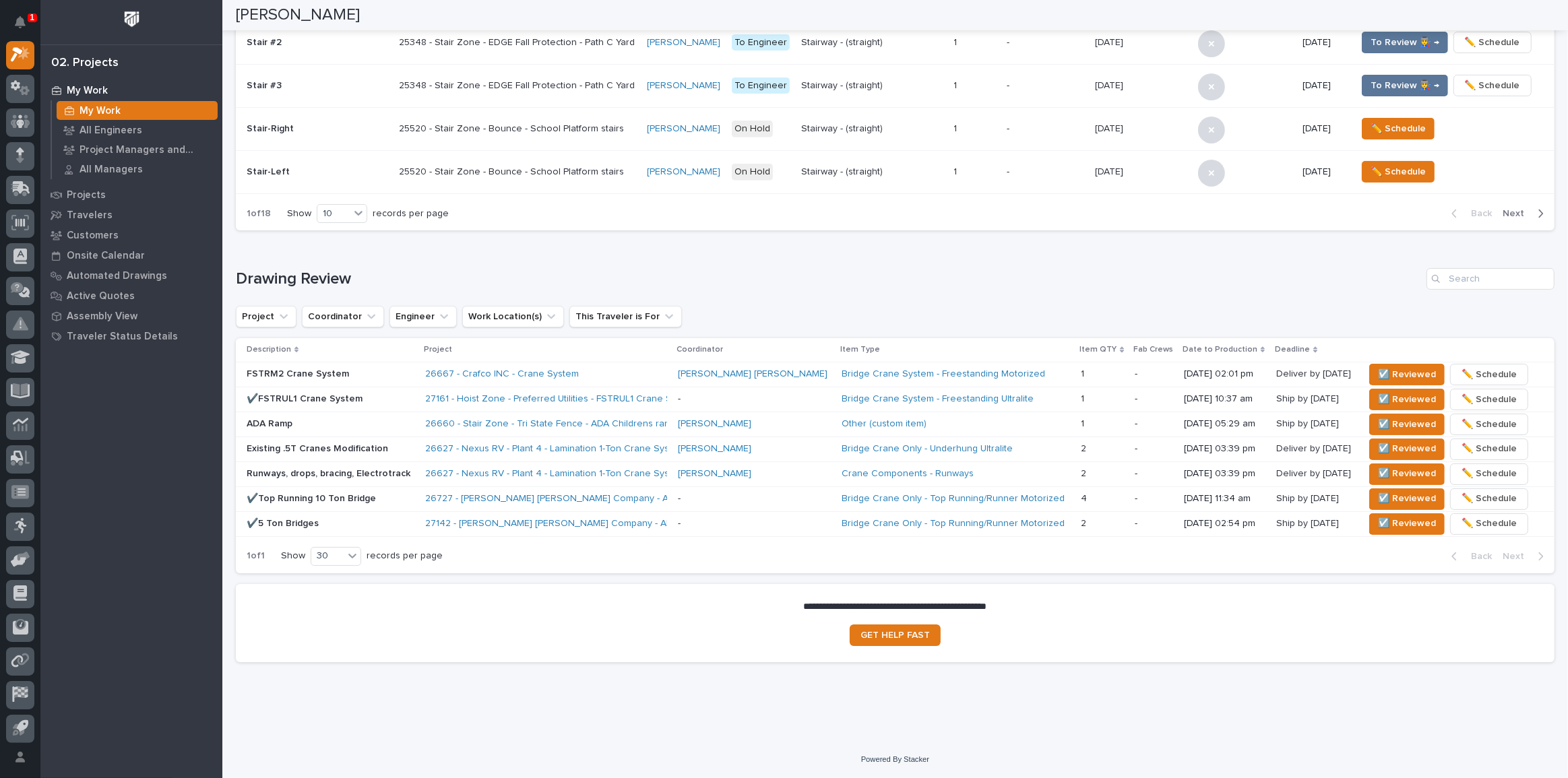
scroll to position [598, 0]
click at [12, 7] on div "1" at bounding box center [20, 22] width 28 height 36
click at [14, 12] on button "Notifications" at bounding box center [20, 22] width 28 height 28
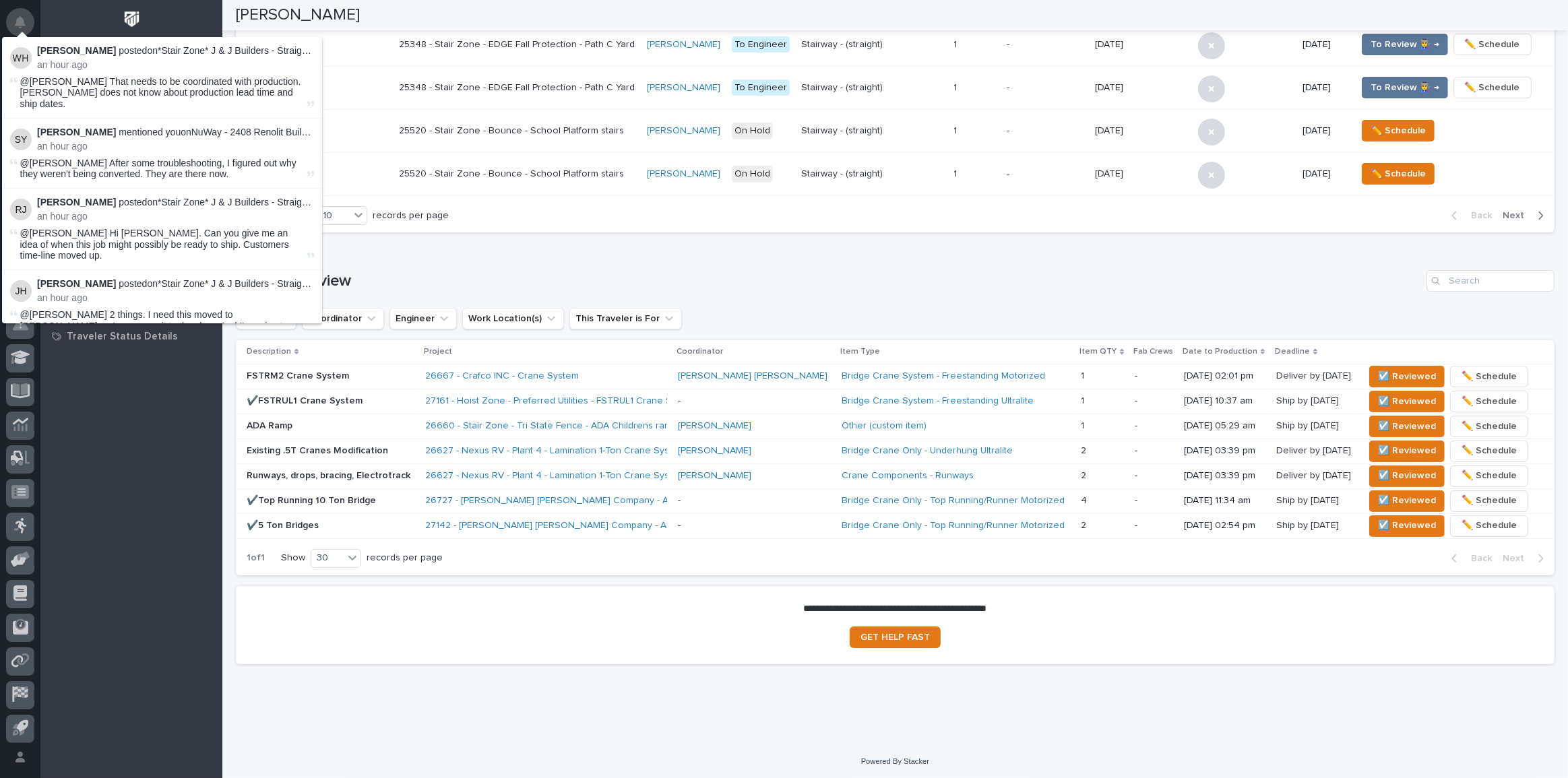
click at [20, 12] on button "Notifications" at bounding box center [20, 22] width 28 height 28
click at [16, 27] on button "Notifications" at bounding box center [20, 22] width 28 height 28
click at [742, 261] on div "Loading... Saving… Drawing Review Project Coordinator Engineer Work Location(s)…" at bounding box center [895, 414] width 1319 height 342
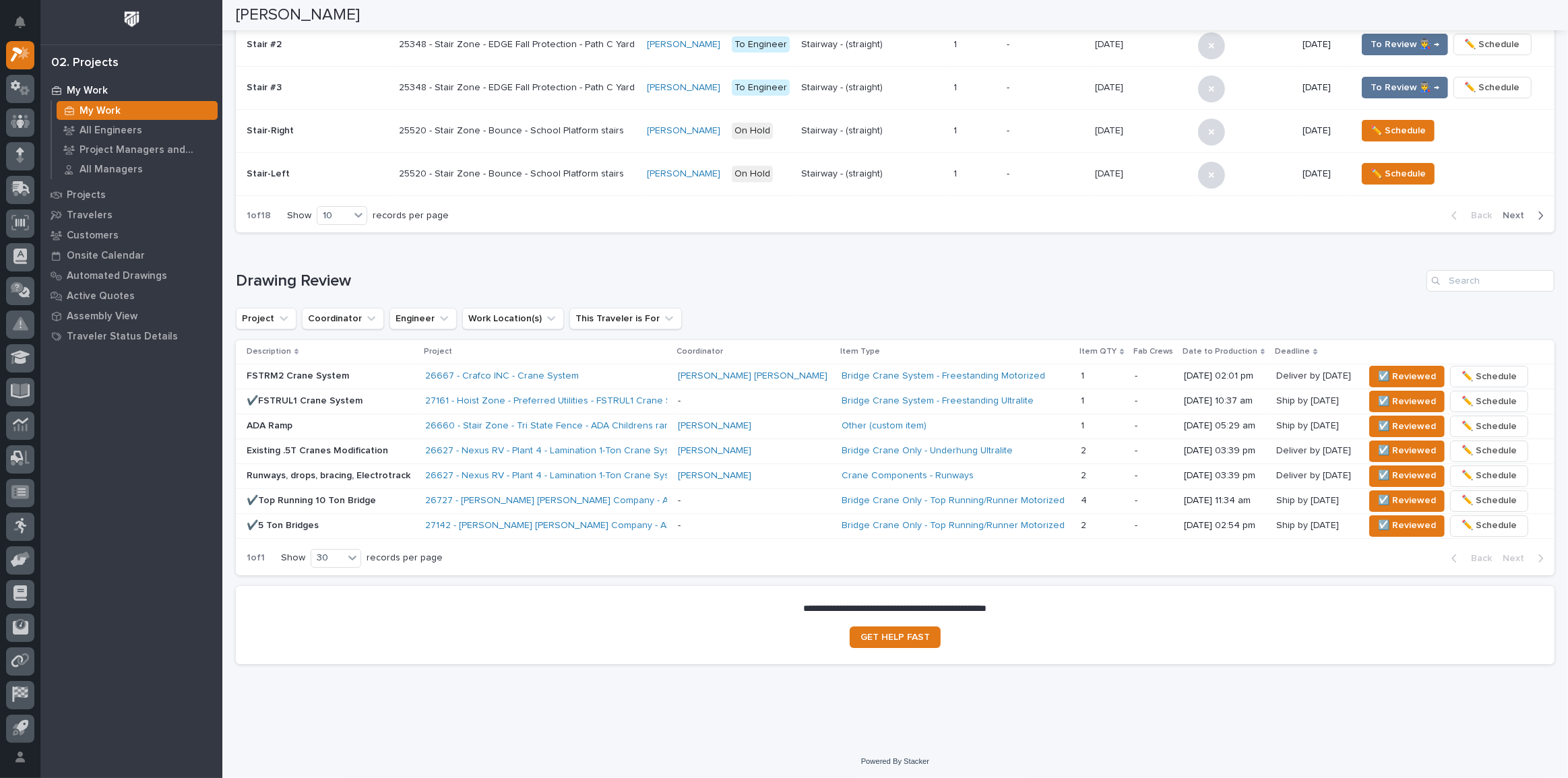
click at [1436, 309] on div "Project Coordinator Engineer Work Location(s) This Traveler is For" at bounding box center [895, 319] width 1319 height 22
click at [1378, 399] on span "☑️ Reviewed" at bounding box center [1407, 401] width 58 height 16
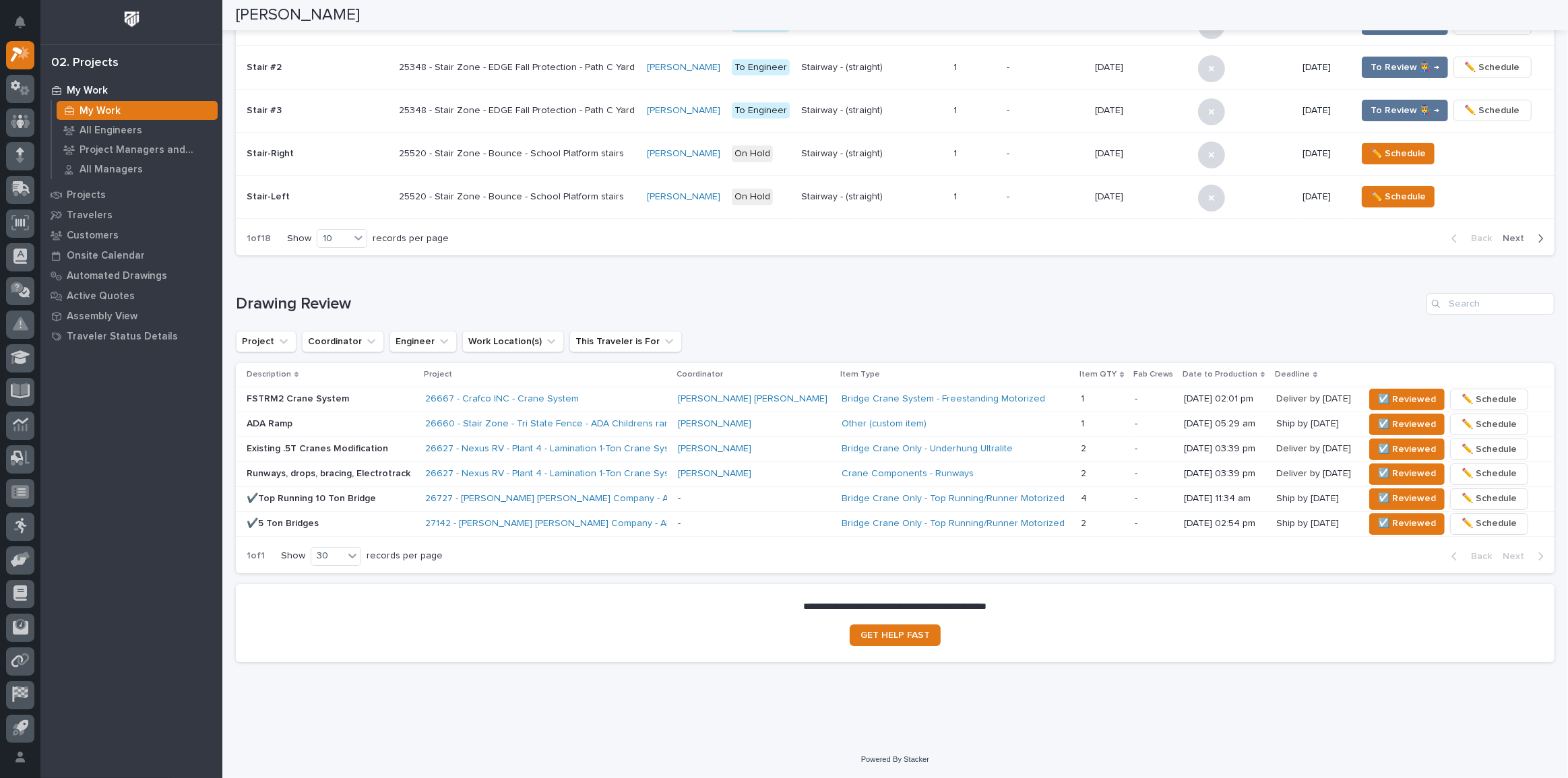
scroll to position [572, 0]
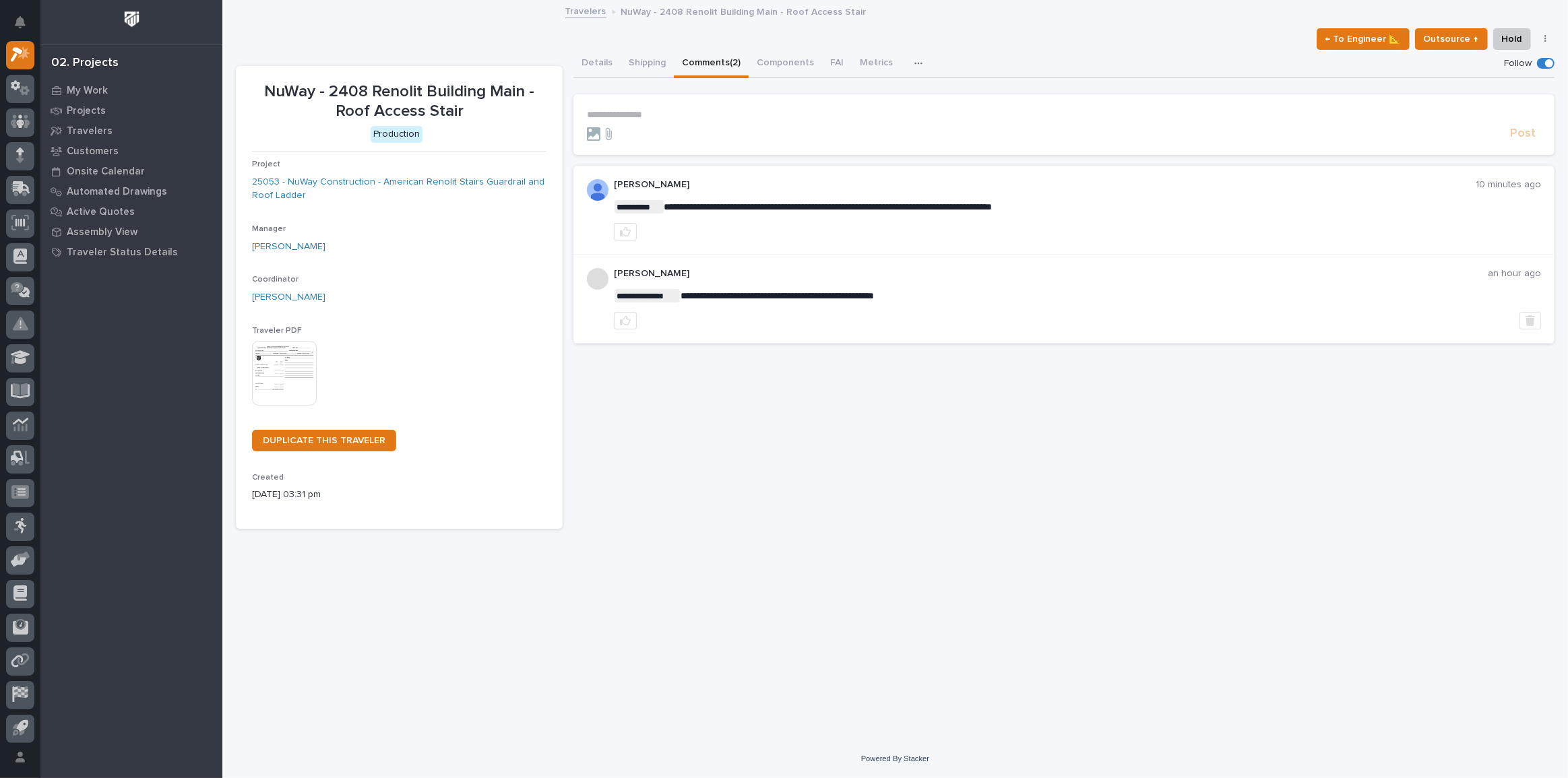
click at [579, 114] on section "**********" at bounding box center [1064, 124] width 981 height 61
click at [636, 115] on p "**********" at bounding box center [1064, 115] width 955 height 12
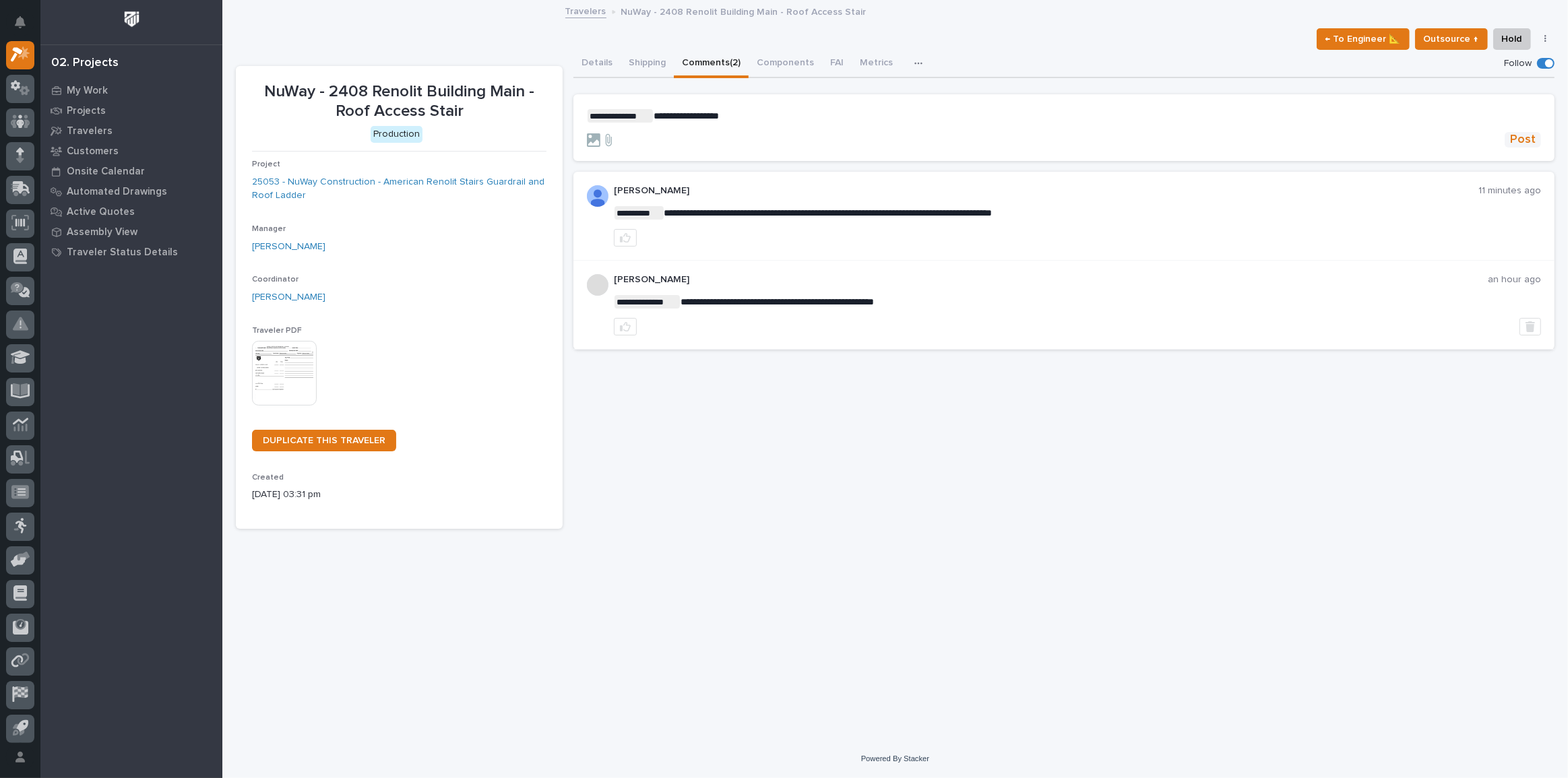
click at [1521, 135] on span "Post" at bounding box center [1523, 140] width 26 height 16
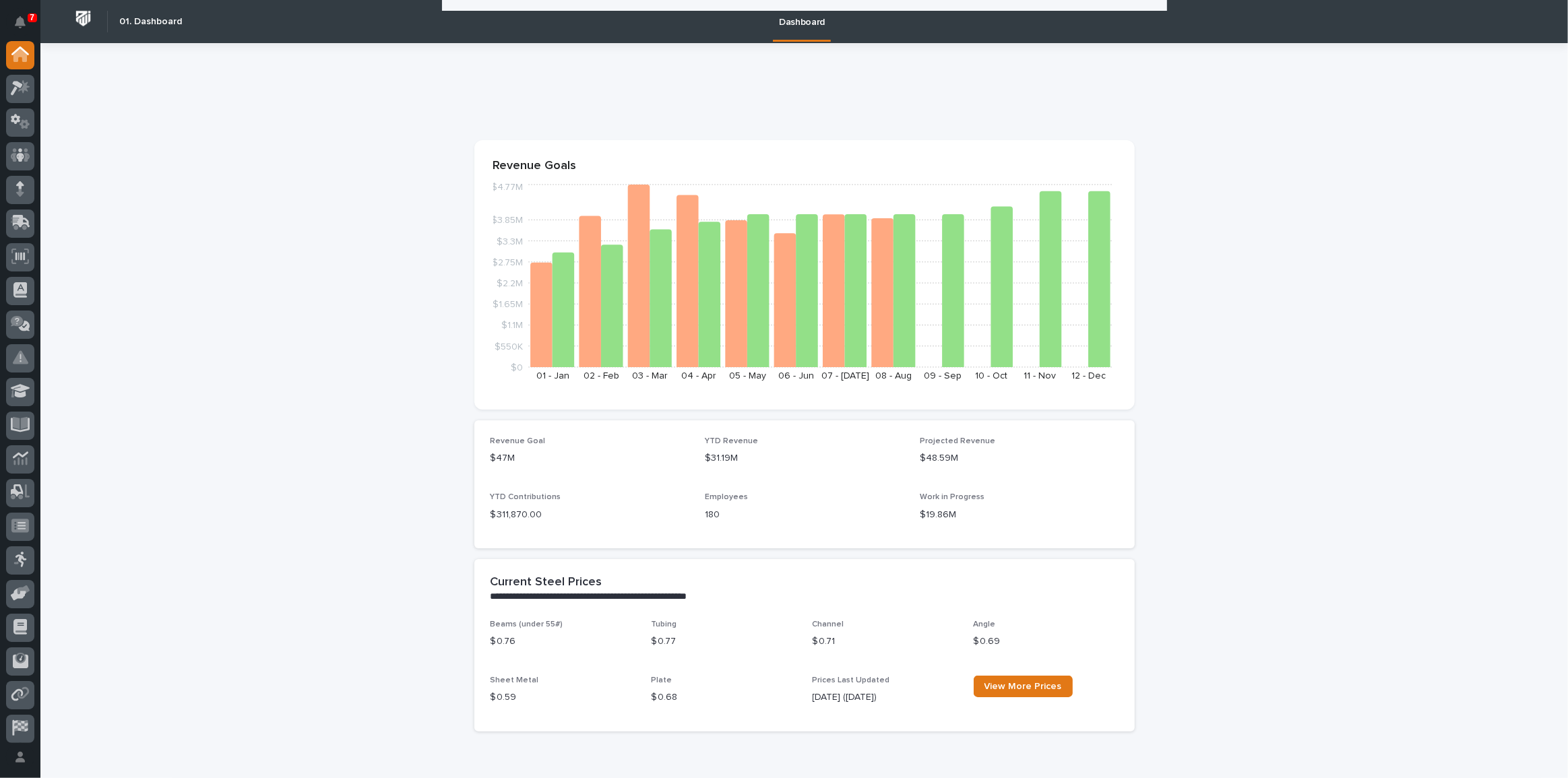
scroll to position [429, 0]
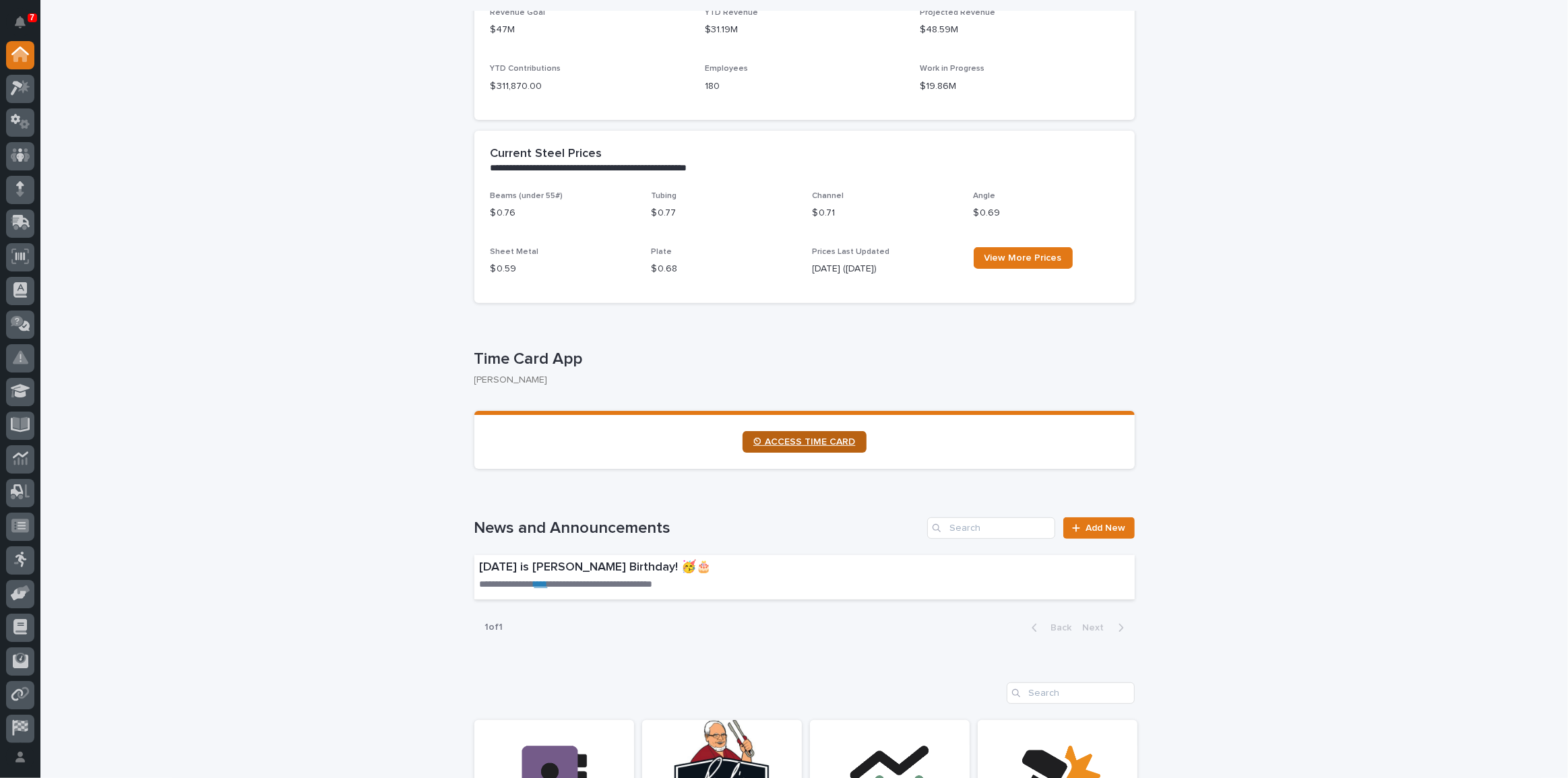
click at [804, 438] on span "⏲ ACCESS TIME CARD" at bounding box center [804, 442] width 102 height 9
